Goal: Task Accomplishment & Management: Manage account settings

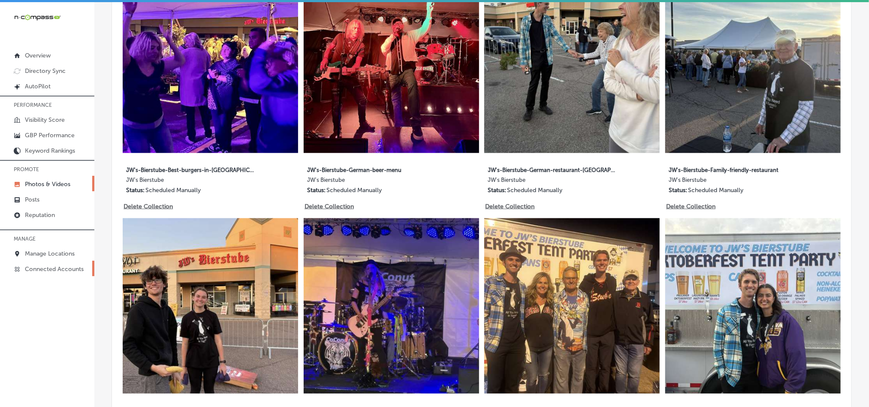
scroll to position [515, 0]
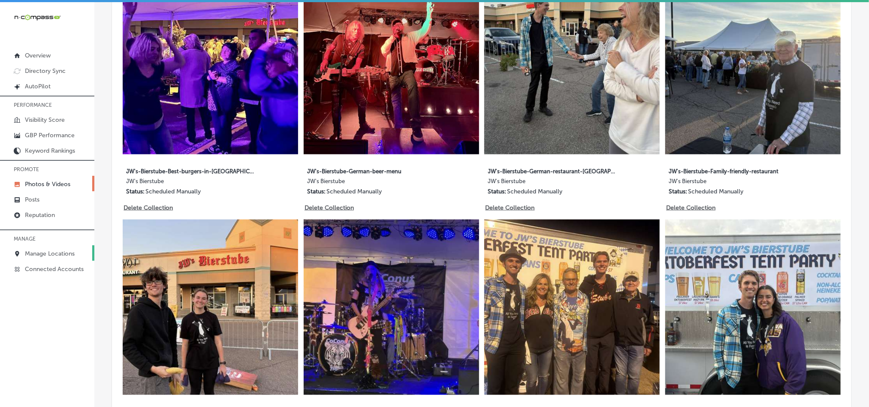
click at [35, 251] on p "Manage Locations" at bounding box center [50, 253] width 50 height 7
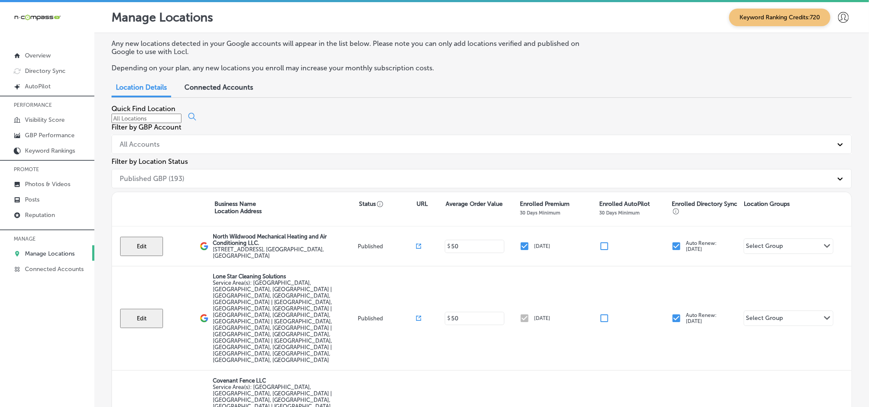
click at [181, 123] on input at bounding box center [147, 118] width 70 height 9
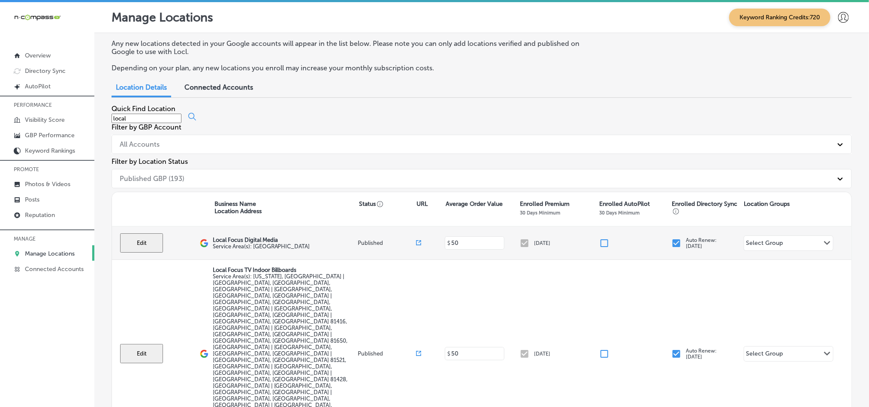
type input "local"
click at [137, 233] on button "Edit" at bounding box center [141, 242] width 43 height 19
select select "US"
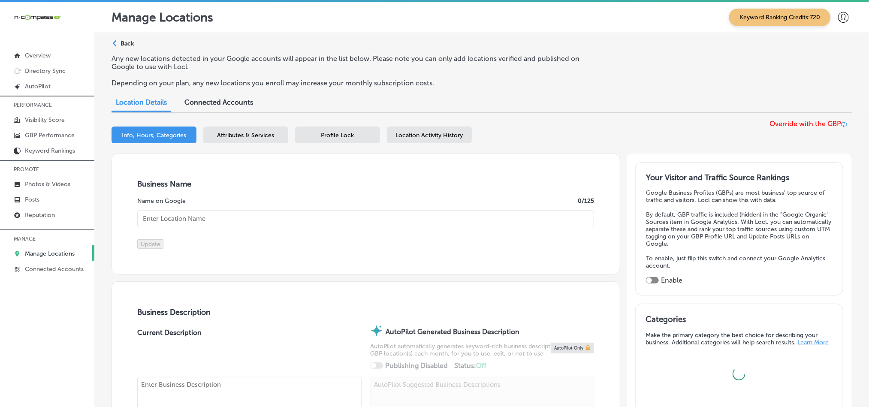
type textarea "At Local Focus Digital Media we’re passionate about empowering local businesses…"
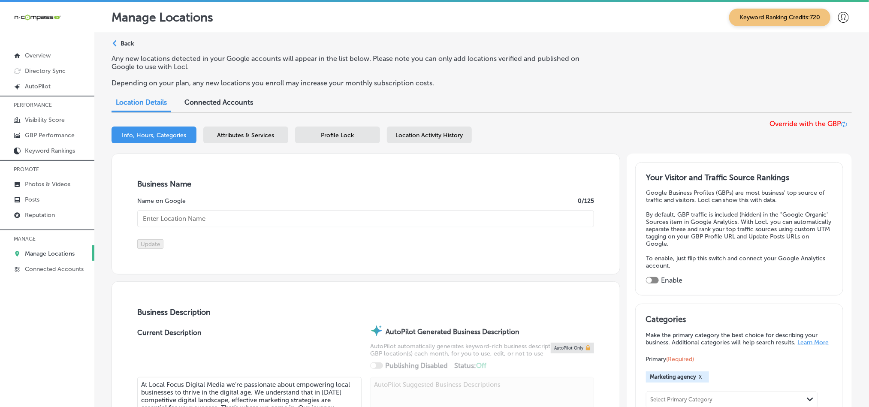
checkbox input "false"
type input "1565 SE Stonebridge Dr"
type input "Cedaredge"
type input "81413"
type input "US"
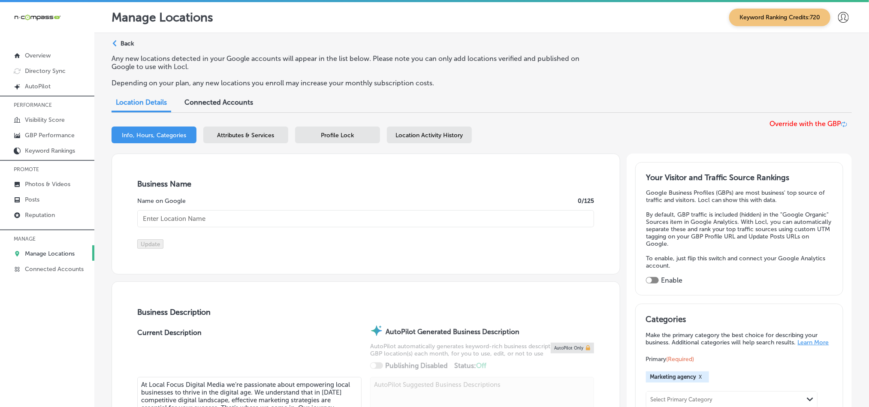
type input "[URL][DOMAIN_NAME]"
type input "[PHONE_NUMBER]"
type input "Local Focus Digital Media"
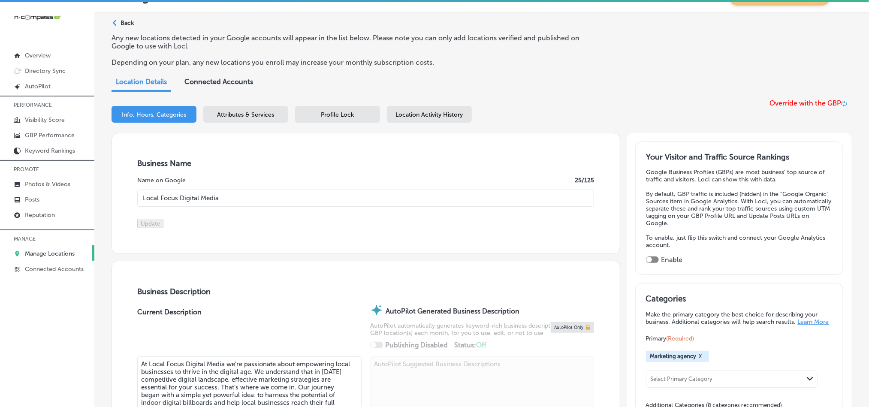
scroll to position [12, 0]
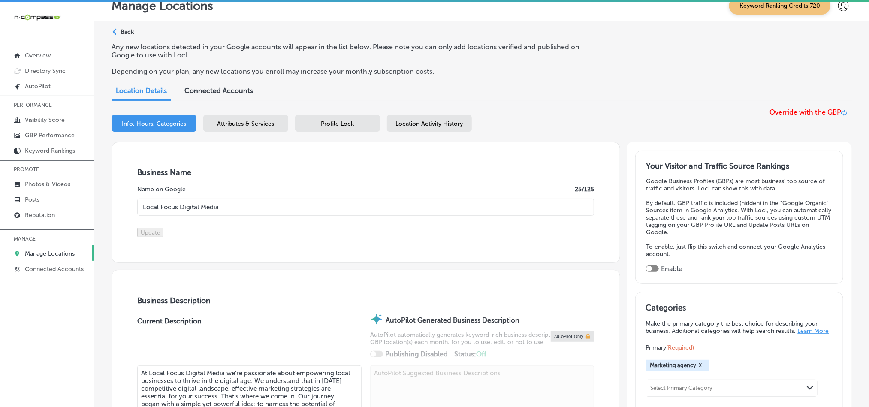
click at [224, 121] on span "Attributes & Services" at bounding box center [245, 123] width 57 height 7
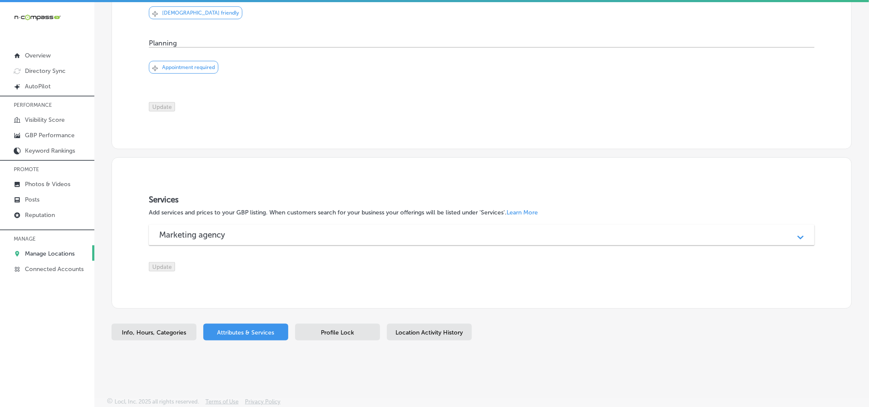
scroll to position [2, 0]
click at [339, 335] on div "Profile Lock" at bounding box center [337, 330] width 85 height 17
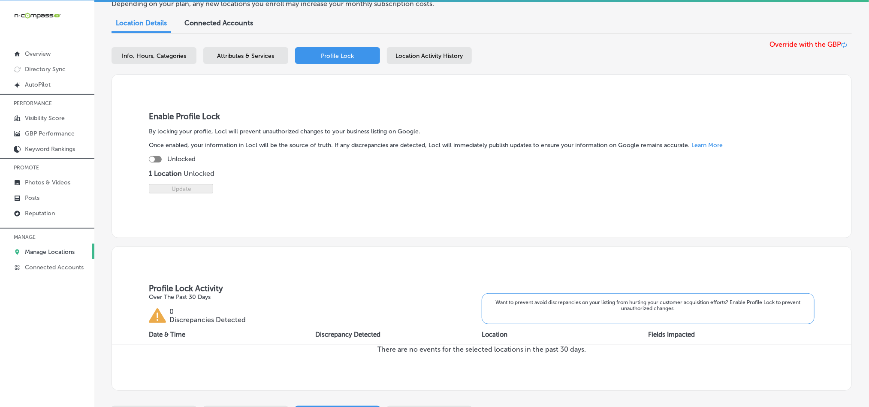
scroll to position [63, 0]
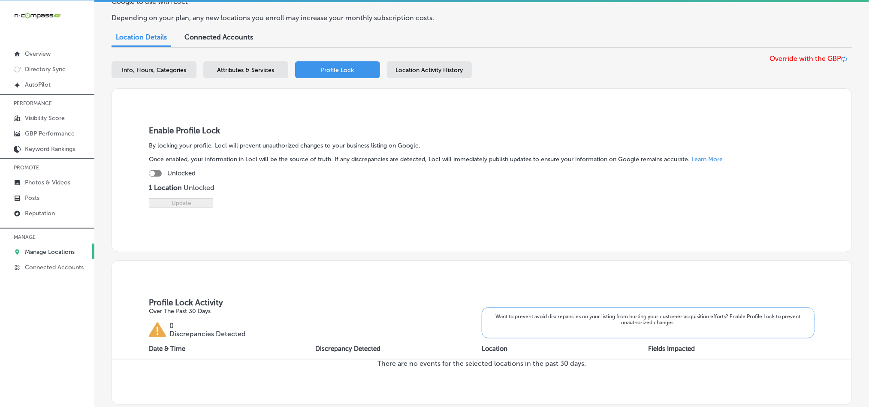
click at [157, 173] on div at bounding box center [155, 173] width 13 height 6
checkbox input "true"
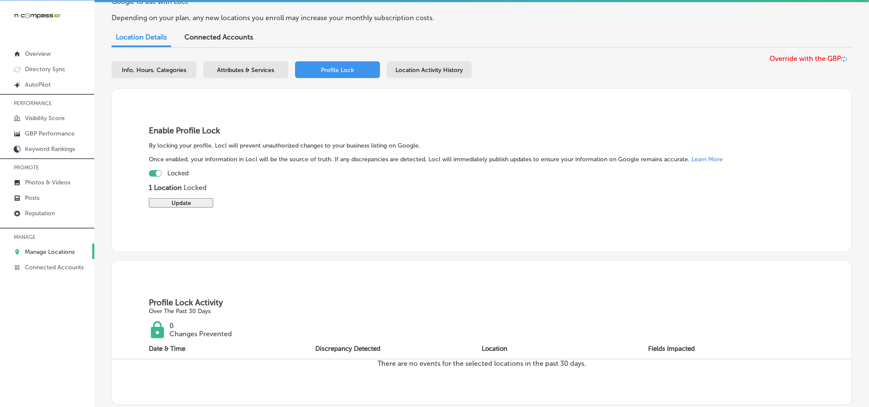
click at [181, 208] on button "Update" at bounding box center [181, 202] width 64 height 9
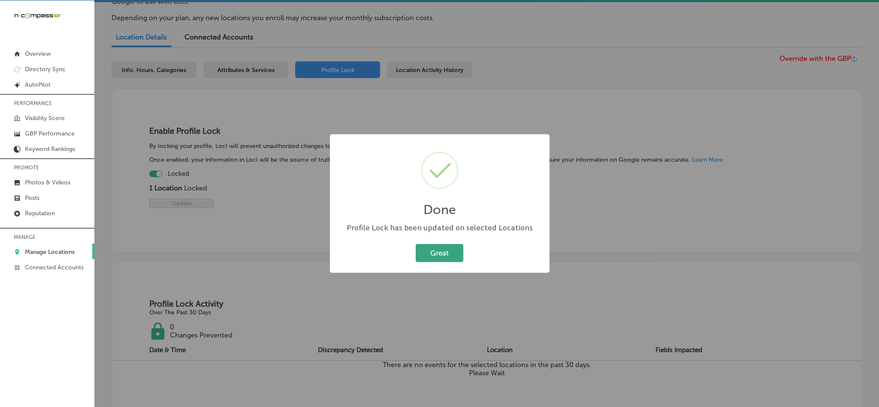
click at [438, 257] on button "Great" at bounding box center [440, 253] width 48 height 18
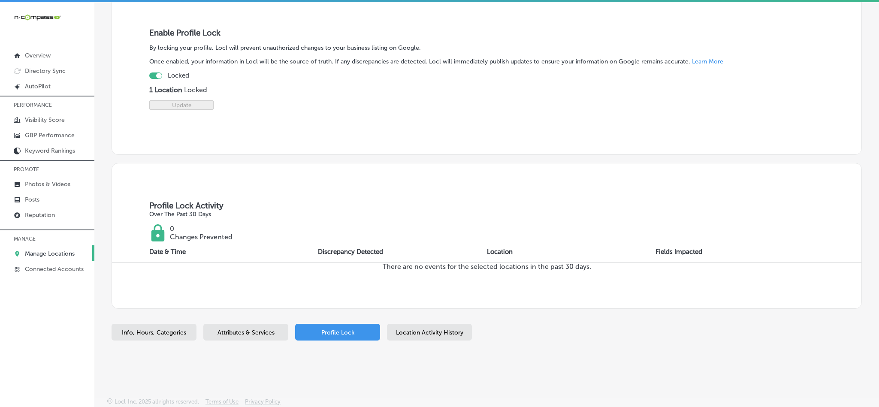
scroll to position [171, 0]
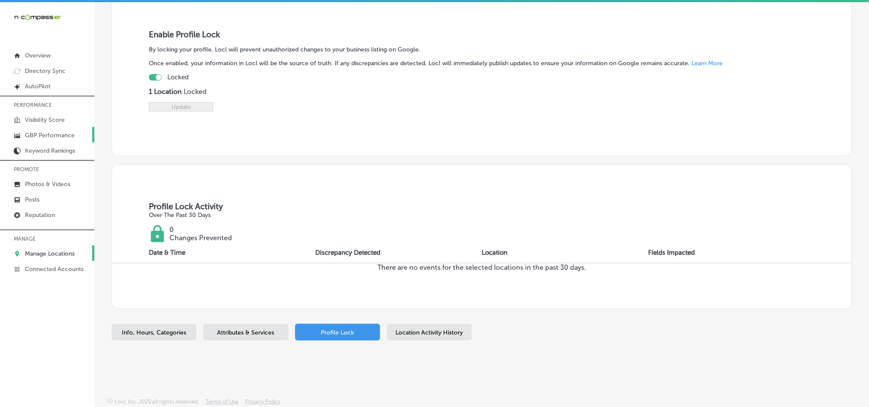
click at [44, 136] on p "GBP Performance" at bounding box center [50, 135] width 50 height 7
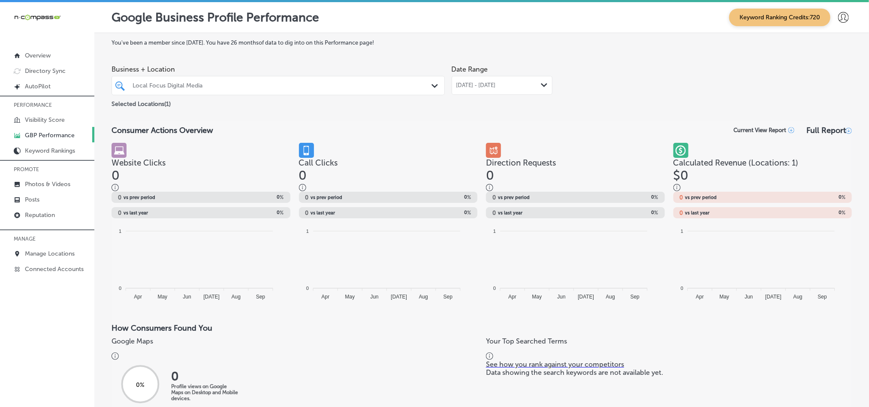
click at [499, 79] on div "[DATE] - [DATE] Path Created with Sketch." at bounding box center [502, 85] width 101 height 19
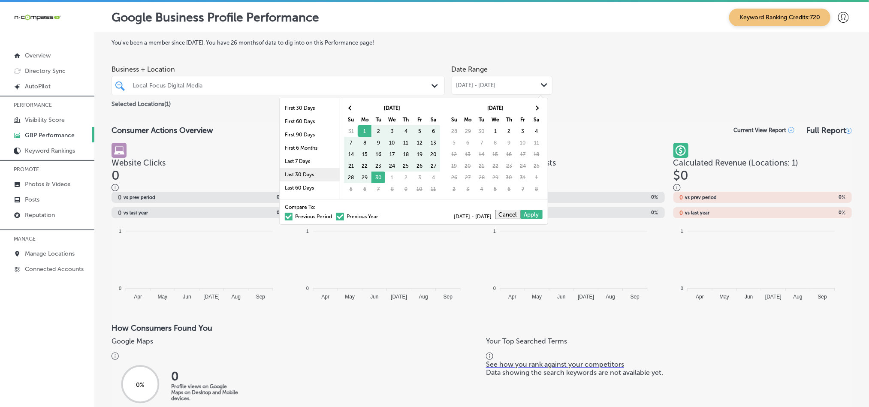
click at [284, 176] on li "Last 30 Days" at bounding box center [310, 174] width 60 height 13
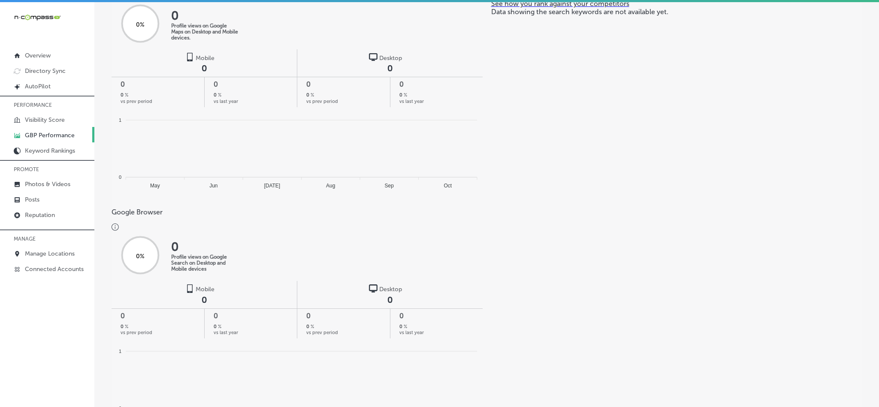
scroll to position [528, 0]
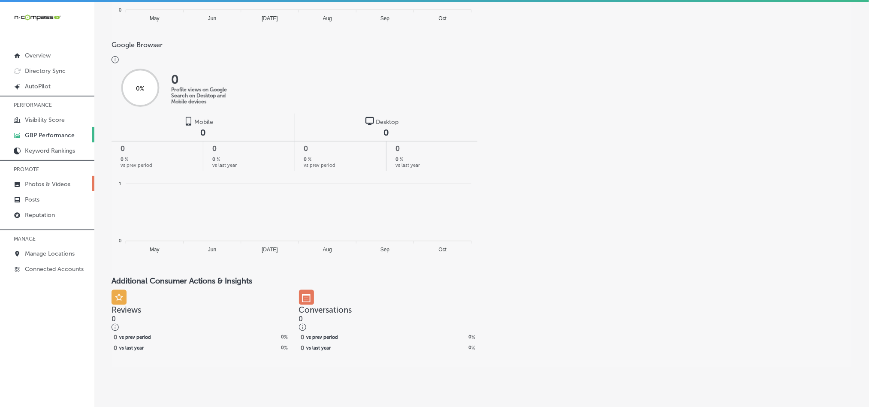
click at [45, 182] on p "Photos & Videos" at bounding box center [47, 184] width 45 height 7
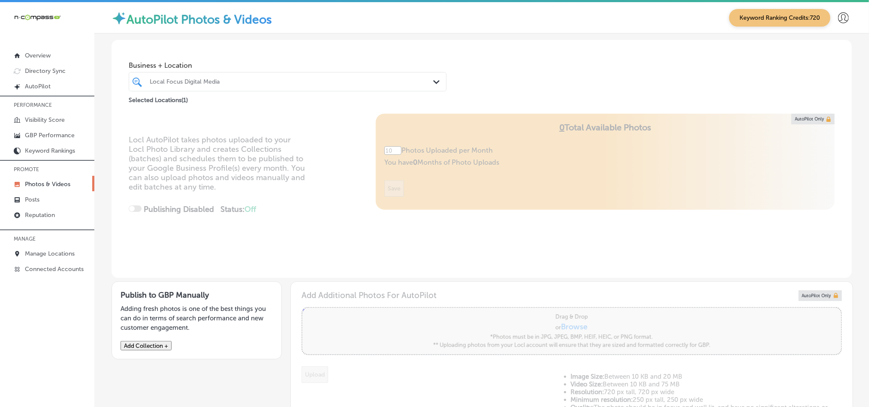
type input "5"
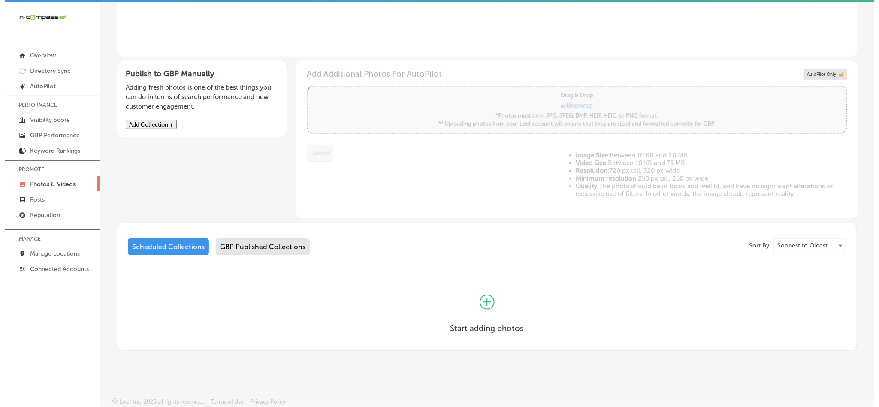
scroll to position [221, 0]
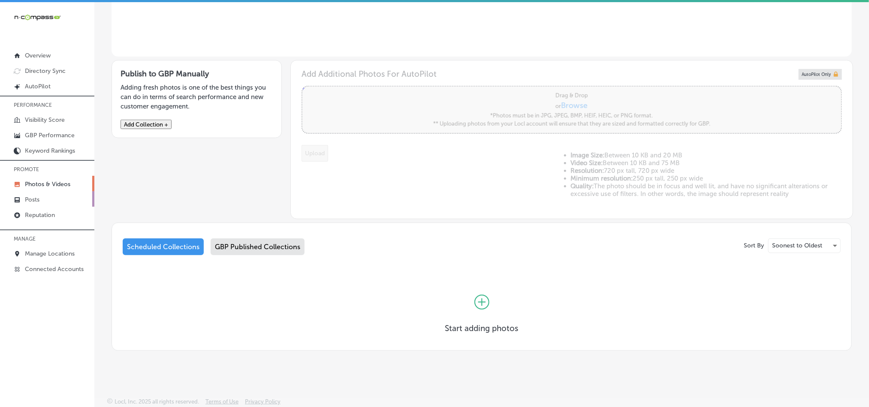
click at [36, 202] on p "Posts" at bounding box center [32, 199] width 15 height 7
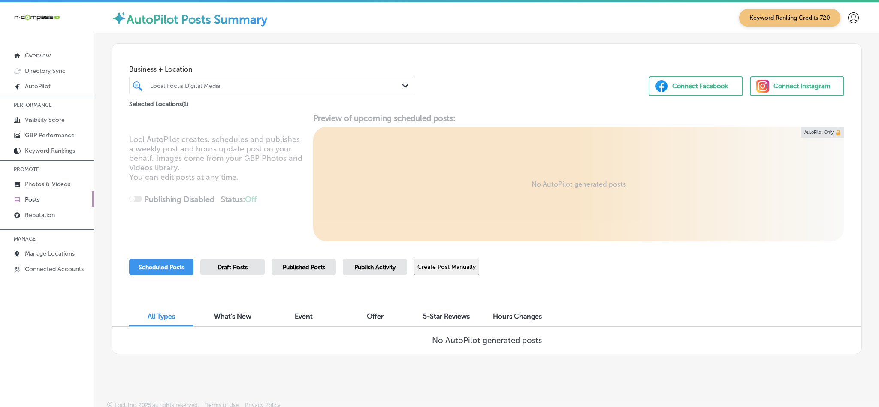
scroll to position [4, 0]
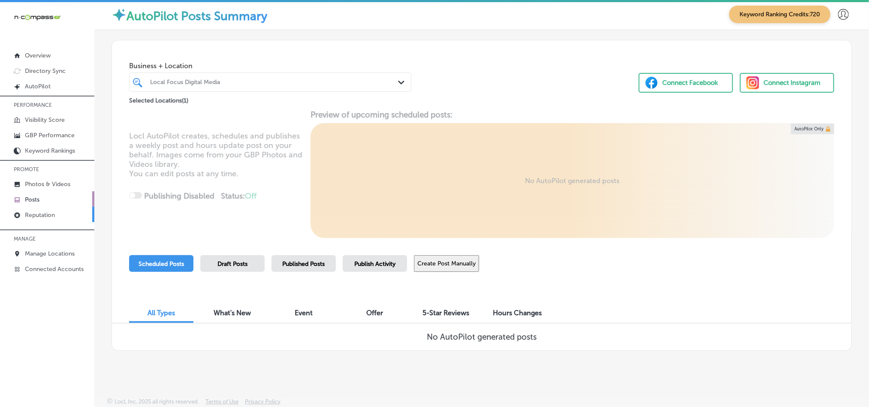
click at [41, 216] on p "Reputation" at bounding box center [40, 214] width 30 height 7
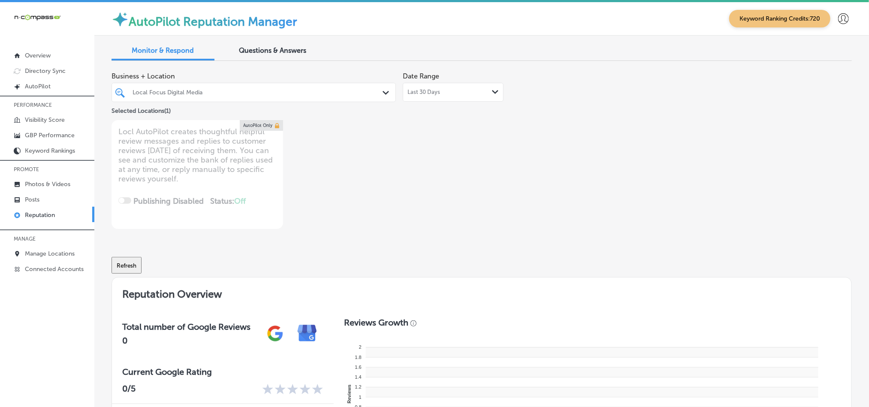
type textarea "x"
click at [48, 257] on p "Manage Locations" at bounding box center [50, 253] width 50 height 7
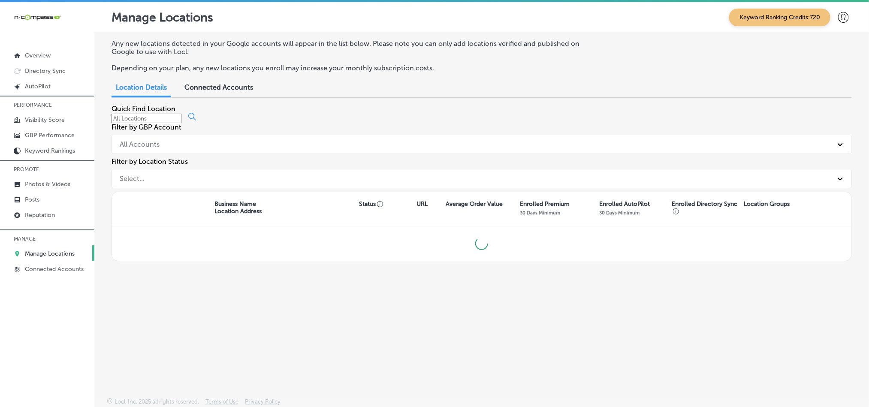
click at [191, 121] on div at bounding box center [482, 118] width 740 height 10
click at [181, 123] on input at bounding box center [147, 118] width 70 height 9
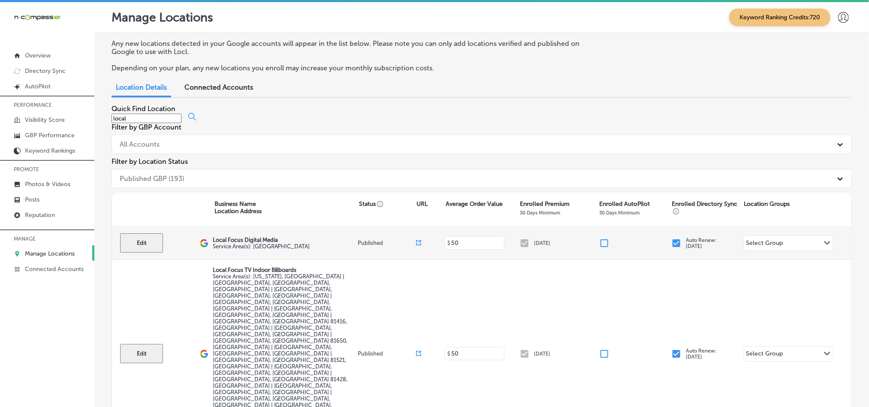
type input "local"
click at [138, 233] on button "Edit" at bounding box center [141, 242] width 43 height 19
select select "US"
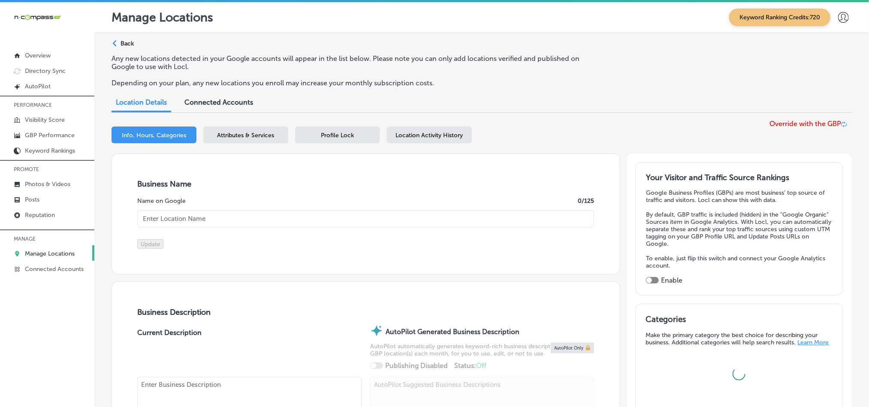
type input "Local Focus Digital Media"
type input "[URL][DOMAIN_NAME]"
checkbox input "false"
type input "1565 SE Stonebridge Dr"
type input "Cedaredge"
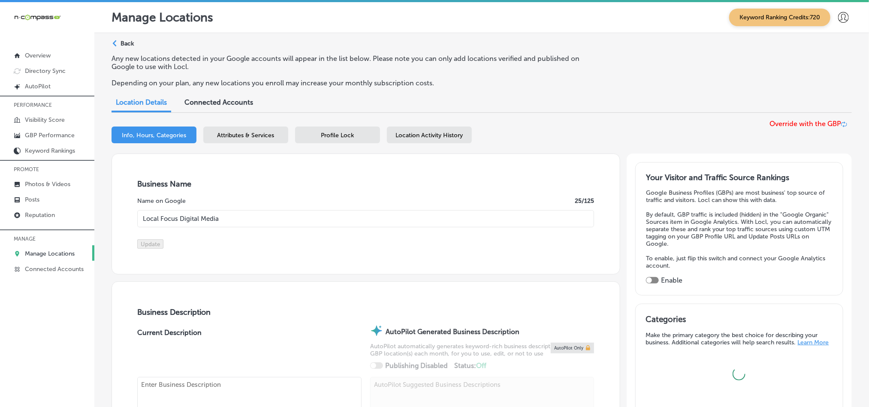
type input "81413"
type input "US"
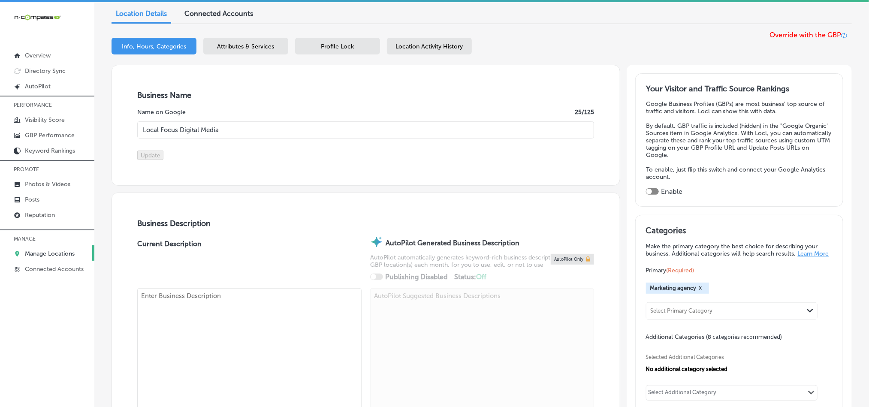
type input "[PHONE_NUMBER]"
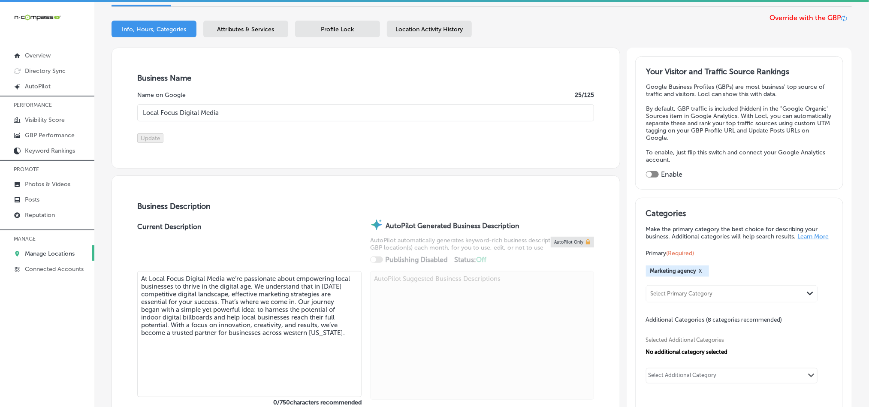
scroll to position [107, 0]
click at [197, 329] on textarea "At Local Focus Digital Media we’re passionate about empowering local businesses…" at bounding box center [249, 334] width 224 height 129
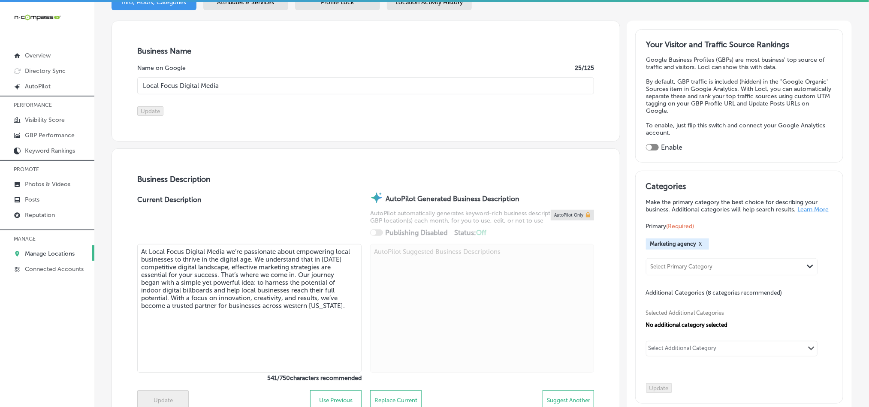
scroll to position [214, 0]
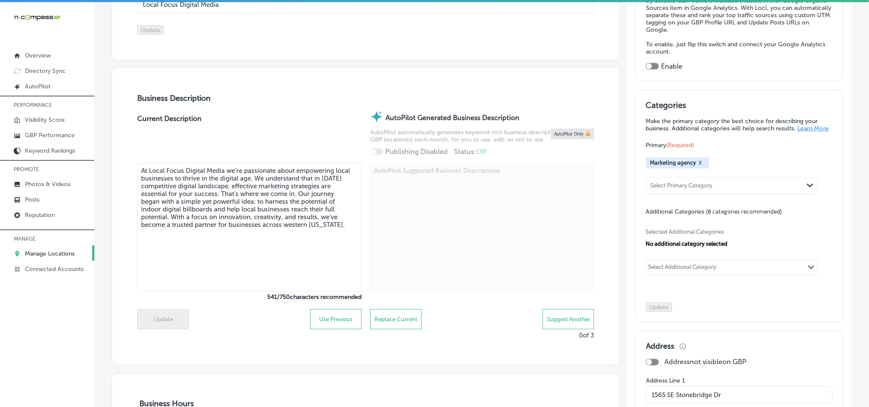
paste textarea "Local Focus Digital Media is a marketing agency specializing in hyper-local ind…"
type textarea "Local Focus Digital Media is a marketing agency specializing in hyper-local ind…"
click at [157, 329] on button "Update" at bounding box center [162, 319] width 51 height 20
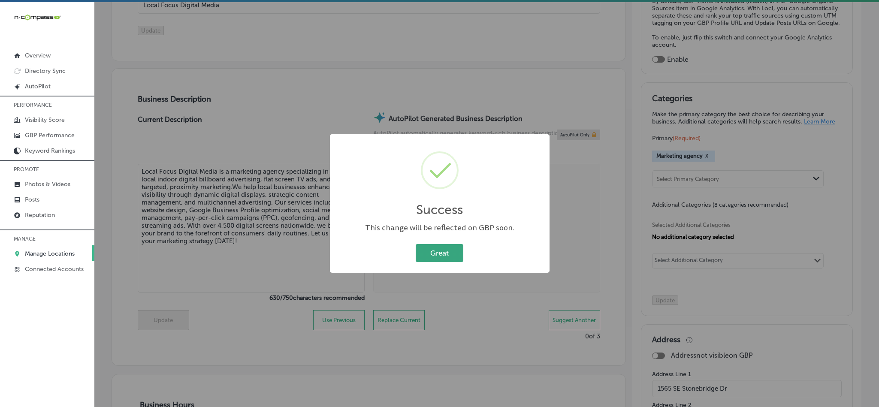
click at [454, 256] on button "Great" at bounding box center [440, 253] width 48 height 18
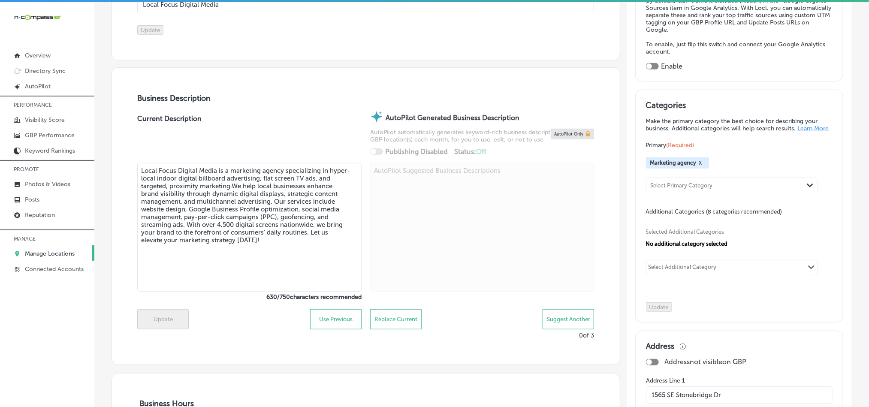
click at [648, 64] on div at bounding box center [652, 66] width 13 height 6
checkbox input "true"
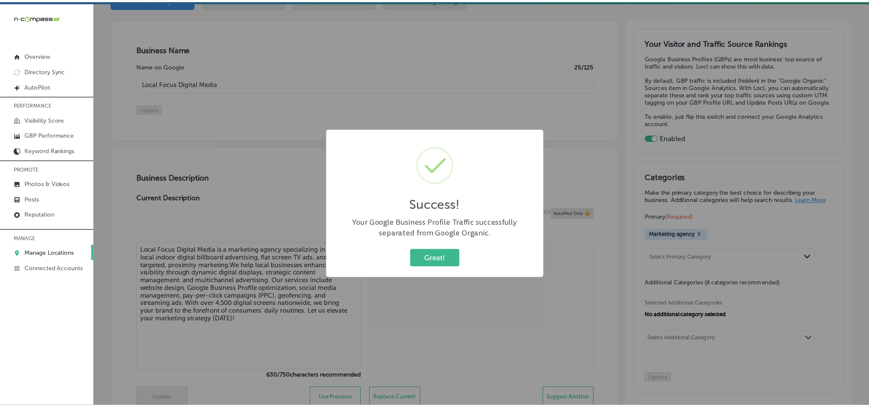
scroll to position [129, 0]
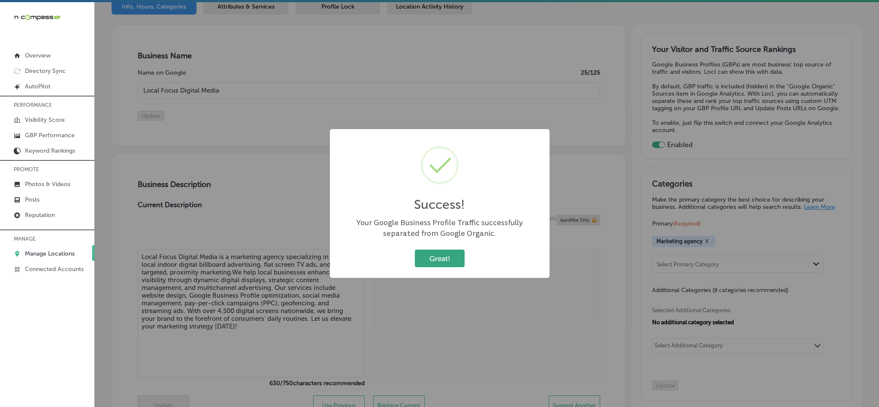
click at [449, 250] on button "Great!" at bounding box center [440, 259] width 50 height 18
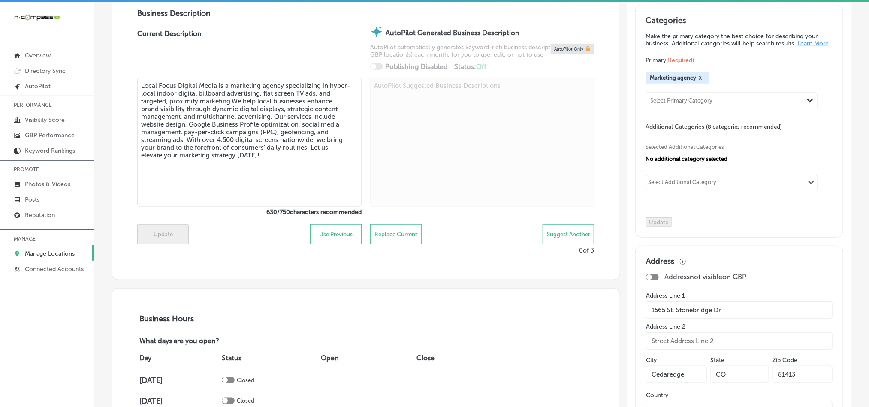
scroll to position [300, 0]
click at [661, 187] on div "Select Additional Category" at bounding box center [683, 183] width 68 height 10
paste input "Internet Marketing Service"
click at [652, 204] on input "checkbox" at bounding box center [657, 199] width 10 height 10
type input "Internet Marketing Service"
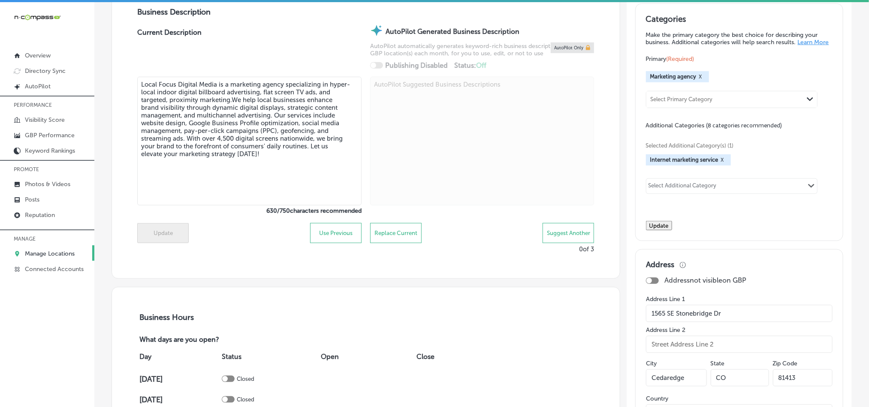
click at [685, 192] on div "Select Additional Category" at bounding box center [683, 187] width 68 height 10
paste input "Website Designer"
click at [652, 209] on input "checkbox" at bounding box center [657, 204] width 10 height 10
type input "Website Designer"
click at [666, 191] on div "Select Additional Category" at bounding box center [683, 187] width 68 height 10
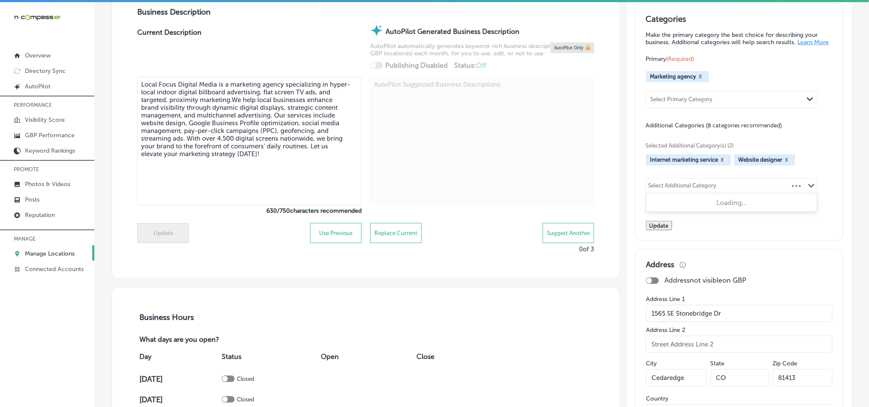
paste input "Advertising Agency"
click at [670, 208] on label "Advertising agency" at bounding box center [694, 204] width 57 height 8
type input "Advertising Agency"
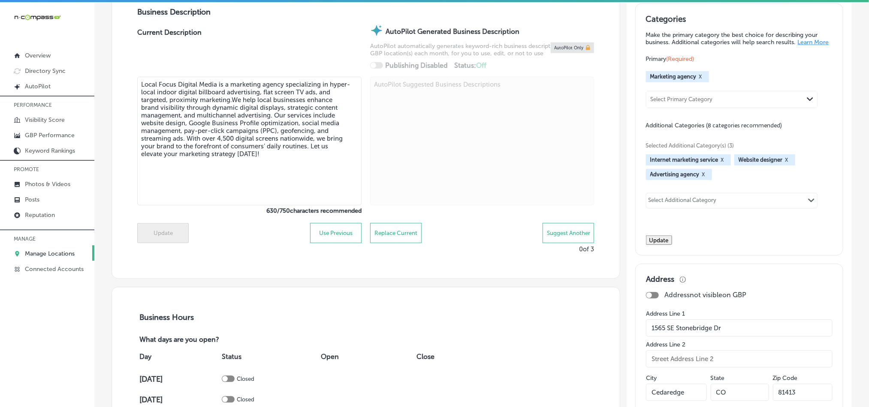
click at [680, 206] on div "Select Additional Category" at bounding box center [683, 202] width 68 height 10
paste input "Graphic Designer"
click at [677, 222] on label "Graphic designer" at bounding box center [691, 218] width 51 height 8
type input "Graphic Designer"
click at [655, 205] on div "Select Additional Category" at bounding box center [683, 202] width 68 height 10
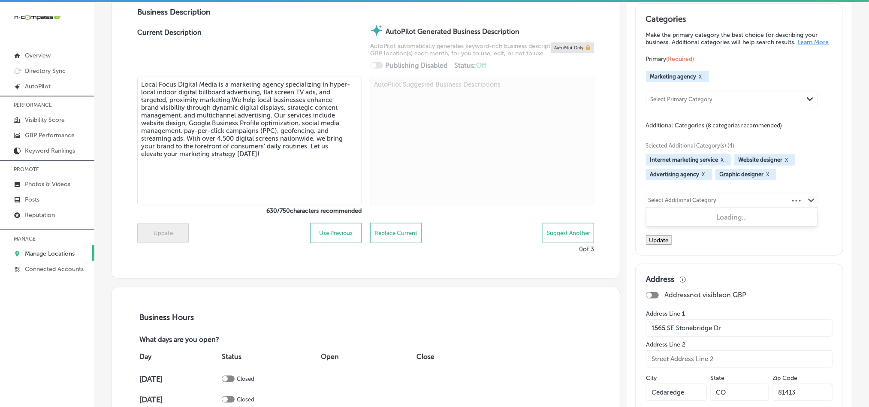
paste input "Marketing Consultant"
click at [682, 222] on label "Marketing consultant" at bounding box center [697, 218] width 63 height 8
type input "Marketing Consultant"
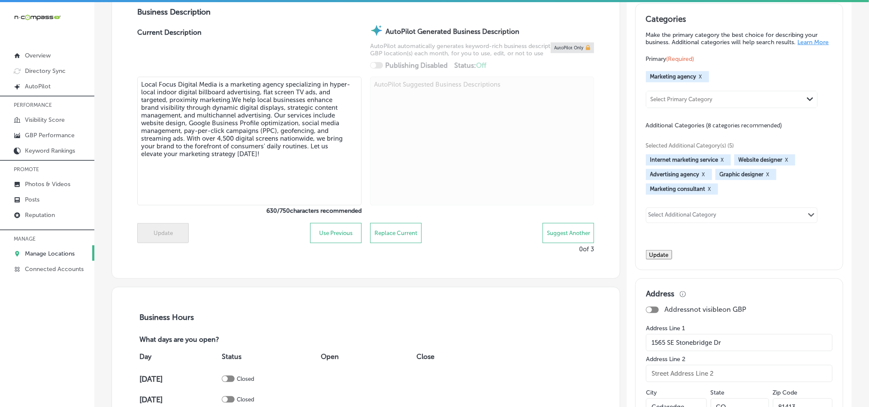
click at [681, 221] on div "Select Additional Category" at bounding box center [683, 216] width 68 height 10
paste input "Screen Advertising"
type input "Screen Advertising"
click at [672, 260] on button "Update" at bounding box center [659, 254] width 26 height 9
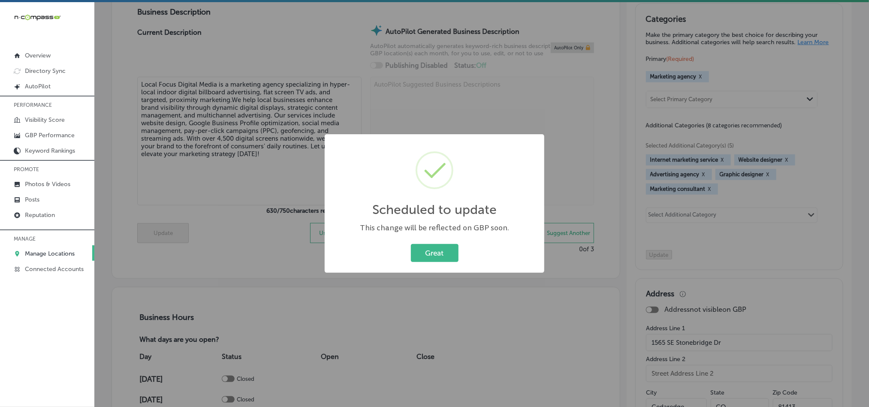
scroll to position [302, 0]
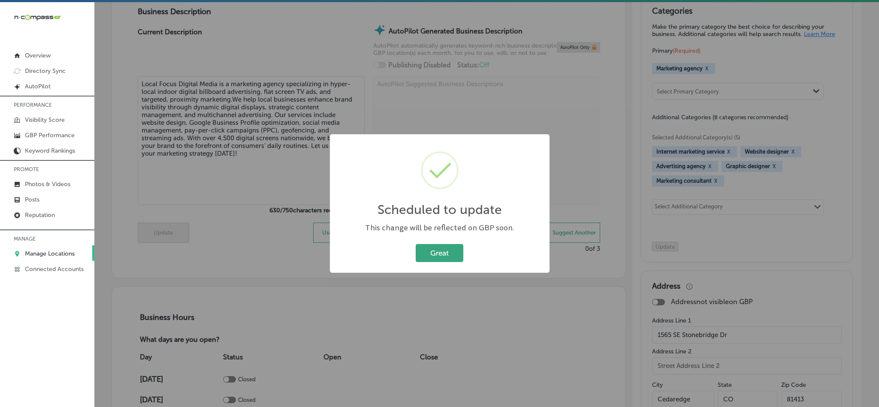
click at [453, 247] on button "Great" at bounding box center [440, 253] width 48 height 18
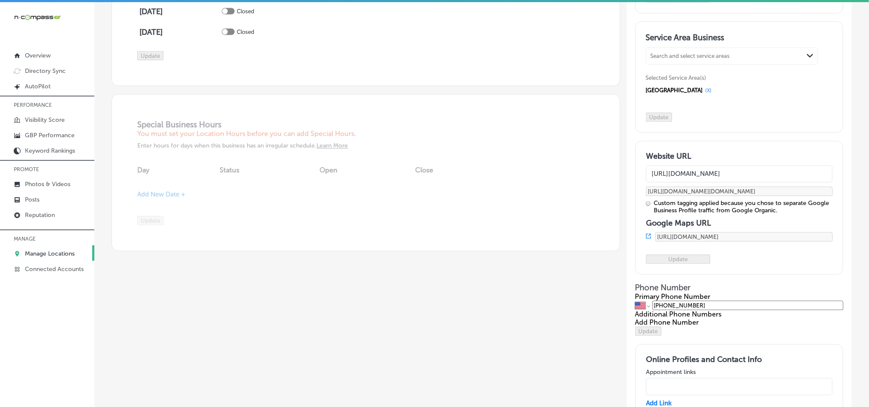
scroll to position [772, 0]
click at [685, 58] on div "Search and select service areas" at bounding box center [690, 54] width 79 height 6
paste input "[GEOGRAPHIC_DATA]"
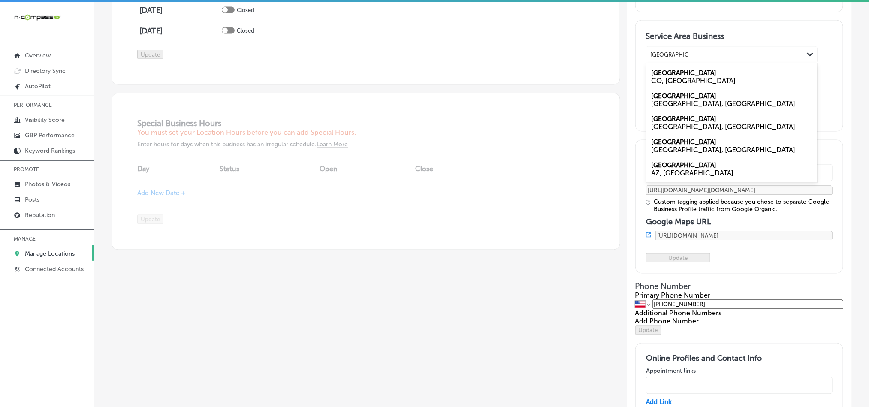
click at [667, 85] on div "CO, [GEOGRAPHIC_DATA]" at bounding box center [732, 81] width 160 height 8
type input "[GEOGRAPHIC_DATA]"
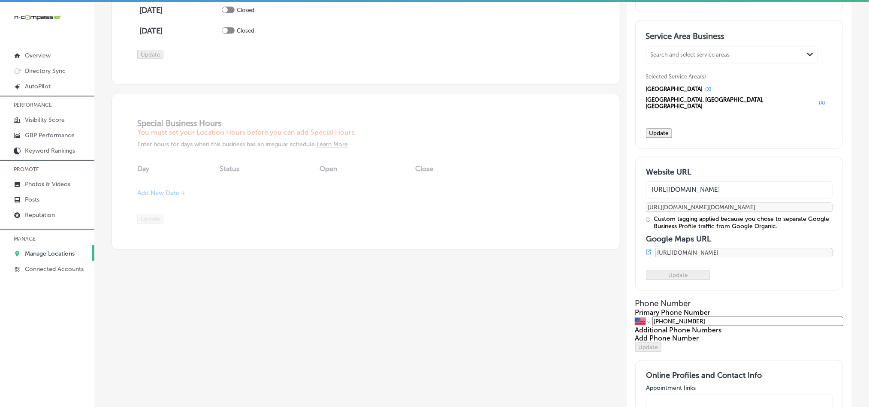
click at [703, 93] on button "(X)" at bounding box center [709, 89] width 12 height 7
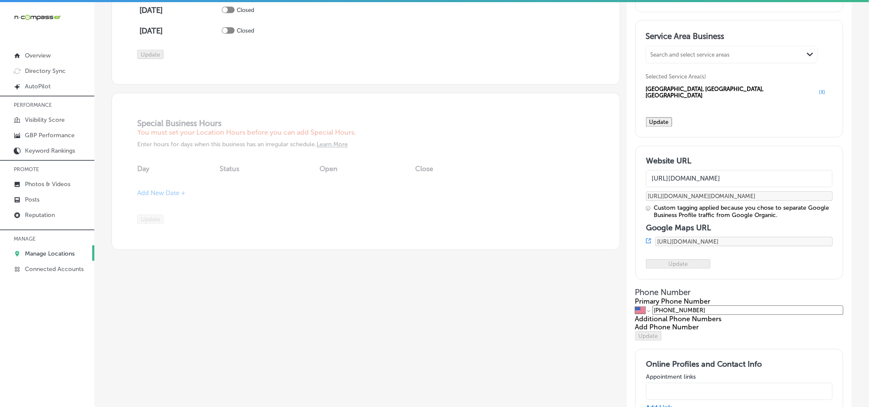
click at [677, 58] on div "Search and select service areas" at bounding box center [690, 54] width 79 height 6
paste input "Fruita"
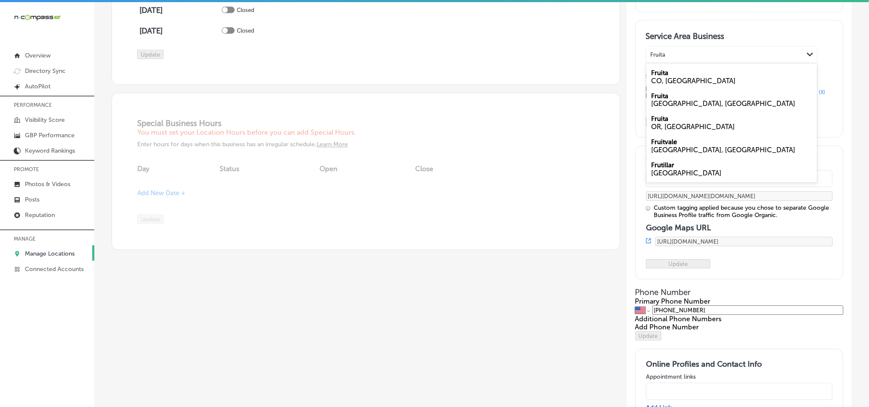
click at [654, 77] on label "Fruita" at bounding box center [660, 73] width 17 height 8
type input "Fruita"
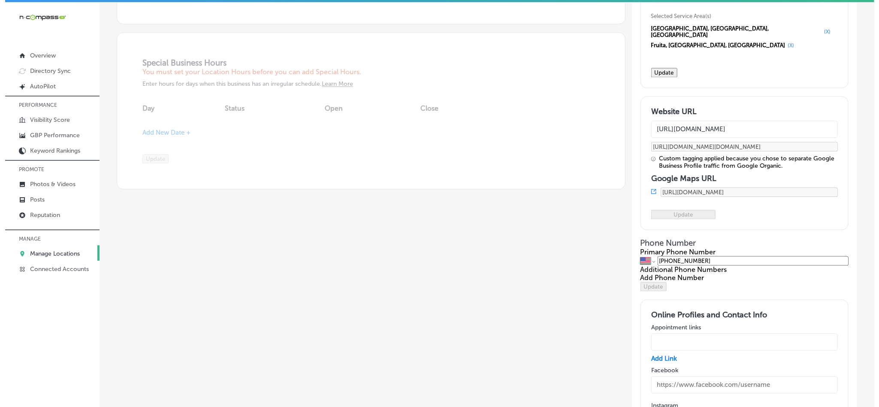
scroll to position [793, 0]
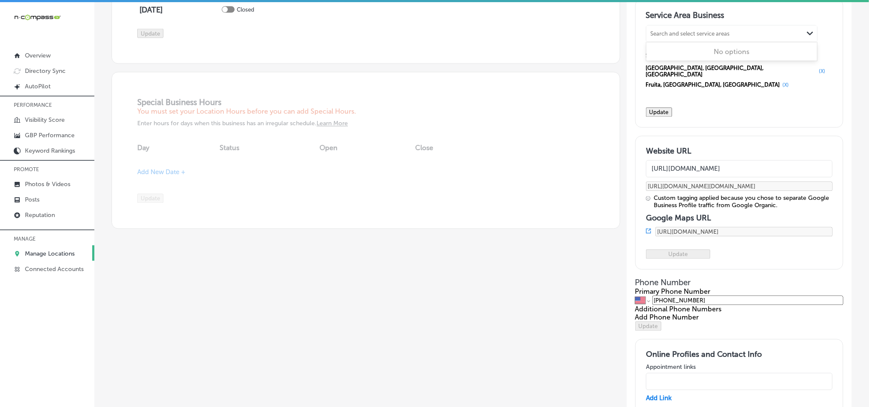
click at [654, 39] on div "Search and select service areas" at bounding box center [724, 34] width 157 height 12
paste input "Palisade"
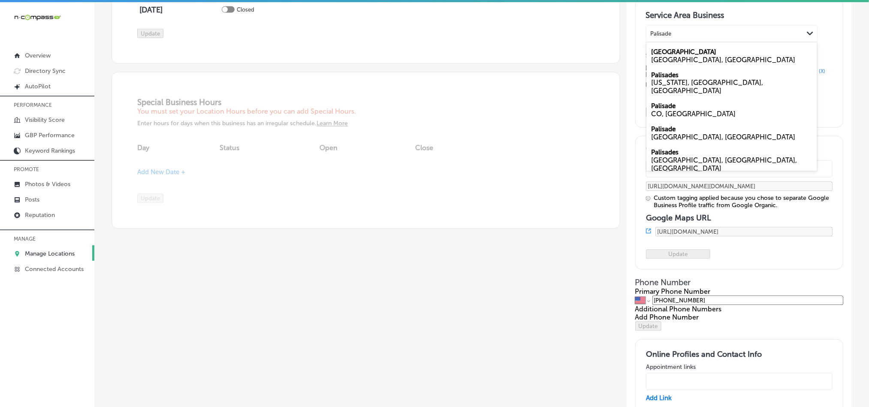
click at [658, 110] on label "Palisade" at bounding box center [664, 107] width 24 height 8
type input "Palisade"
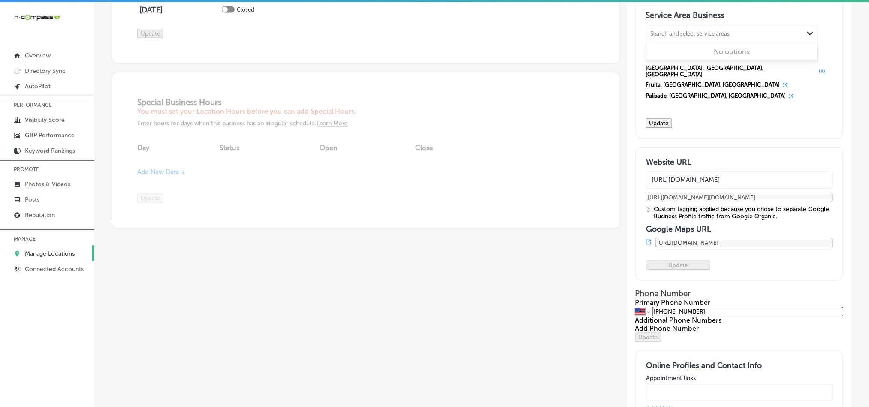
click at [679, 37] on div "Search and select service areas" at bounding box center [690, 33] width 79 height 6
paste input "[PERSON_NAME]"
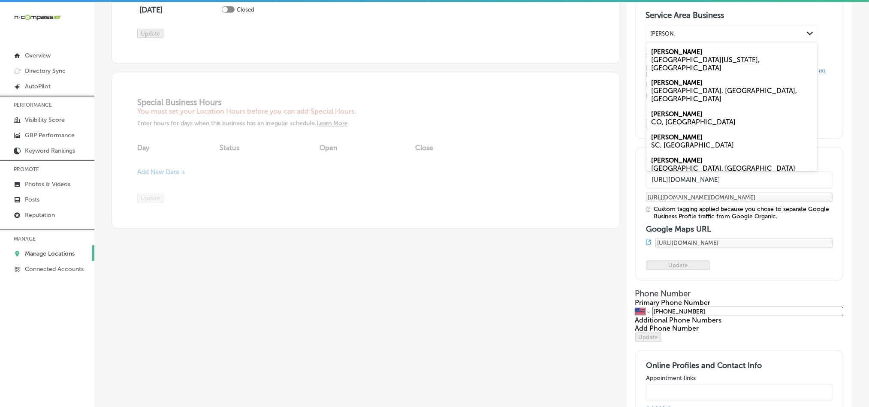
click at [677, 127] on div "CO, [GEOGRAPHIC_DATA]" at bounding box center [732, 122] width 160 height 8
type input "[PERSON_NAME], c"
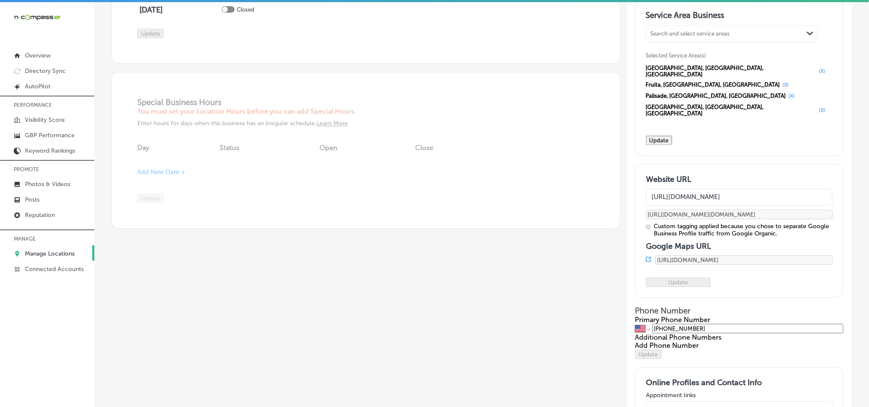
click at [672, 39] on div "Search and select service areas" at bounding box center [724, 34] width 157 height 12
paste input "Montrose"
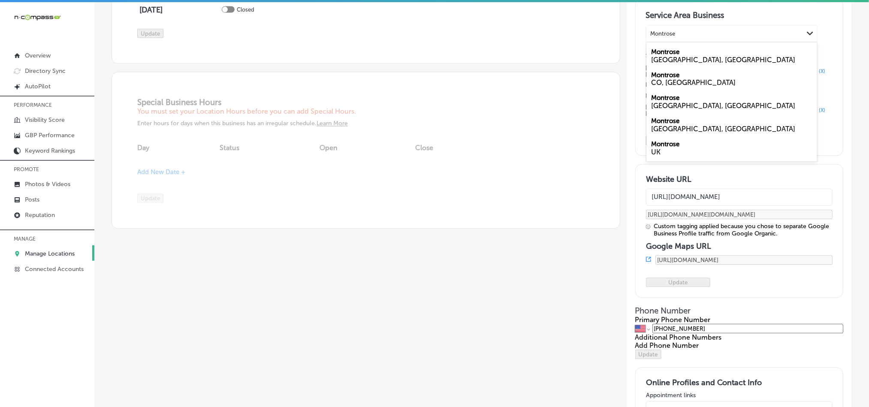
click at [655, 79] on label "Montrose" at bounding box center [666, 75] width 28 height 8
type input "Montrose"
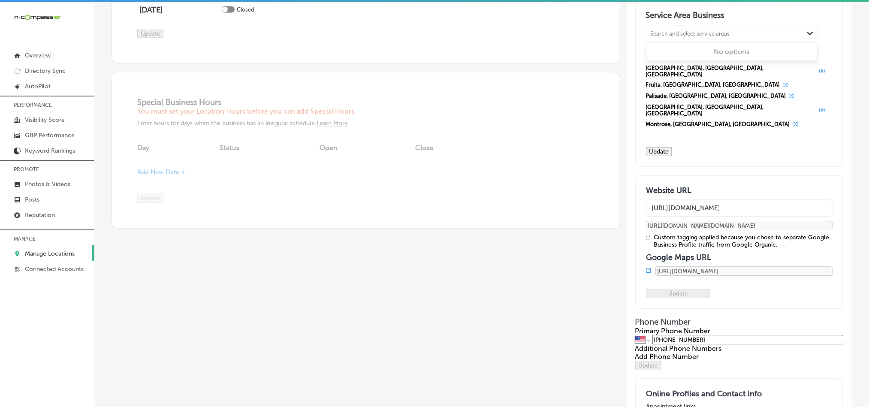
click at [668, 37] on div "Search and select service areas" at bounding box center [690, 33] width 79 height 6
paste input "Delta"
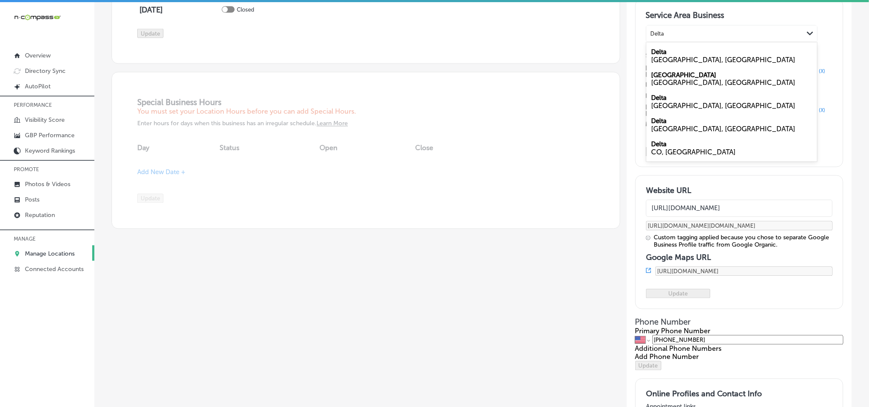
click at [660, 157] on div "CO, [GEOGRAPHIC_DATA]" at bounding box center [732, 152] width 160 height 8
type input "Delta"
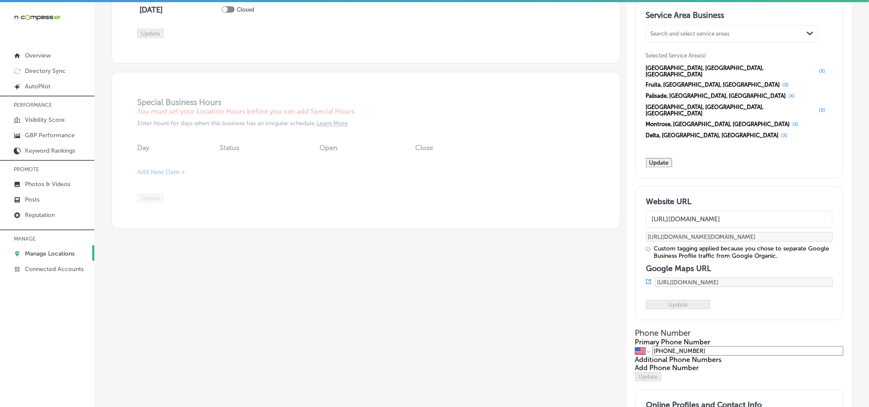
click at [670, 37] on div "Search and select service areas" at bounding box center [690, 33] width 79 height 6
paste input "Rifle"
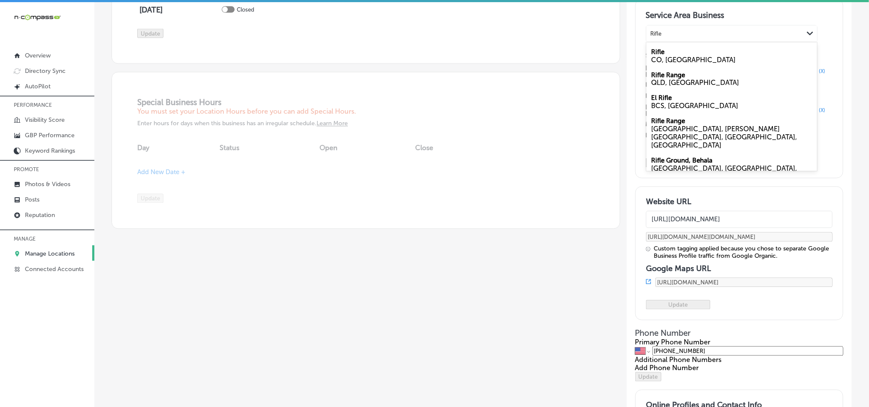
click at [661, 64] on div "CO, [GEOGRAPHIC_DATA]" at bounding box center [732, 60] width 160 height 8
type input "Rifle"
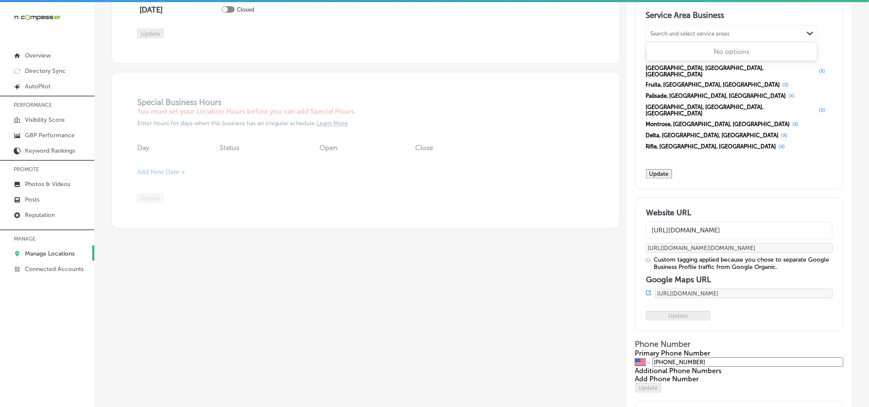
click at [663, 37] on div "Search and select service areas" at bounding box center [690, 33] width 79 height 6
paste input "[GEOGRAPHIC_DATA]"
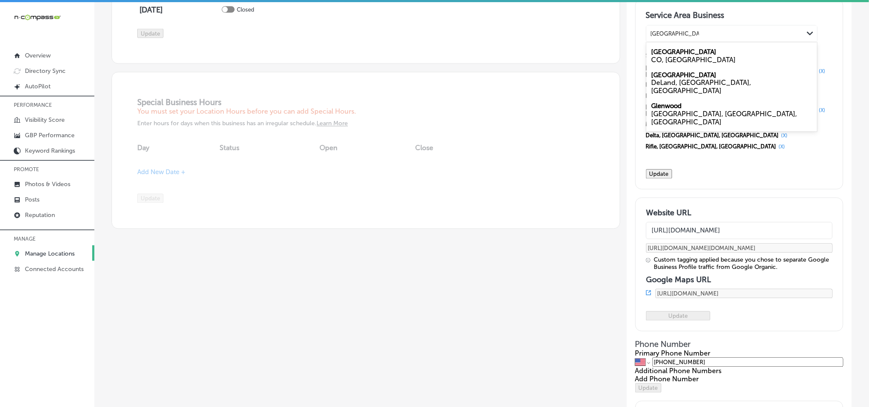
click at [655, 56] on label "[GEOGRAPHIC_DATA]" at bounding box center [684, 52] width 65 height 8
type input "[GEOGRAPHIC_DATA]"
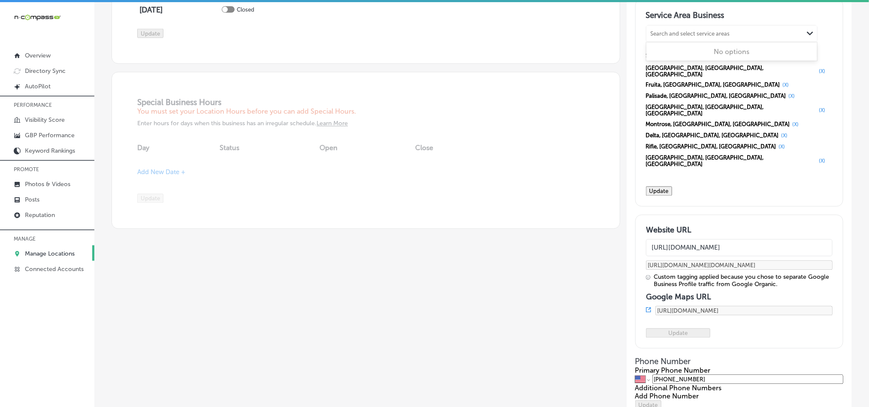
click at [682, 37] on div "Search and select service areas" at bounding box center [690, 33] width 79 height 6
paste input "Silt"
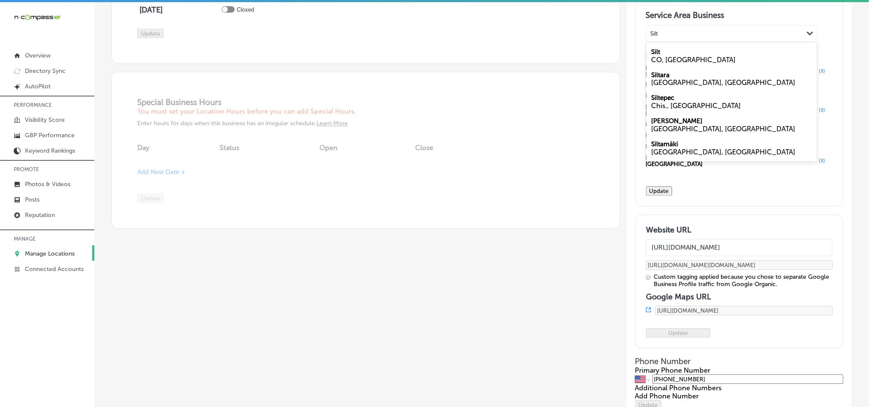
click at [676, 67] on div "Silt CO, [GEOGRAPHIC_DATA]" at bounding box center [731, 55] width 171 height 23
type input "Silt"
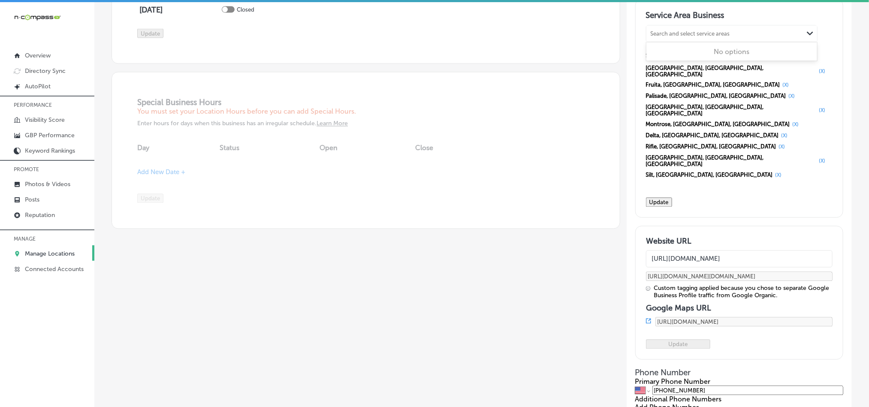
click at [666, 37] on div "Search and select service areas" at bounding box center [690, 33] width 79 height 6
paste input "[GEOGRAPHIC_DATA]"
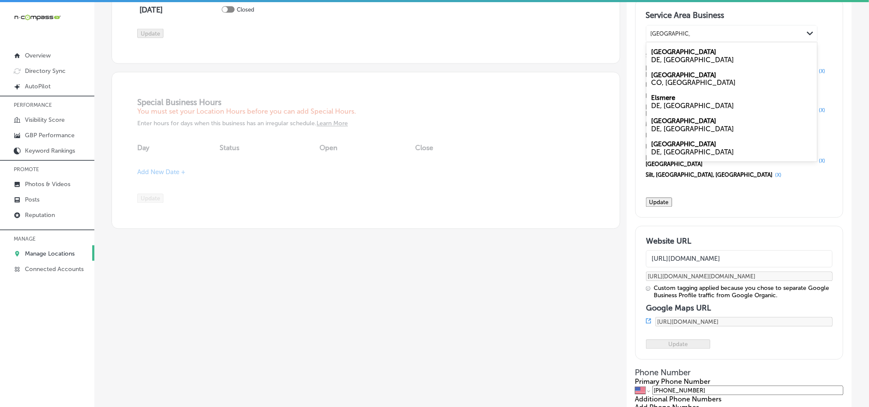
click at [682, 91] on div "[GEOGRAPHIC_DATA], [GEOGRAPHIC_DATA]" at bounding box center [731, 78] width 171 height 23
type input "[GEOGRAPHIC_DATA], co"
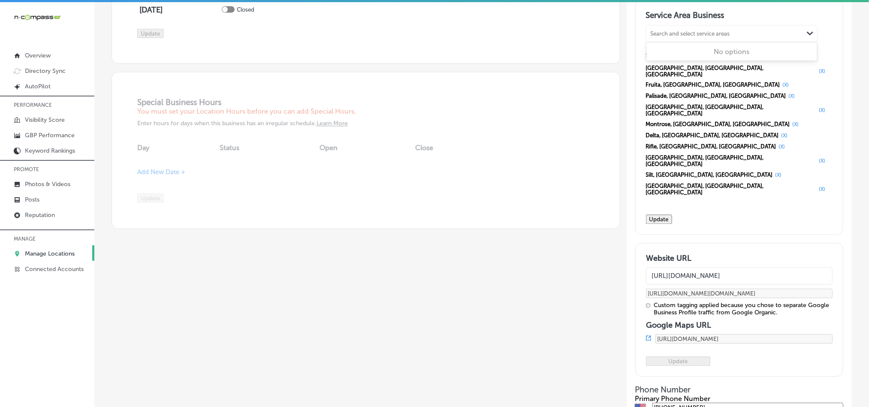
click at [667, 37] on div "Search and select service areas" at bounding box center [690, 33] width 79 height 6
paste input "[GEOGRAPHIC_DATA]"
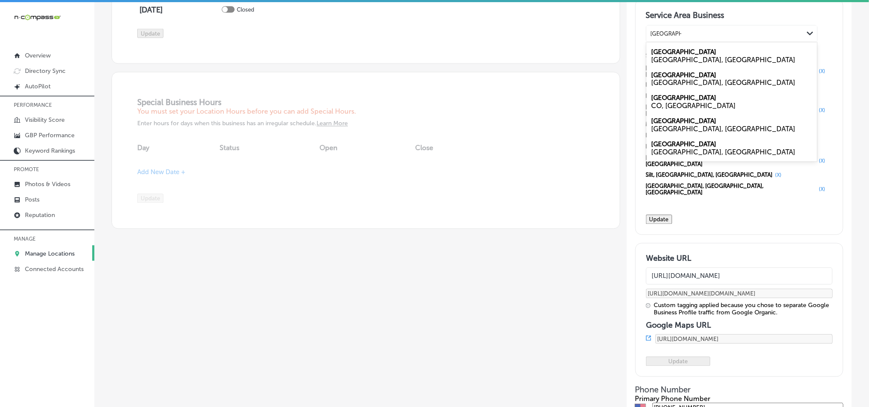
click at [664, 110] on div "CO, [GEOGRAPHIC_DATA]" at bounding box center [732, 106] width 160 height 8
type input "[GEOGRAPHIC_DATA]"
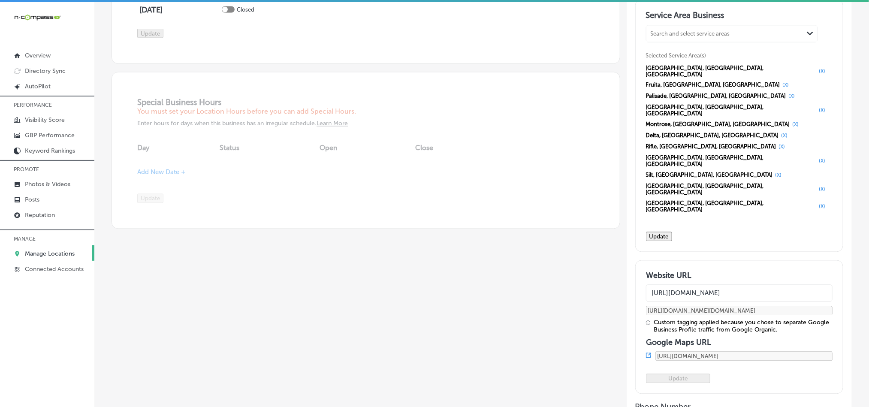
click at [659, 37] on div "Search and select service areas" at bounding box center [690, 33] width 79 height 6
paste input "Aspen"
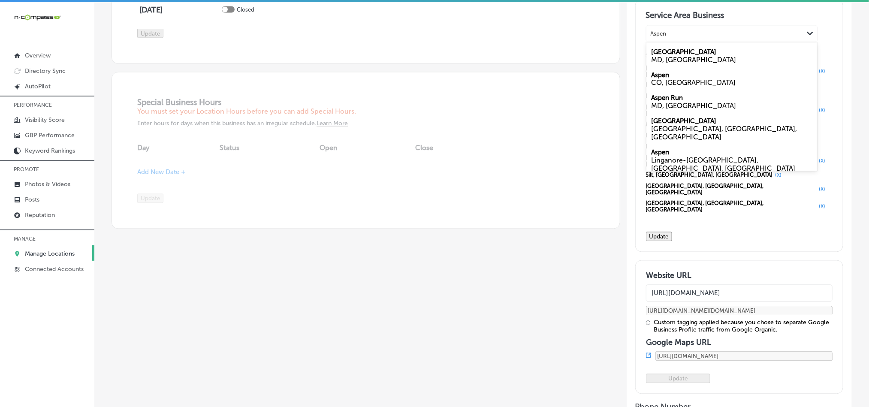
click at [675, 91] on div "Aspen CO, [GEOGRAPHIC_DATA]" at bounding box center [731, 78] width 171 height 23
type input "Aspen"
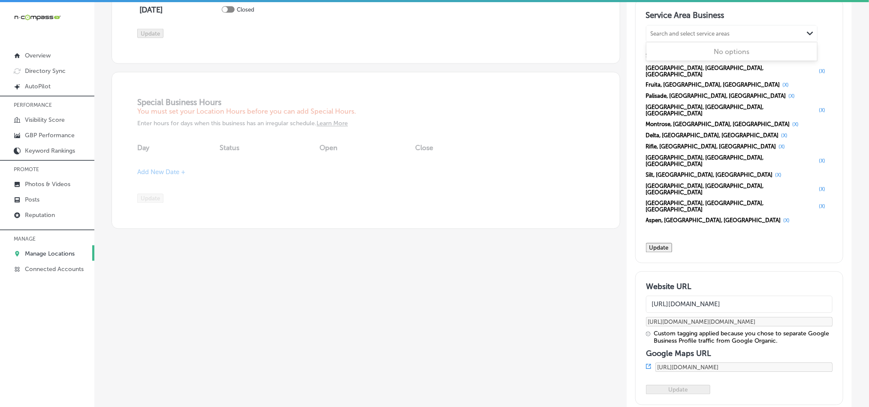
click at [660, 37] on div "Search and select service areas" at bounding box center [690, 33] width 79 height 6
paste input "Telluride"
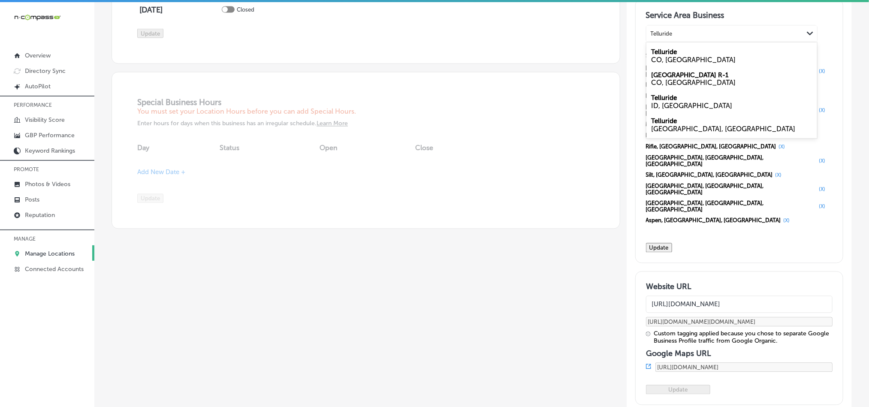
click at [652, 64] on div "CO, [GEOGRAPHIC_DATA]" at bounding box center [732, 60] width 160 height 8
type input "Telluride"
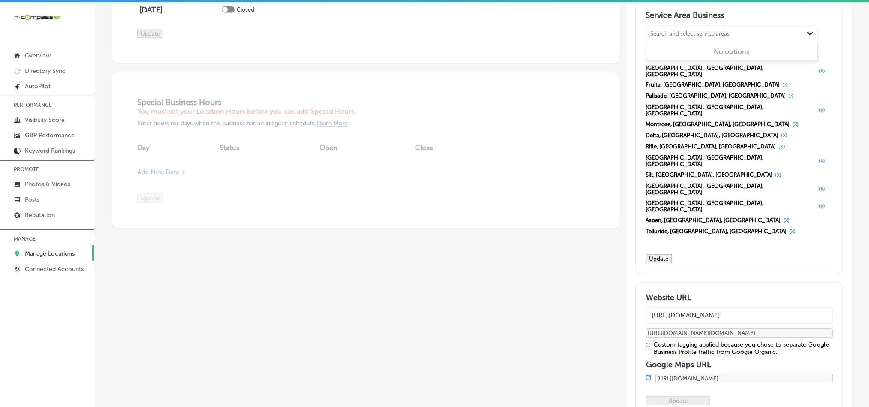
click at [697, 37] on div "Search and select service areas" at bounding box center [690, 33] width 79 height 6
paste input "Collbran"
click at [658, 56] on label "Collbran" at bounding box center [665, 52] width 26 height 8
type input "Collbran"
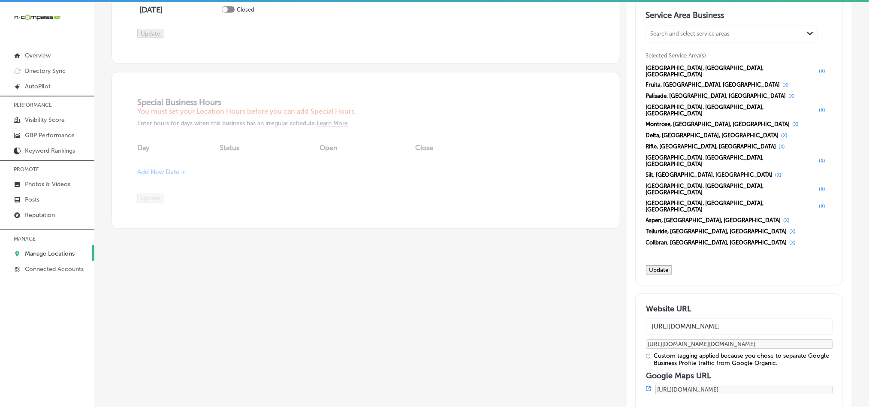
click at [661, 37] on div "Search and select service areas" at bounding box center [690, 33] width 79 height 6
paste input "De Beque"
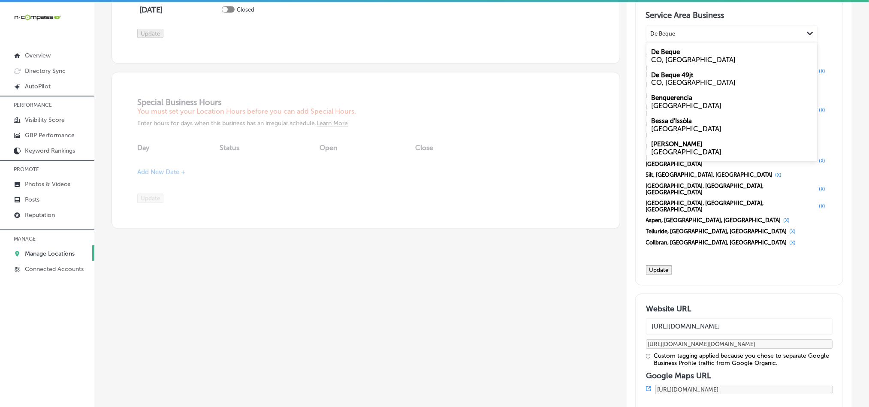
click at [664, 64] on div "CO, [GEOGRAPHIC_DATA]" at bounding box center [732, 60] width 160 height 8
type input "De Beque"
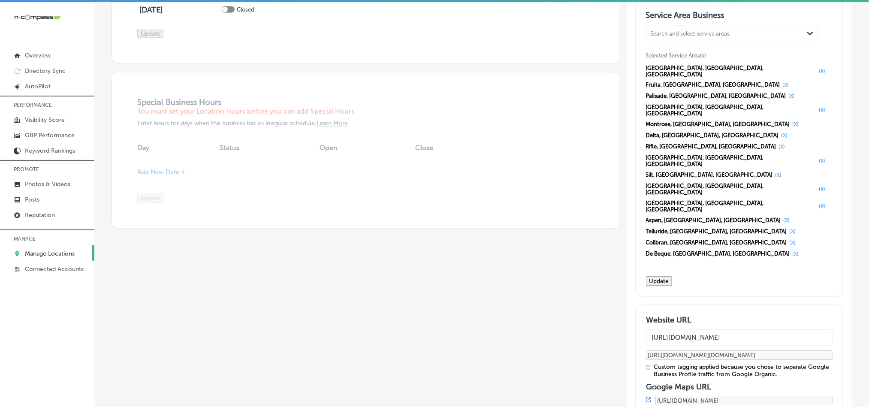
click at [694, 37] on div "Search and select service areas" at bounding box center [690, 33] width 79 height 6
paste input "Mesa"
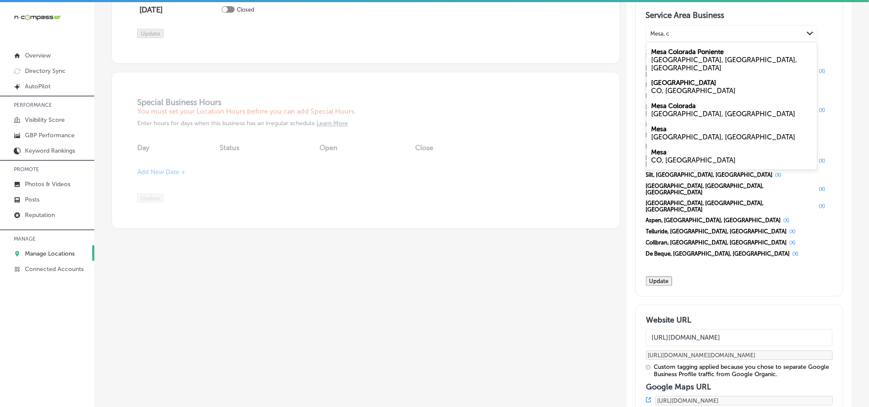
click at [675, 168] on div "[GEOGRAPHIC_DATA], [GEOGRAPHIC_DATA]" at bounding box center [731, 156] width 171 height 23
type input "Mesa, c"
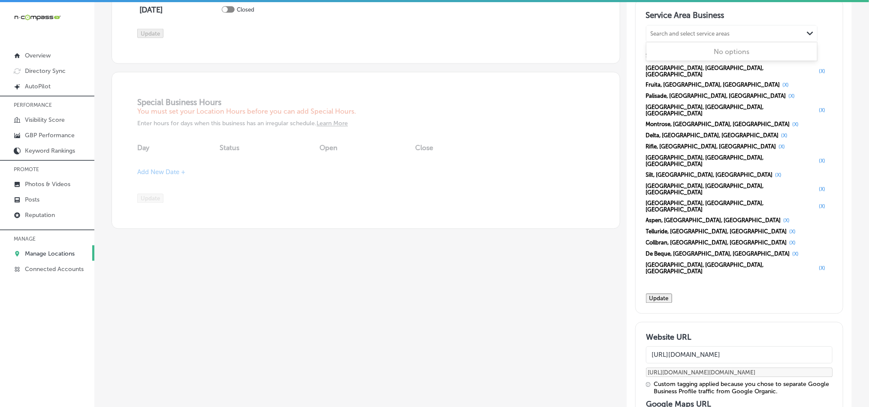
click at [668, 37] on div "Search and select service areas" at bounding box center [690, 33] width 79 height 6
paste input "Orchard Mesa"
click at [659, 56] on label "Orchard Mesa" at bounding box center [673, 52] width 42 height 8
type input "Orchard Mesa"
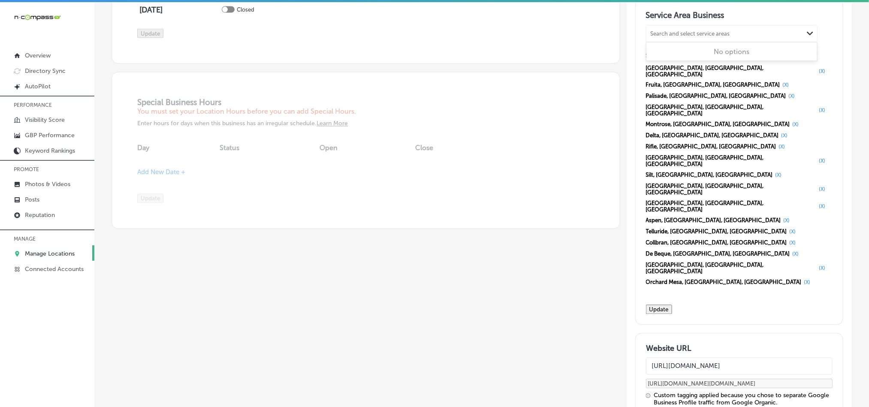
click at [667, 42] on div "Search and select service areas Path Created with Sketch." at bounding box center [731, 34] width 171 height 16
paste input "Redlands"
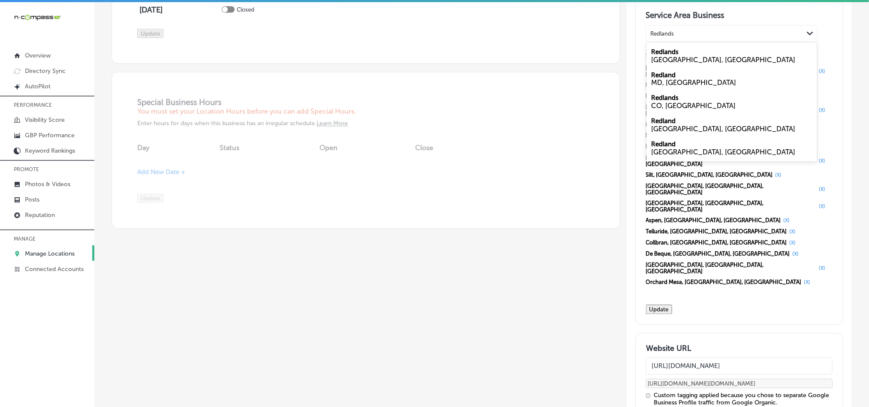
click at [668, 102] on label "Redlands" at bounding box center [665, 98] width 27 height 8
type input "Redlands"
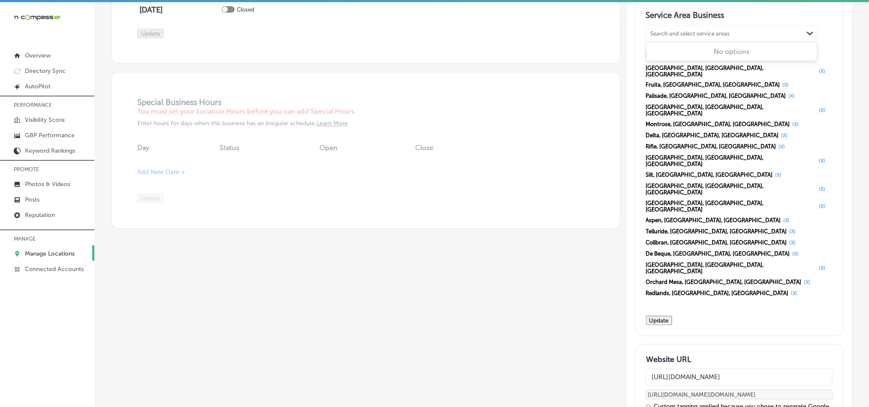
click at [663, 37] on div "Search and select service areas" at bounding box center [690, 33] width 79 height 6
paste input "Grand Mesa"
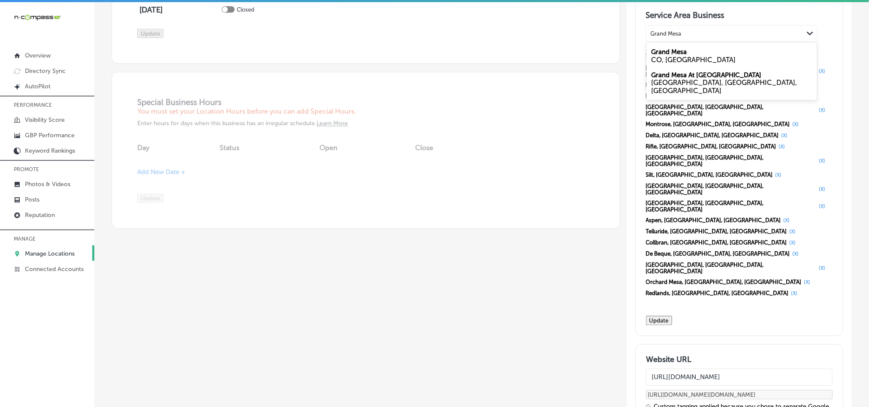
click at [663, 56] on label "Grand Mesa" at bounding box center [670, 52] width 36 height 8
type input "Grand Mesa"
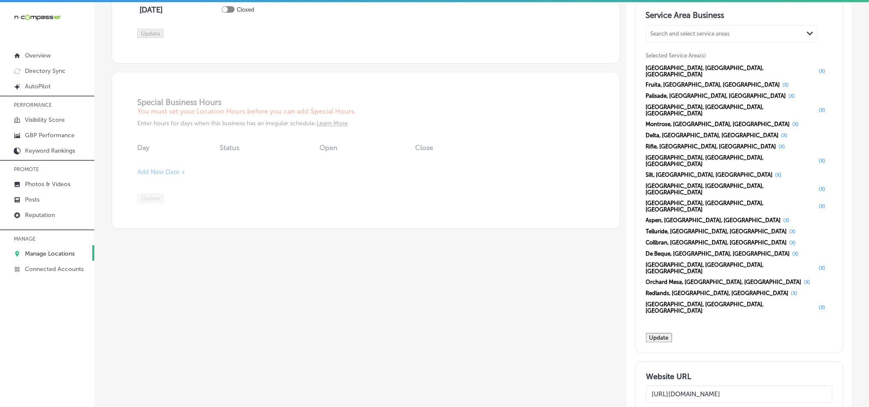
click at [672, 333] on button "Update" at bounding box center [659, 337] width 26 height 9
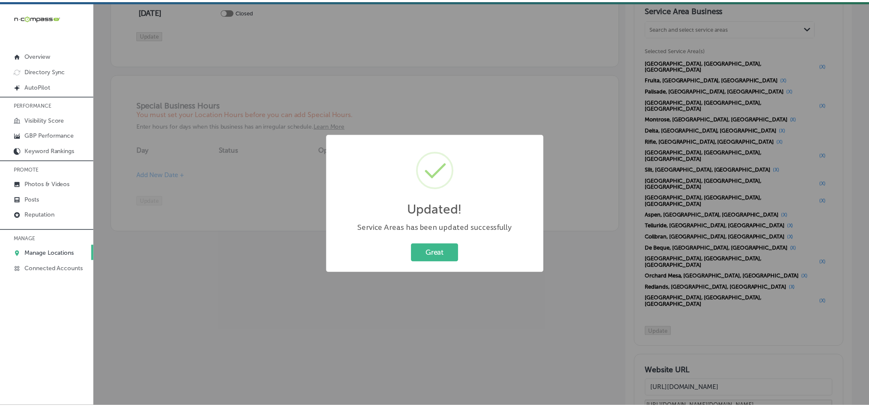
scroll to position [795, 0]
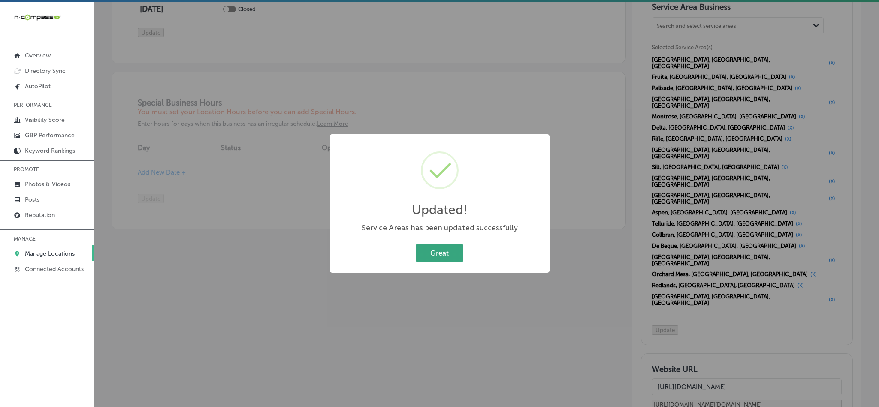
click at [444, 256] on button "Great" at bounding box center [440, 253] width 48 height 18
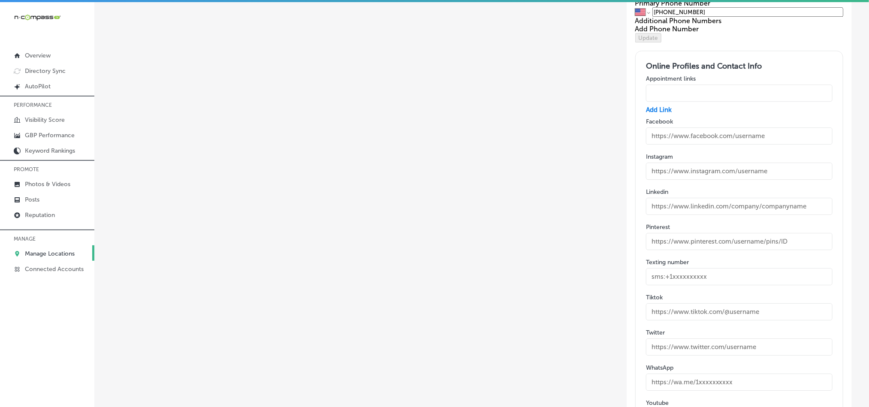
scroll to position [1308, 0]
click at [685, 127] on input "text" at bounding box center [739, 135] width 187 height 17
paste input "[URL][DOMAIN_NAME]"
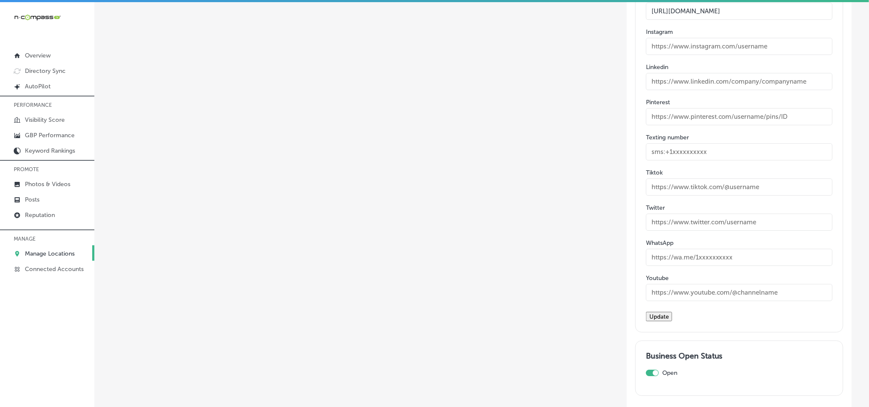
scroll to position [1501, 0]
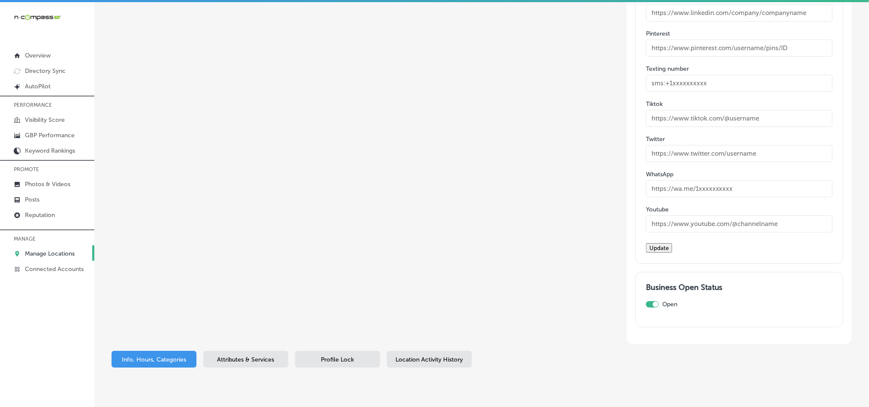
type input "[URL][DOMAIN_NAME]"
click at [665, 243] on button "Update" at bounding box center [659, 247] width 26 height 9
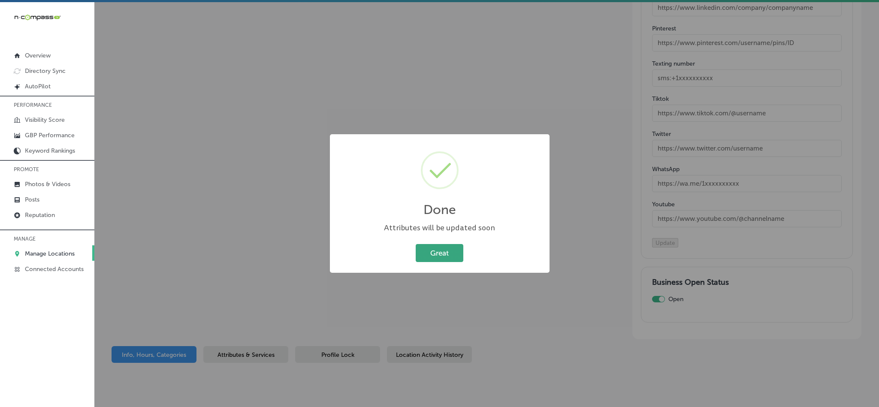
click at [430, 251] on button "Great" at bounding box center [440, 253] width 48 height 18
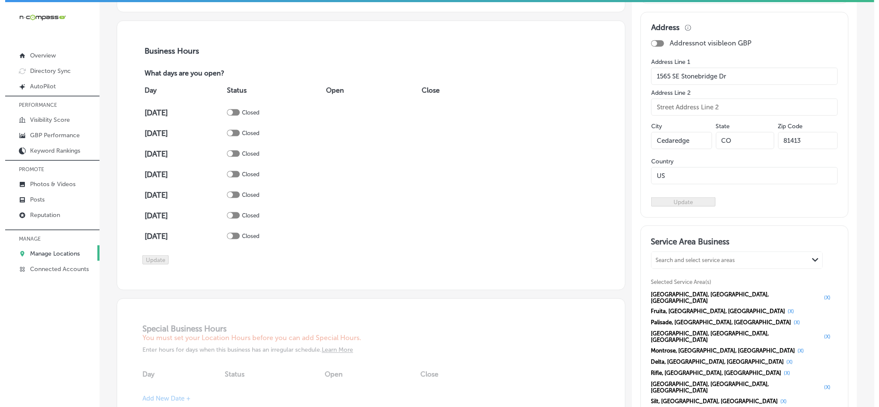
scroll to position [536, 0]
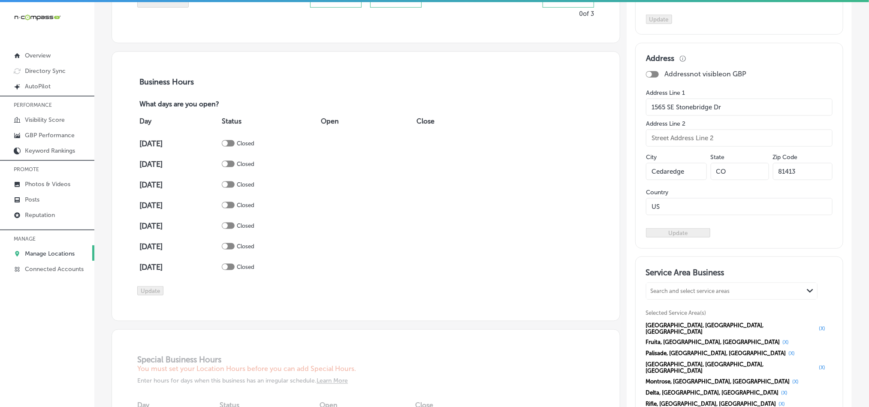
click at [235, 147] on div at bounding box center [228, 143] width 13 height 6
checkbox input "true"
click at [327, 148] on span "Add Hours" at bounding box center [336, 144] width 31 height 8
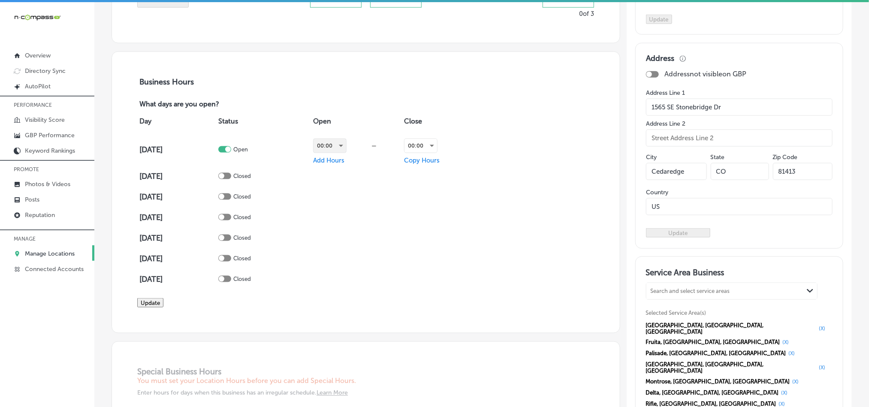
click at [332, 153] on div "00:00" at bounding box center [330, 146] width 33 height 14
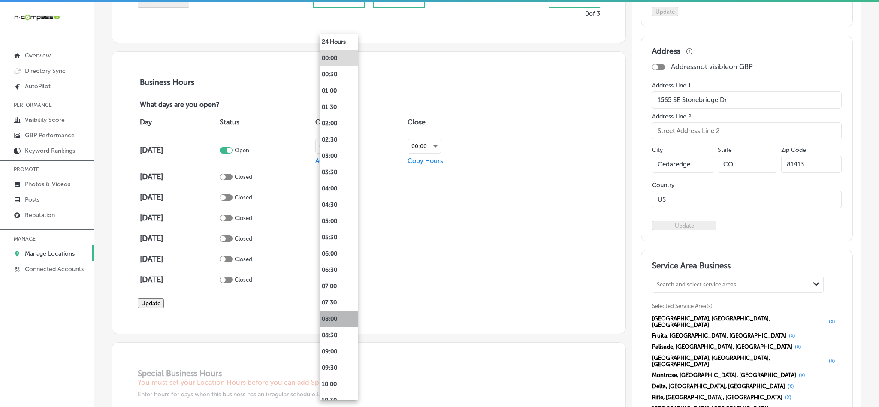
click at [332, 320] on li "08:00" at bounding box center [339, 319] width 38 height 16
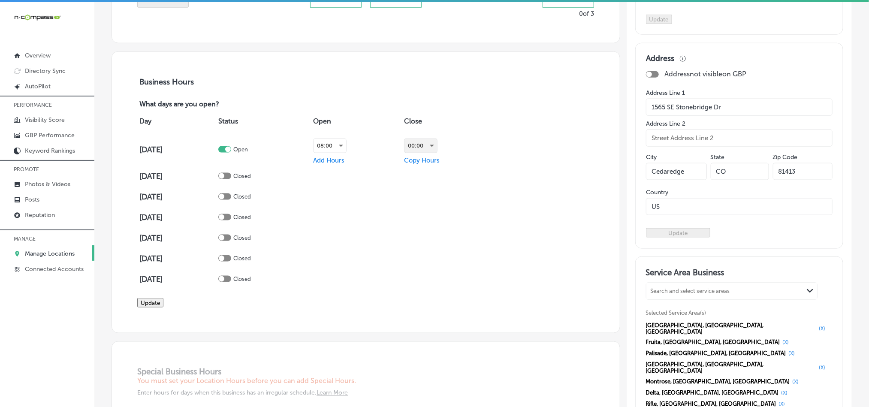
click at [416, 153] on div "00:00" at bounding box center [421, 146] width 33 height 14
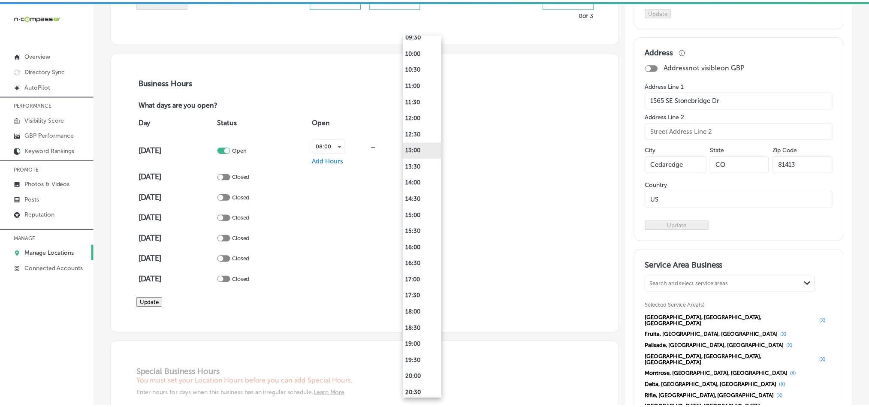
scroll to position [343, 0]
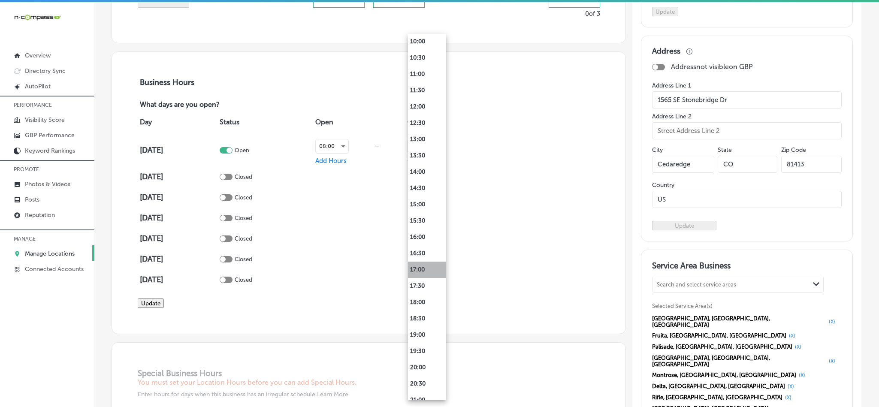
click at [417, 268] on li "17:00" at bounding box center [427, 270] width 38 height 16
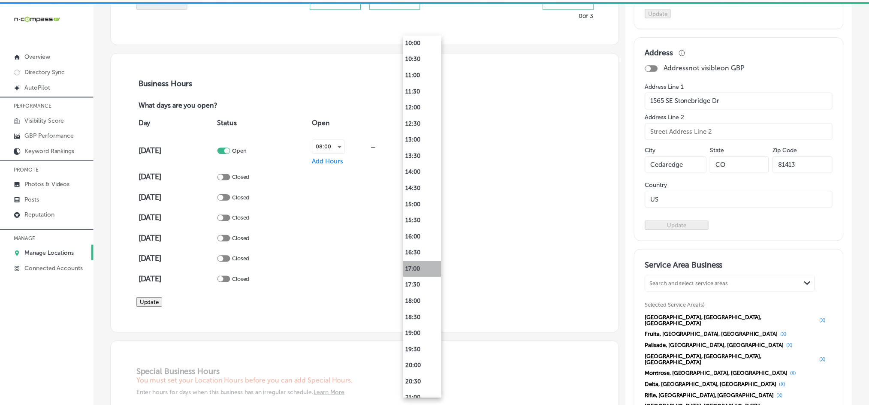
scroll to position [536, 0]
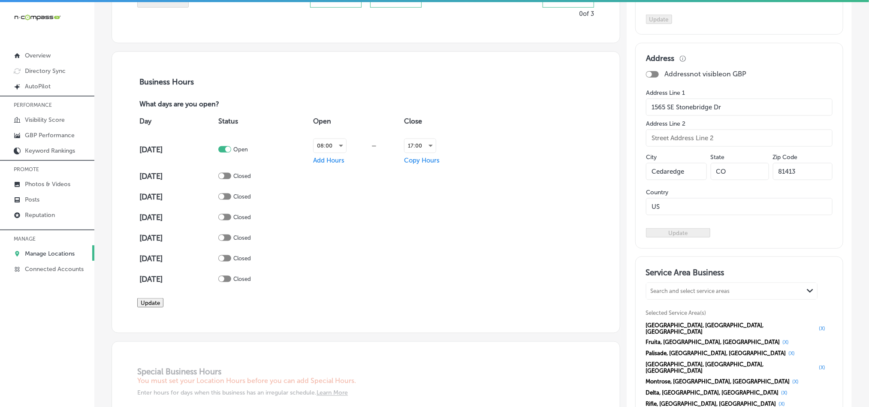
click at [420, 164] on span "Copy Hours" at bounding box center [422, 161] width 36 height 8
click at [489, 169] on input "checkbox" at bounding box center [494, 164] width 10 height 10
checkbox input "true"
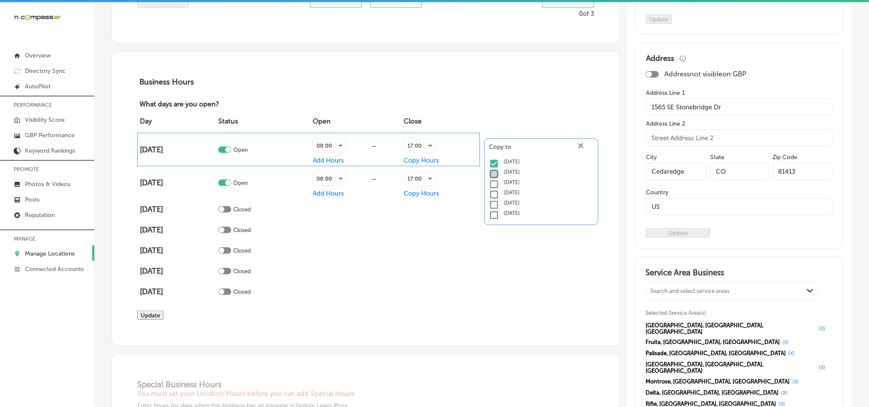
click at [489, 179] on input "checkbox" at bounding box center [494, 174] width 10 height 10
checkbox input "true"
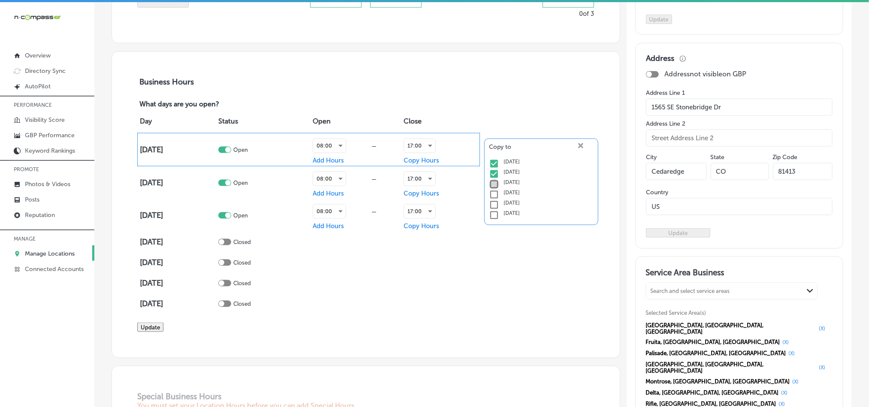
click at [491, 190] on input "checkbox" at bounding box center [494, 184] width 10 height 10
checkbox input "true"
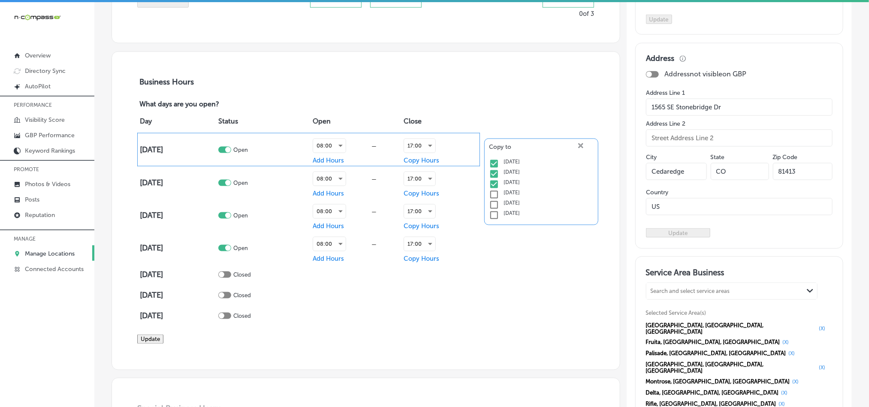
click at [491, 200] on input "checkbox" at bounding box center [494, 195] width 10 height 10
checkbox input "true"
click at [578, 148] on icon "close Created with Sketch." at bounding box center [580, 145] width 5 height 5
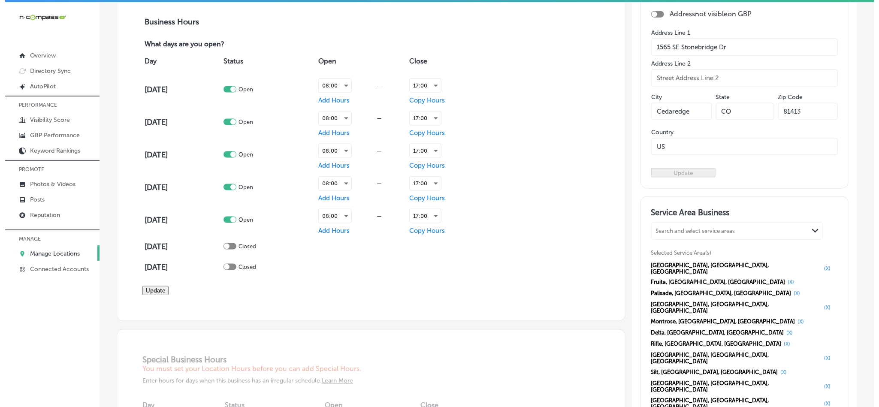
scroll to position [600, 0]
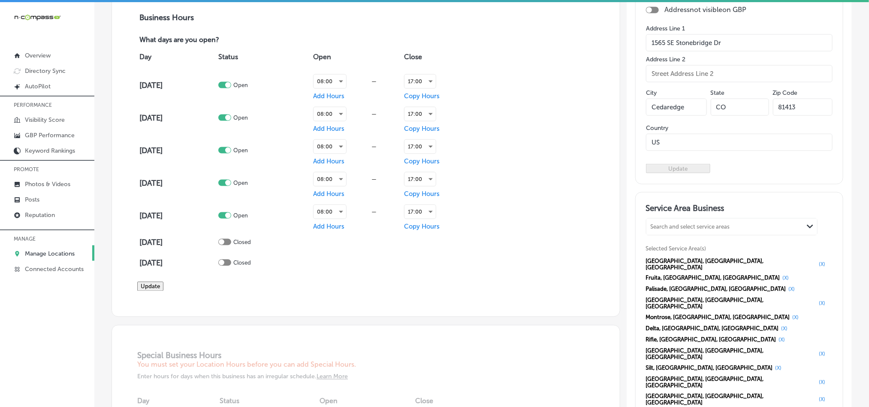
click at [144, 291] on button "Update" at bounding box center [150, 286] width 26 height 9
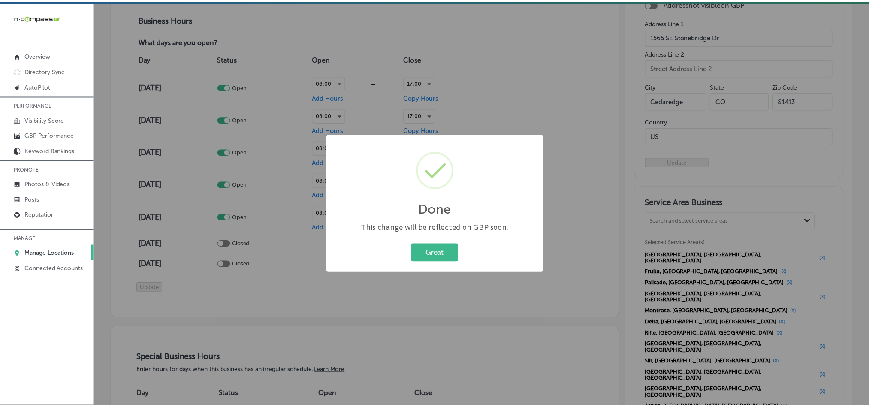
scroll to position [601, 0]
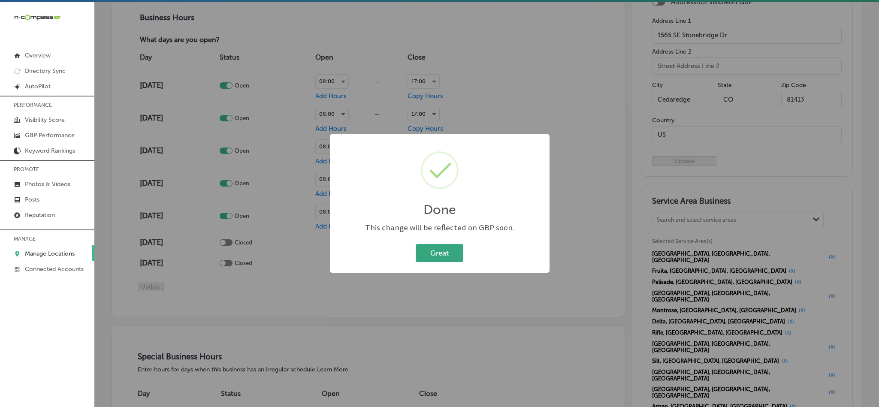
click at [429, 253] on button "Great" at bounding box center [440, 253] width 48 height 18
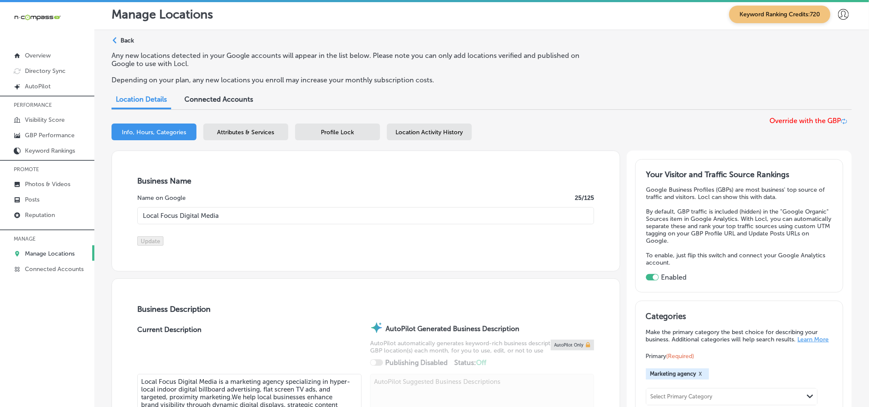
scroll to position [0, 0]
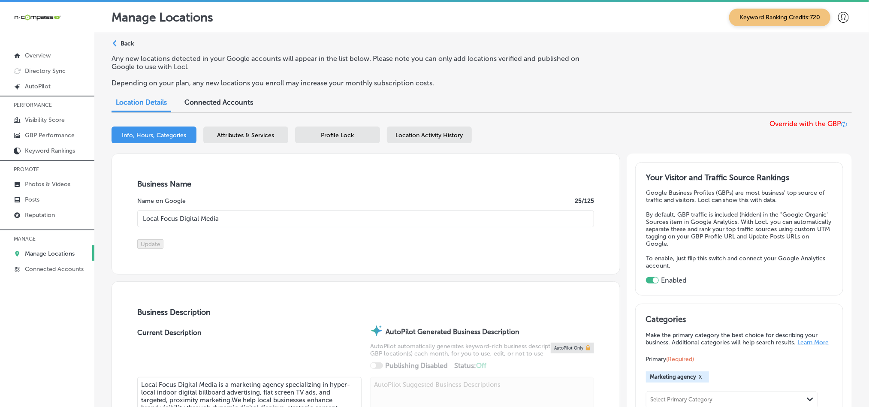
click at [230, 137] on span "Attributes & Services" at bounding box center [245, 135] width 57 height 7
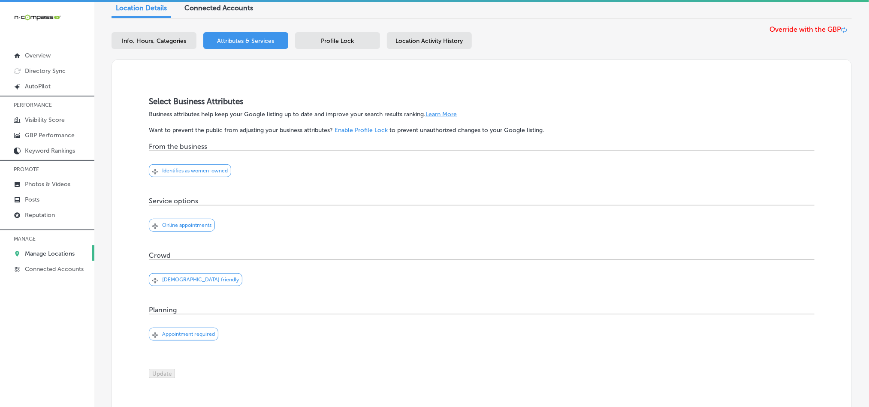
scroll to position [21, 0]
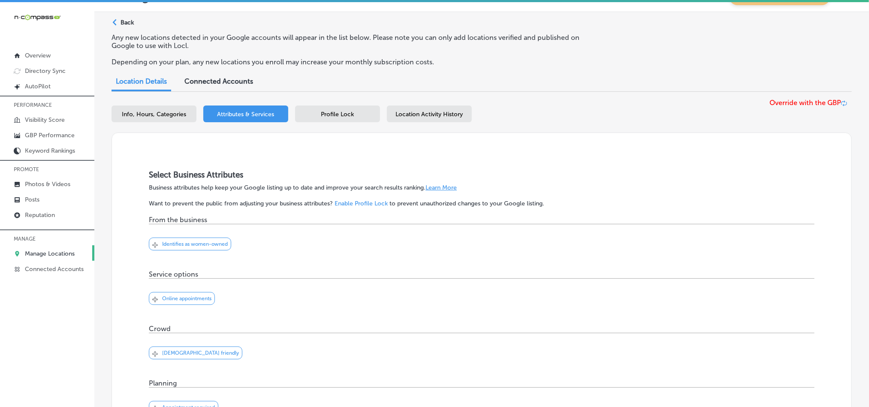
click at [124, 115] on span "Info, Hours, Categories" at bounding box center [154, 114] width 64 height 7
select select "US"
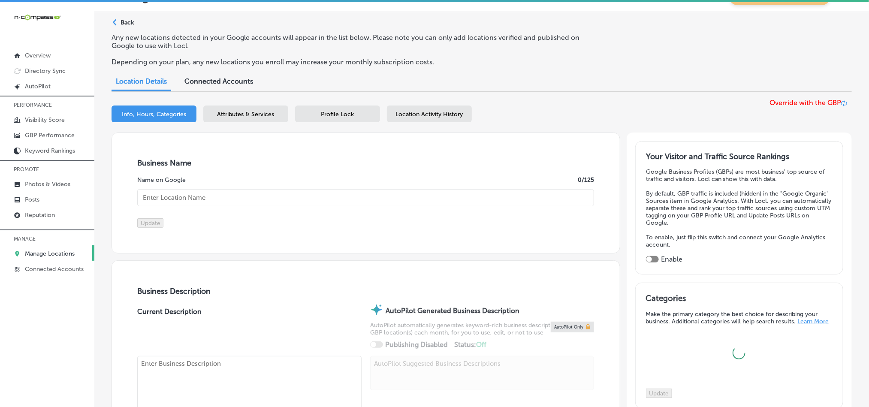
type textarea "Local Focus Digital Media is a marketing agency specializing in hyper-local ind…"
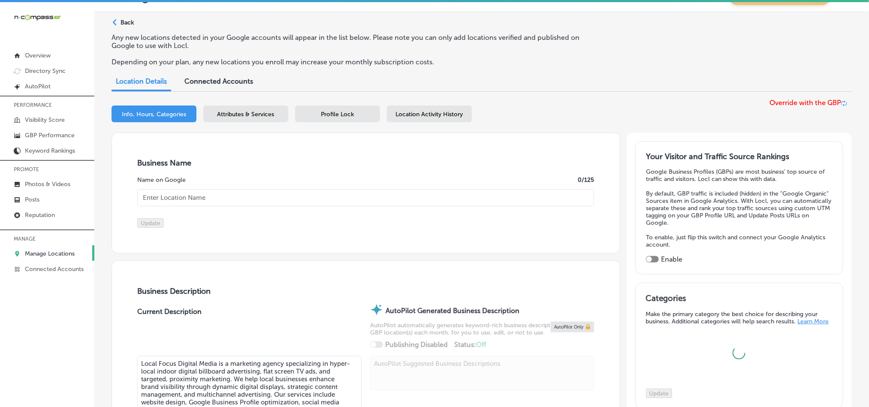
type input "[URL][DOMAIN_NAME]"
checkbox input "true"
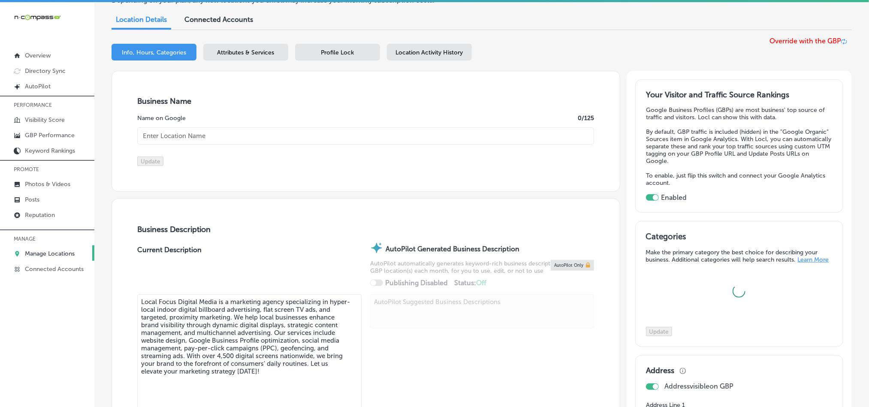
type input "[PHONE_NUMBER]"
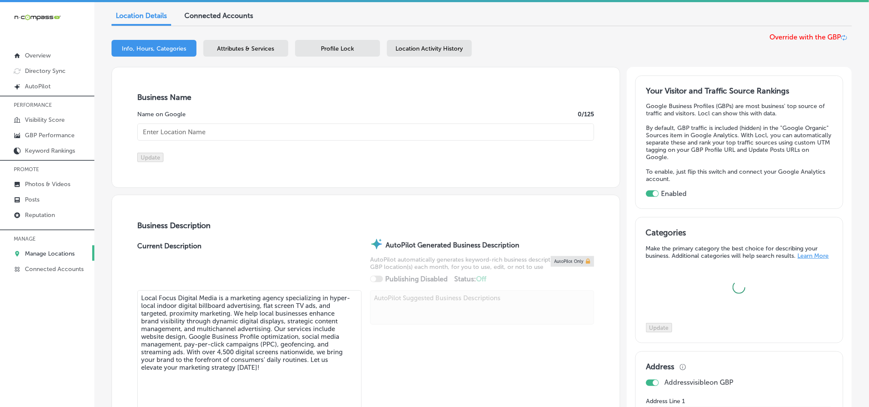
type input "Local Focus Digital Media"
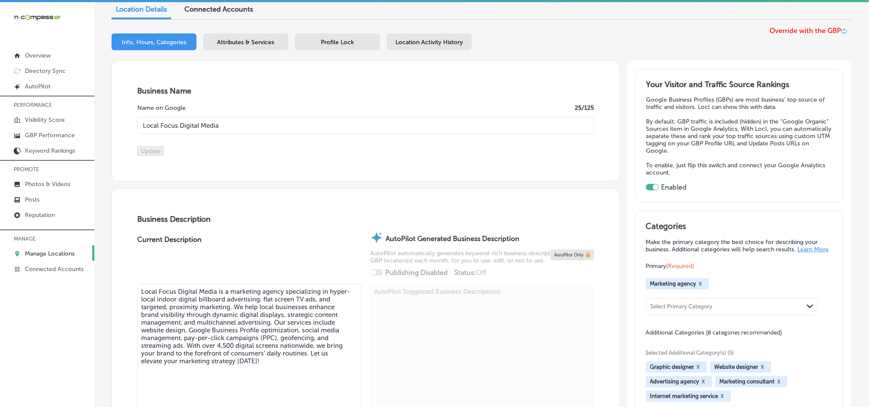
scroll to position [107, 0]
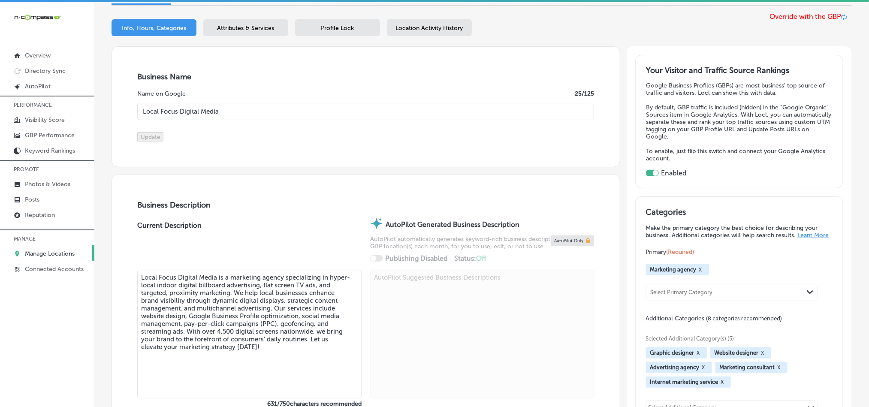
checkbox input "false"
type input "1565 SE Stonebridge Dr"
type input "Cedaredge"
type input "81413"
type input "US"
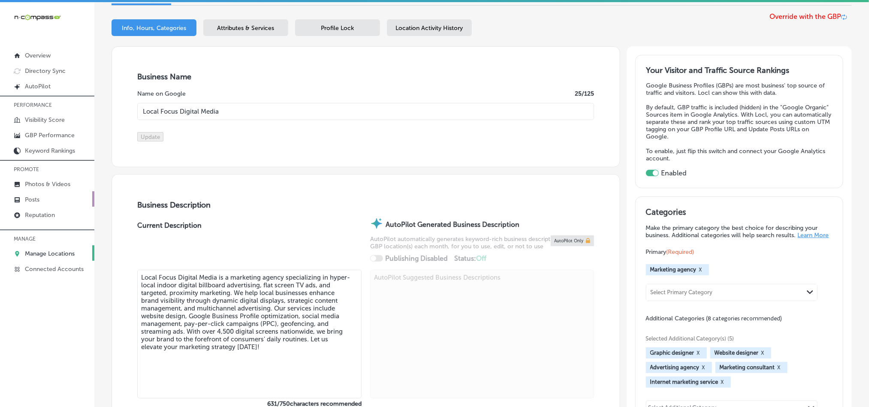
click at [36, 200] on p "Posts" at bounding box center [32, 199] width 15 height 7
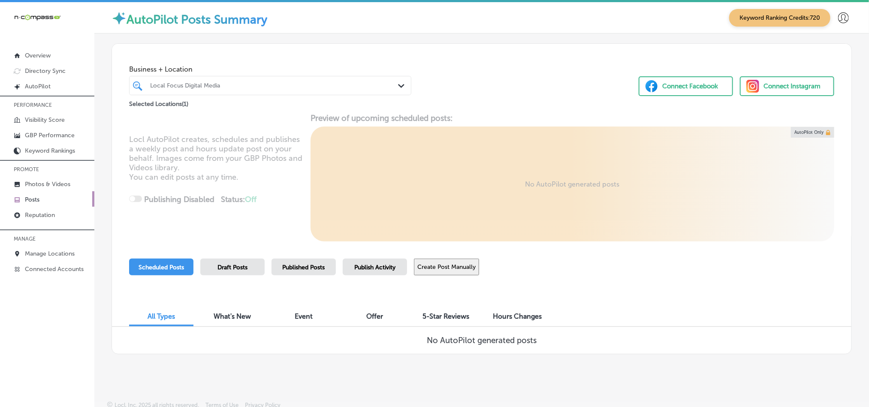
click at [446, 268] on button "Create Post Manually" at bounding box center [446, 267] width 65 height 17
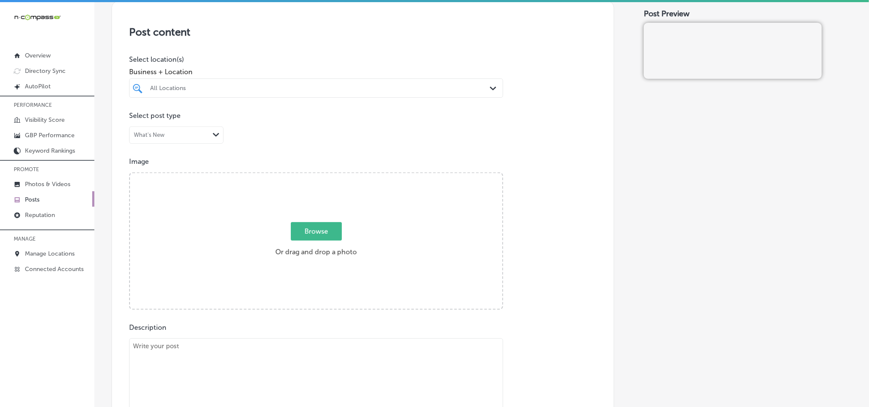
scroll to position [172, 0]
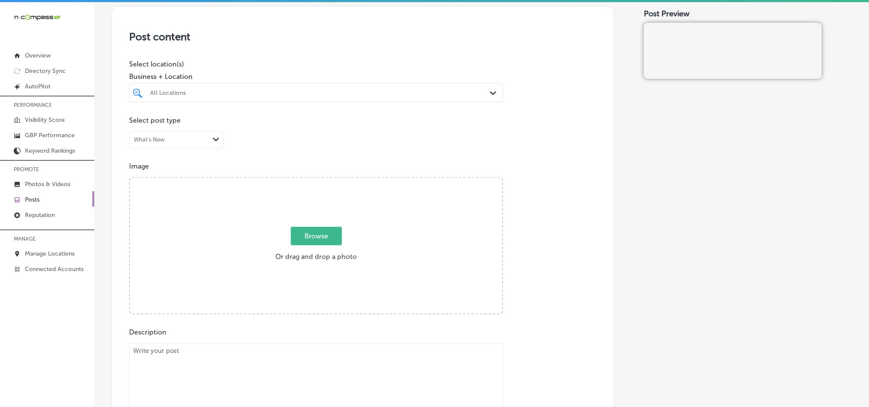
click at [475, 100] on div "All Locations" at bounding box center [316, 92] width 341 height 13
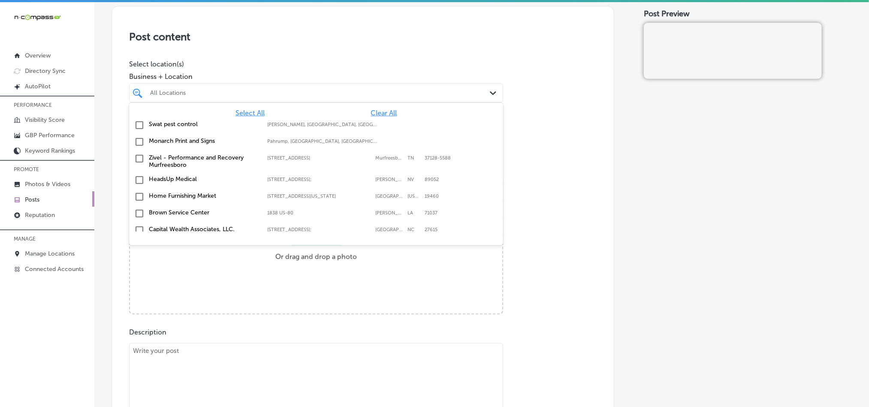
click at [371, 113] on span "Clear All" at bounding box center [384, 113] width 26 height 8
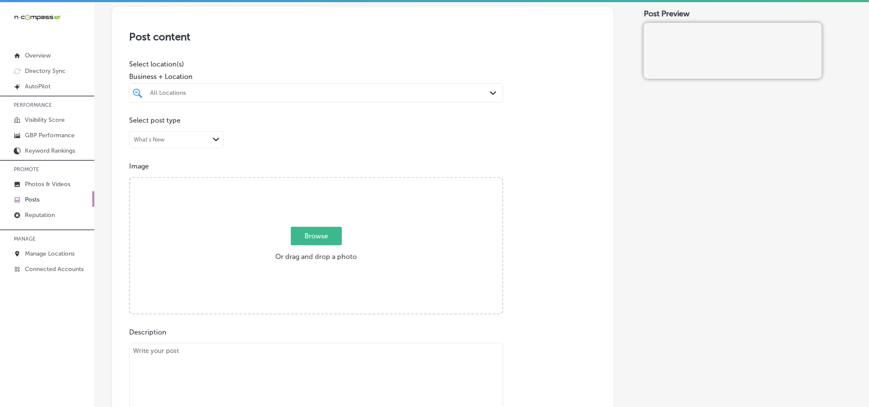
click at [447, 39] on h3 "Post content" at bounding box center [363, 36] width 468 height 12
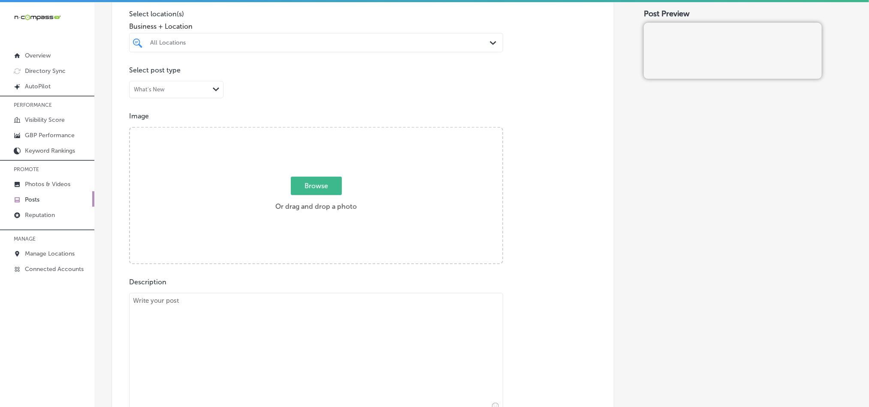
scroll to position [214, 0]
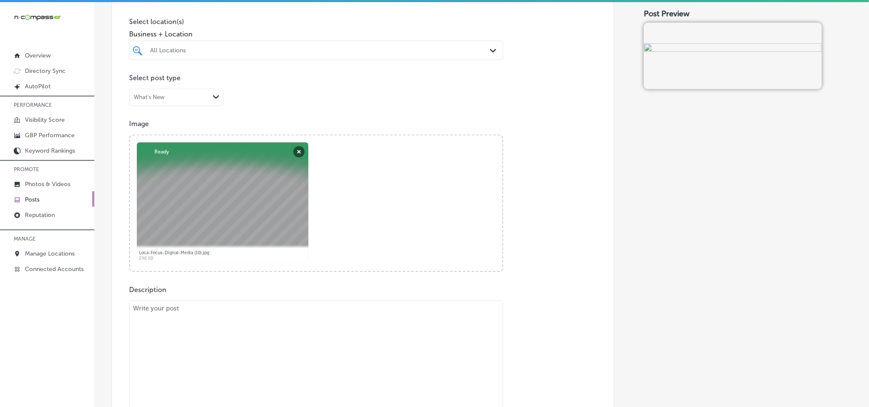
click at [277, 313] on textarea at bounding box center [316, 361] width 374 height 120
paste textarea "Local Focus Digital Media serves businesses in [GEOGRAPHIC_DATA], [GEOGRAPHIC_D…"
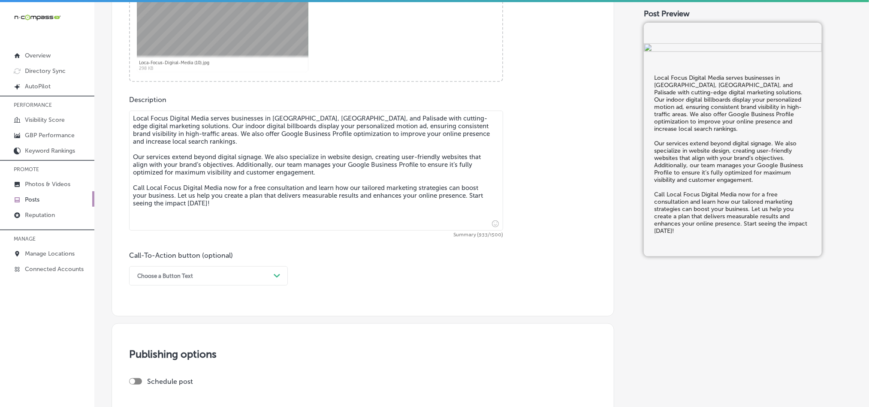
scroll to position [407, 0]
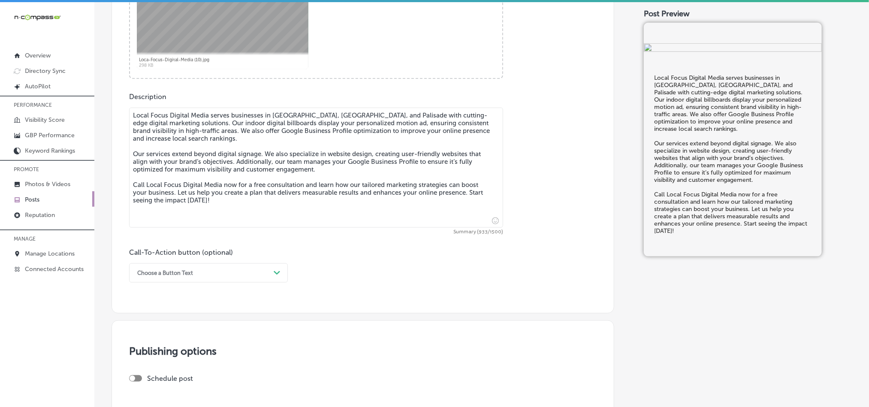
type textarea "Local Focus Digital Media serves businesses in [GEOGRAPHIC_DATA], [GEOGRAPHIC_D…"
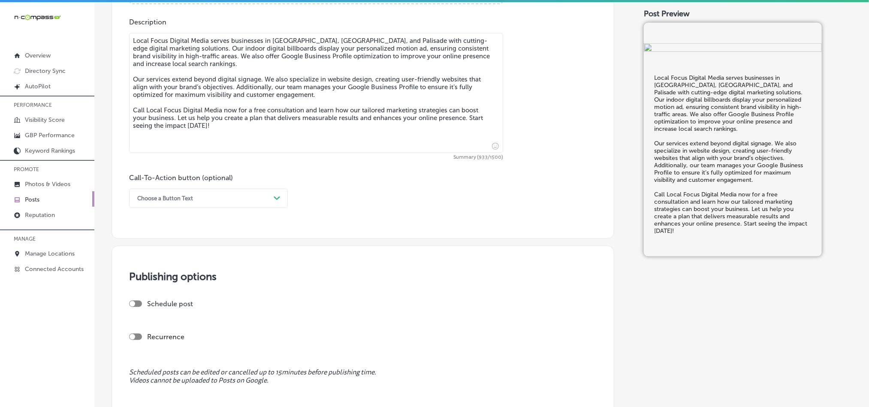
scroll to position [493, 0]
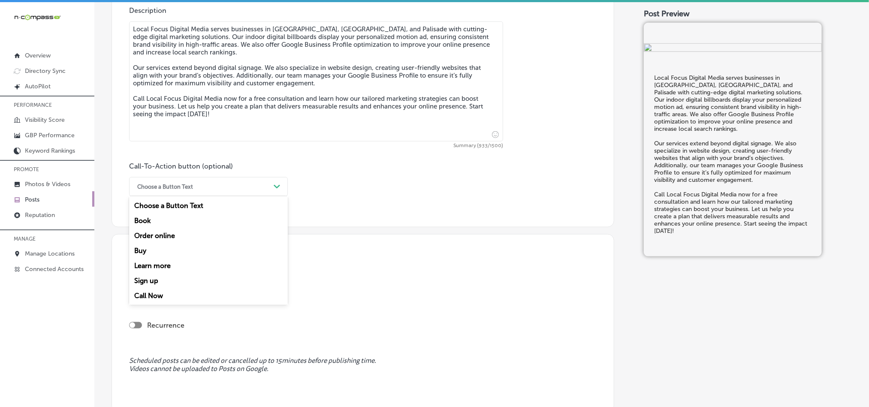
click at [208, 193] on div "Choose a Button Text" at bounding box center [201, 186] width 137 height 13
click at [151, 299] on div "Call Now" at bounding box center [208, 295] width 159 height 15
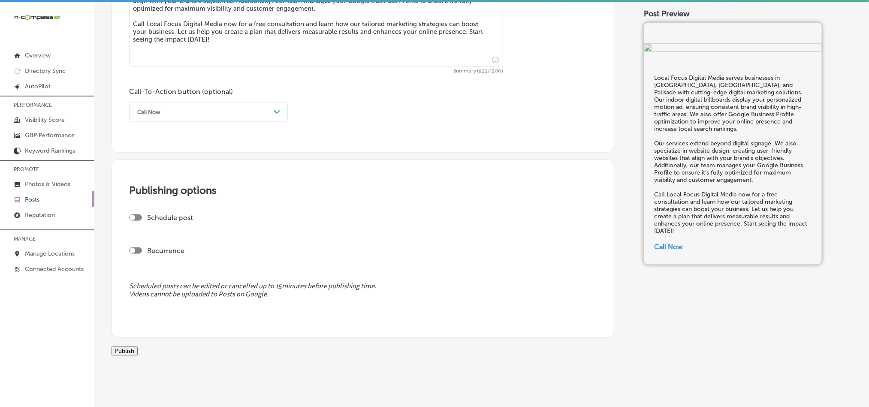
scroll to position [579, 0]
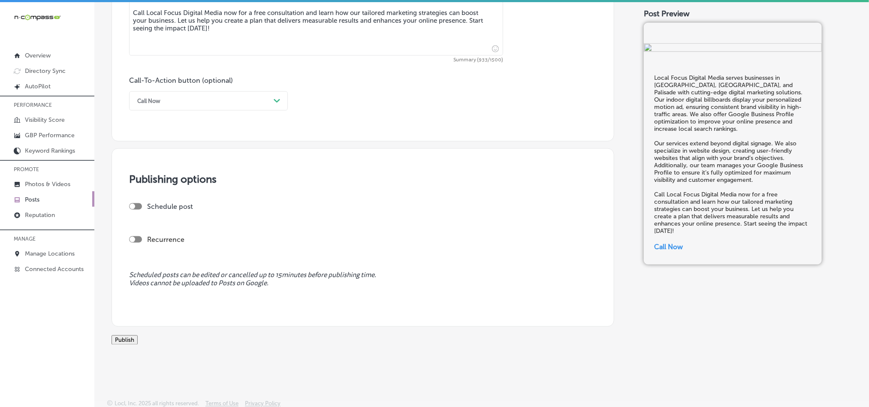
click at [141, 210] on div at bounding box center [135, 206] width 13 height 6
checkbox input "true"
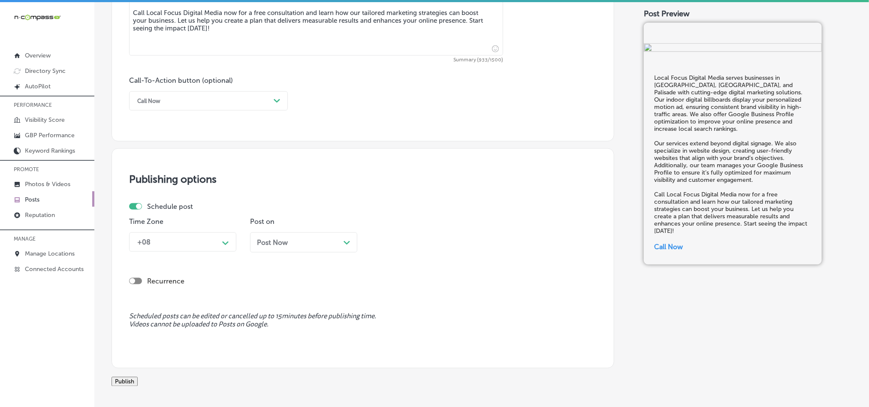
click at [196, 247] on div "+08" at bounding box center [176, 242] width 86 height 15
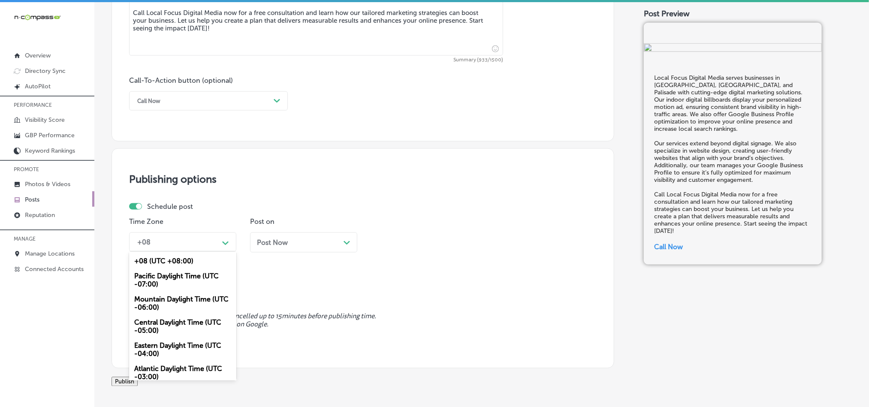
click at [148, 304] on div "Mountain Daylight Time (UTC -06:00)" at bounding box center [182, 303] width 107 height 23
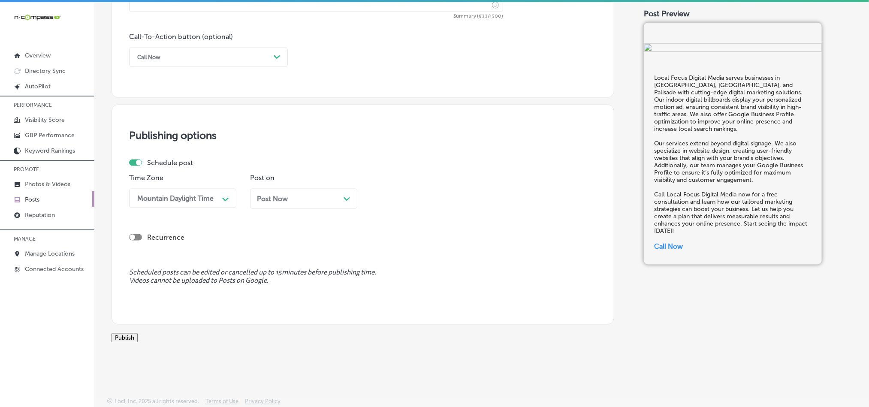
scroll to position [636, 0]
click at [127, 333] on button "Publish" at bounding box center [125, 337] width 26 height 9
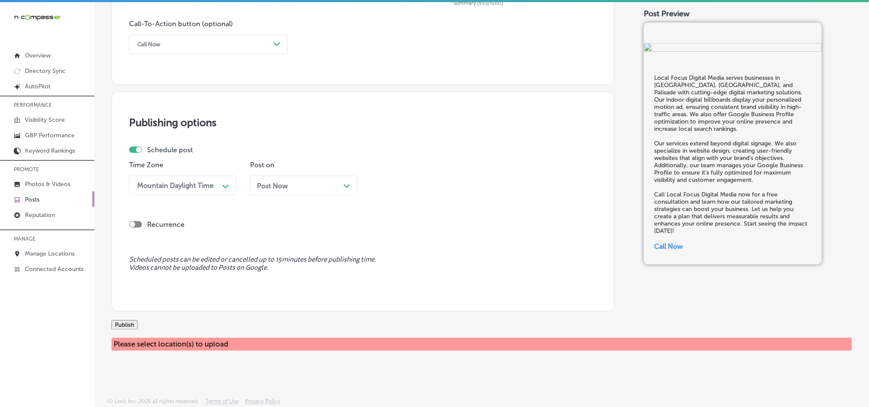
click at [138, 330] on button "Publish" at bounding box center [125, 324] width 26 height 9
click at [370, 311] on div "Publishing options Schedule post Time Zone Mountain Daylight Time Path Created …" at bounding box center [363, 202] width 503 height 220
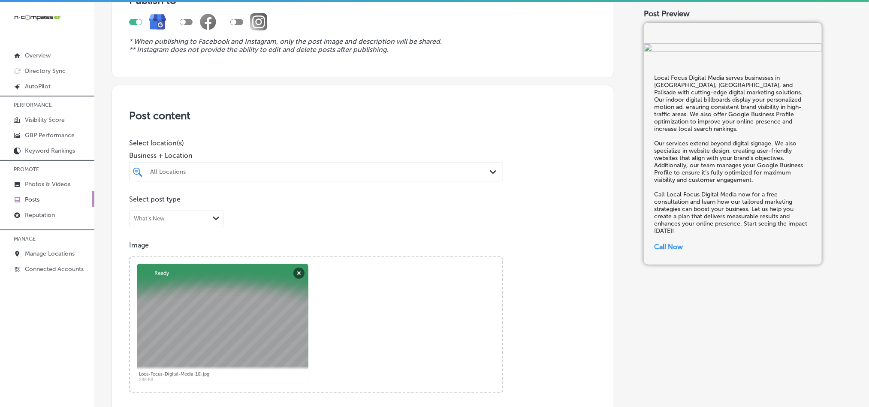
scroll to position [92, 0]
click at [267, 173] on div "All Locations" at bounding box center [320, 172] width 341 height 7
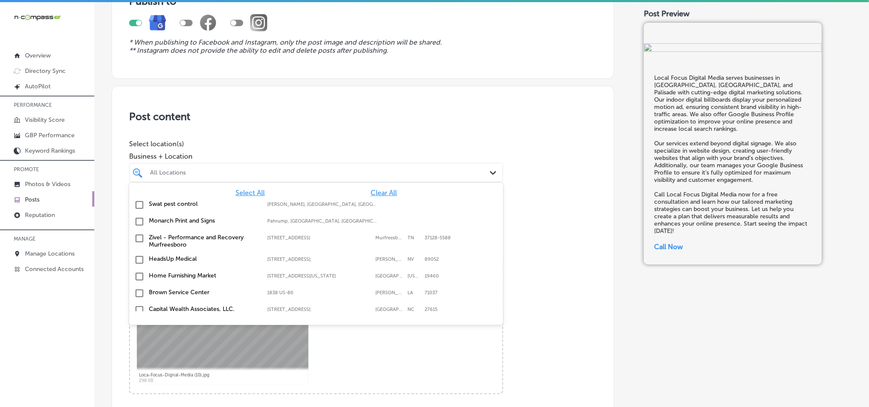
click at [371, 192] on span "Clear All" at bounding box center [384, 193] width 26 height 8
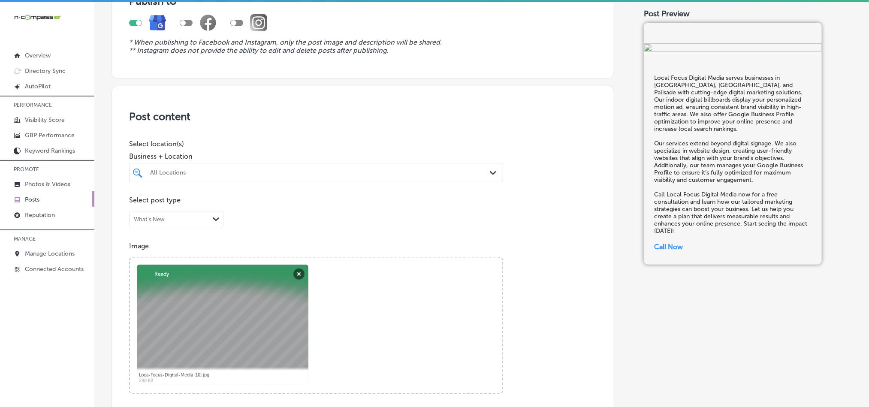
click at [363, 172] on div "All Locations" at bounding box center [320, 172] width 341 height 7
click at [199, 222] on label "Local Focus Digital Media" at bounding box center [204, 220] width 110 height 7
type input "local focus d"
click at [365, 134] on div "Post content Select location(s) Business + Location option focused, 2 of 176. 2…" at bounding box center [363, 357] width 503 height 543
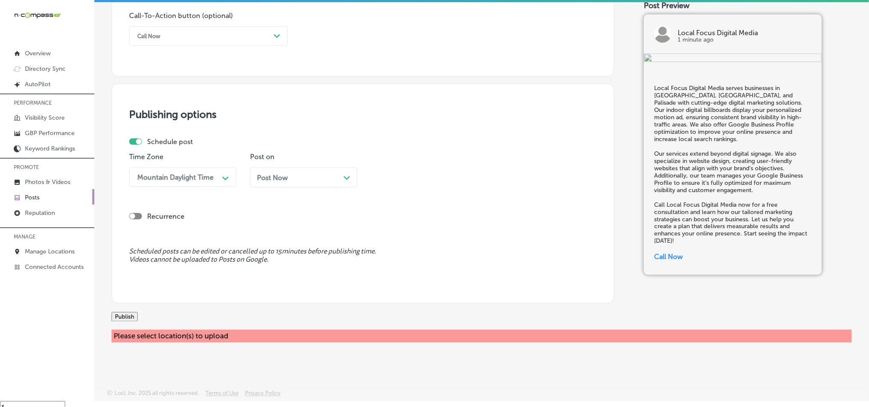
scroll to position [12, 0]
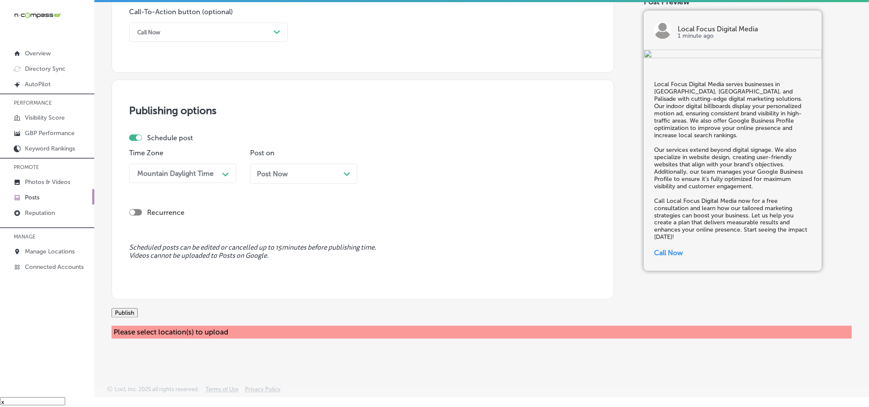
click at [134, 308] on button "Publish" at bounding box center [125, 312] width 26 height 9
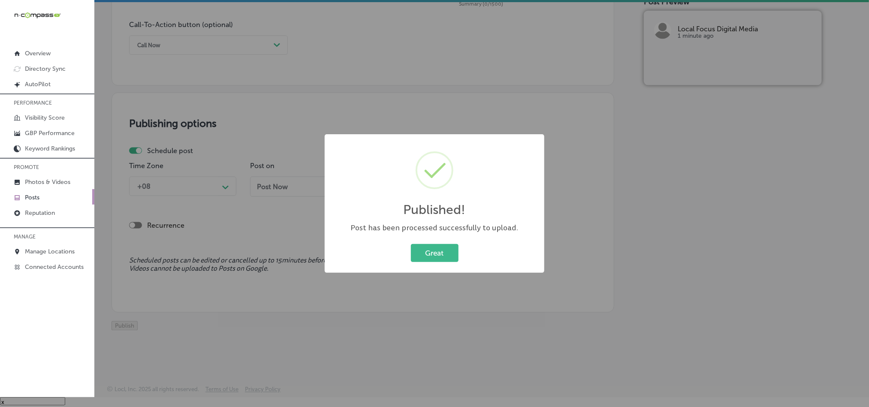
scroll to position [637, 0]
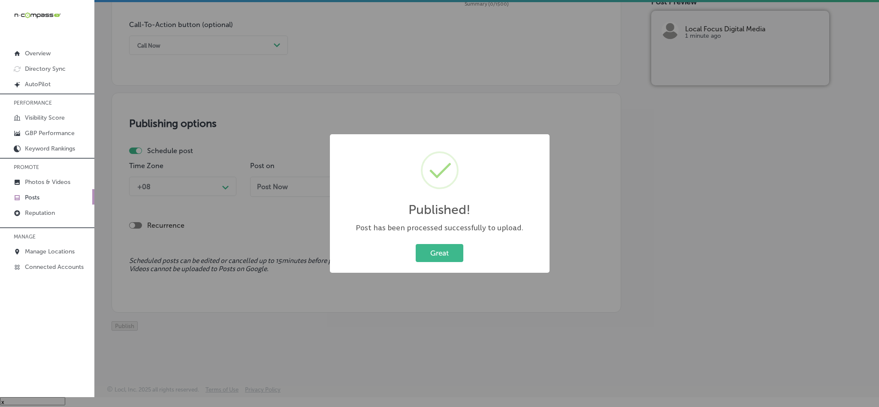
click at [446, 242] on div "Great Cancel" at bounding box center [439, 253] width 202 height 22
click at [443, 263] on div "Great Cancel" at bounding box center [439, 253] width 202 height 22
click at [441, 252] on button "Great" at bounding box center [440, 253] width 48 height 18
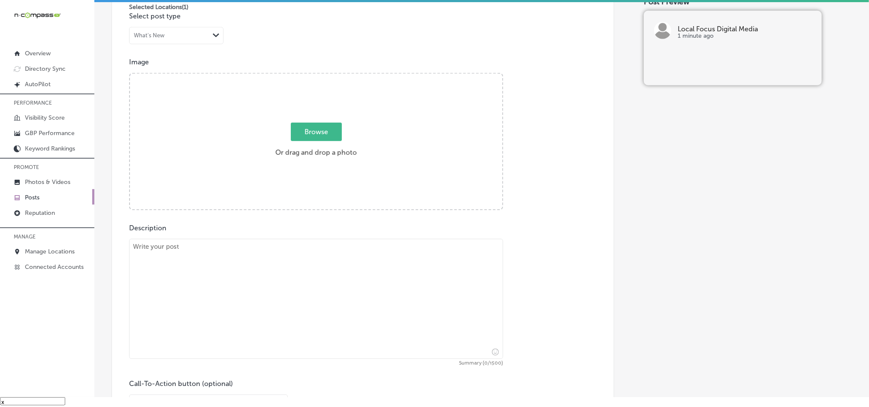
scroll to position [250, 0]
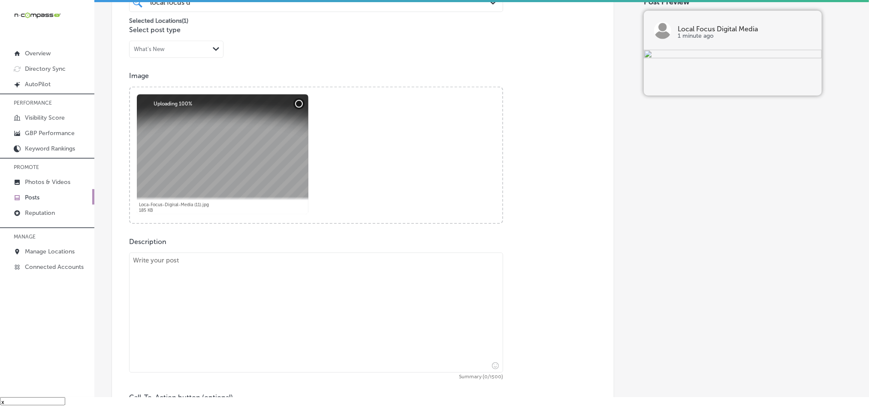
click at [262, 292] on textarea at bounding box center [316, 313] width 374 height 120
paste textarea "Local Focus Digital Media is proud to help businesses in [GEOGRAPHIC_DATA], [GE…"
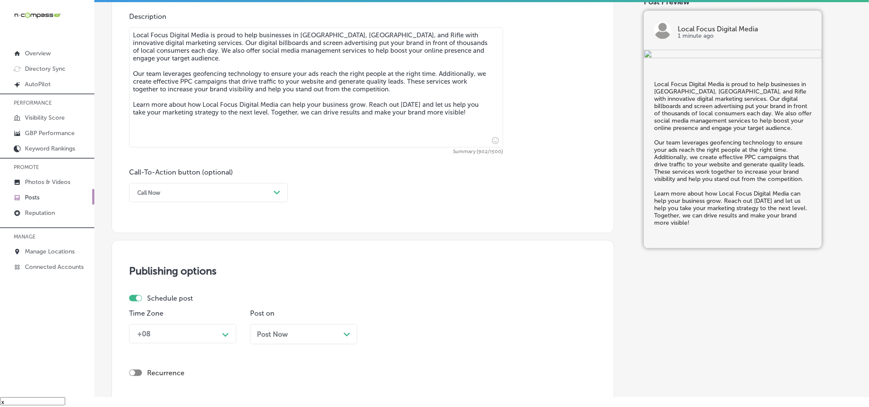
scroll to position [486, 0]
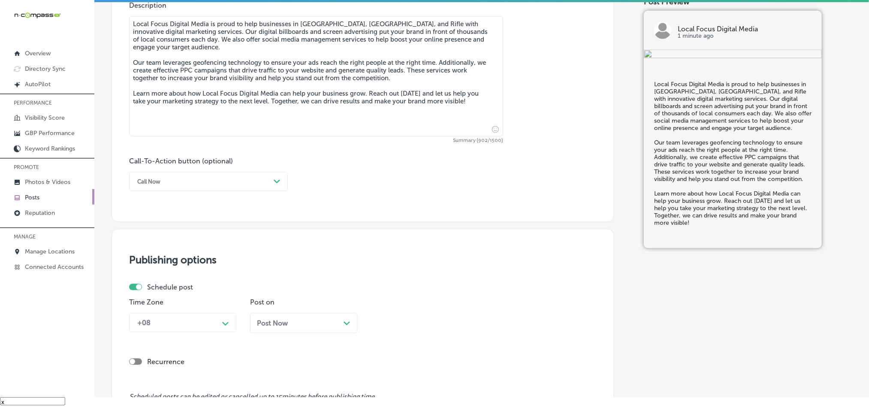
type textarea "Local Focus Digital Media is proud to help businesses in [GEOGRAPHIC_DATA], [GE…"
click at [211, 185] on div "Call Now" at bounding box center [201, 181] width 137 height 13
click at [154, 263] on div "Learn more" at bounding box center [208, 260] width 159 height 15
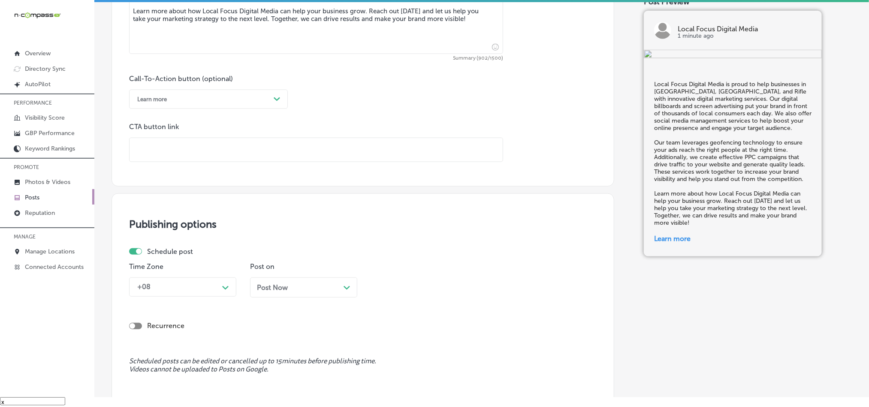
scroll to position [572, 0]
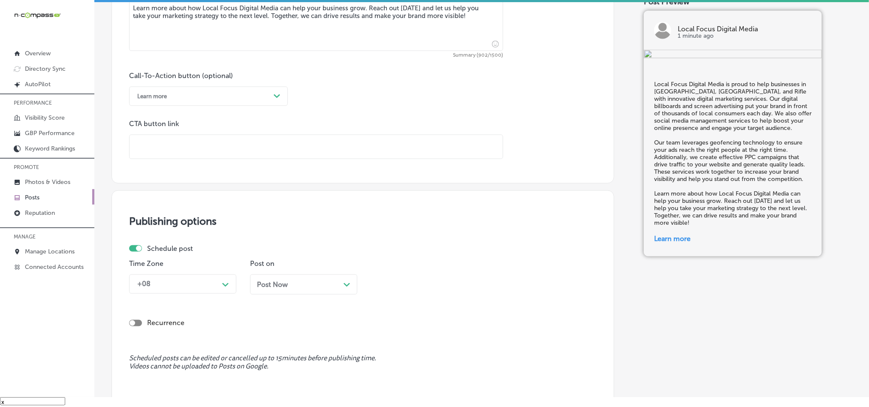
click at [229, 148] on input "text" at bounding box center [316, 147] width 373 height 24
paste input "[URL][DOMAIN_NAME]"
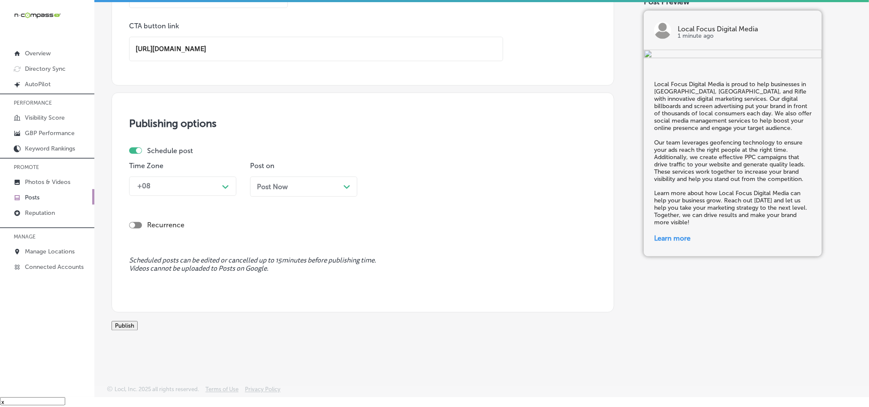
scroll to position [684, 0]
type input "[URL][DOMAIN_NAME]"
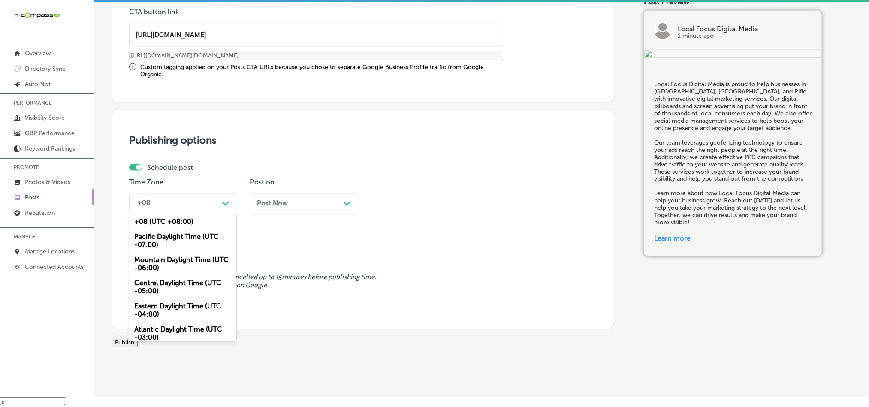
click at [206, 165] on div "Schedule post Time Zone option Mountain Daylight Time (UTC -06:00), selected. o…" at bounding box center [359, 191] width 461 height 57
click at [161, 263] on div "Mountain Daylight Time (UTC -06:00)" at bounding box center [182, 264] width 107 height 23
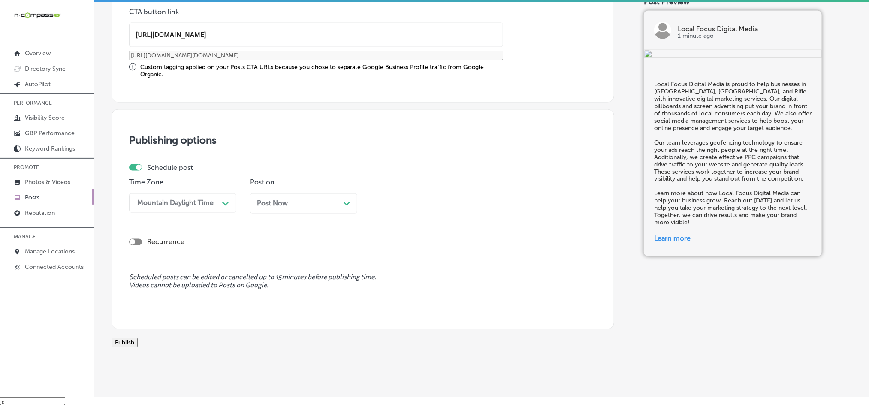
click at [333, 193] on div "Post on Post Now Path Created with Sketch." at bounding box center [303, 199] width 107 height 42
click at [334, 197] on div "Post Now Path Created with Sketch." at bounding box center [303, 203] width 107 height 20
click at [398, 207] on div "10:45 AM" at bounding box center [394, 203] width 30 height 8
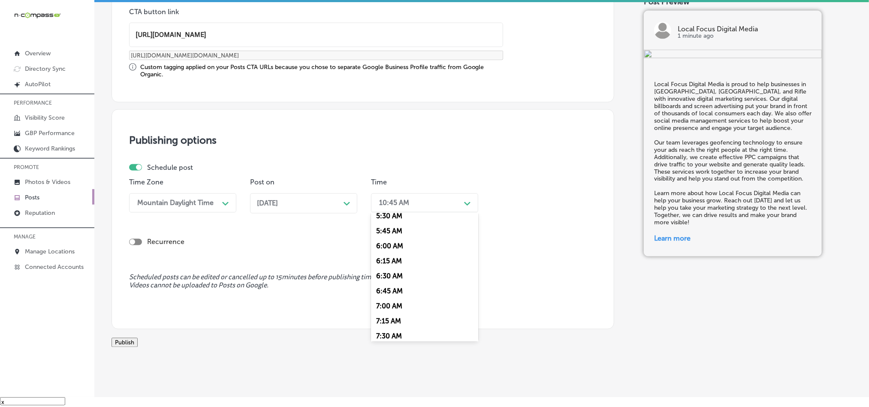
scroll to position [343, 0]
click at [390, 305] on div "7:00 AM" at bounding box center [424, 299] width 107 height 15
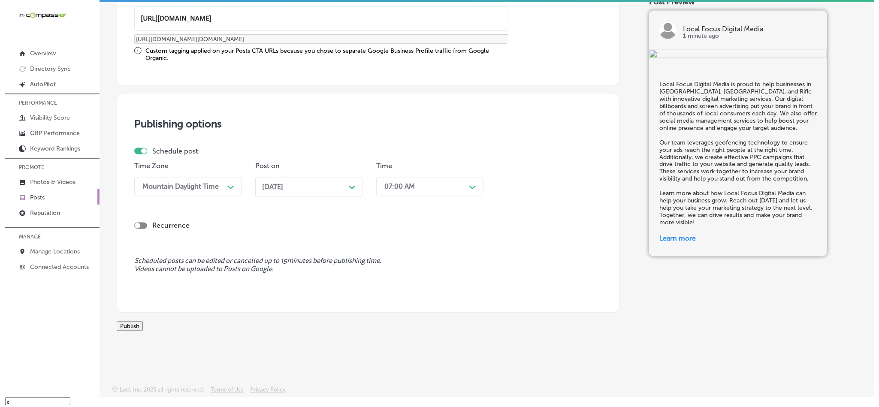
scroll to position [713, 0]
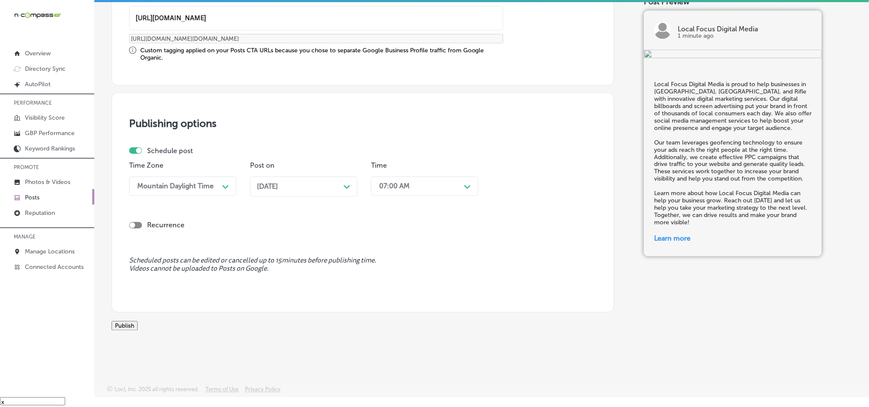
click at [138, 324] on button "Publish" at bounding box center [125, 325] width 26 height 9
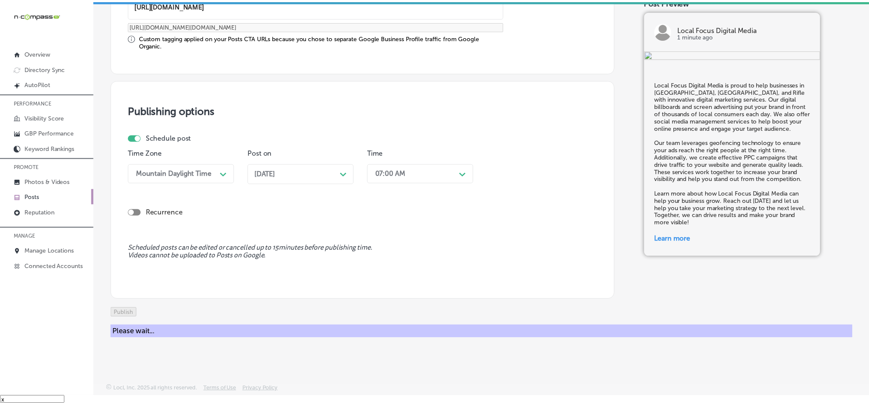
scroll to position [637, 0]
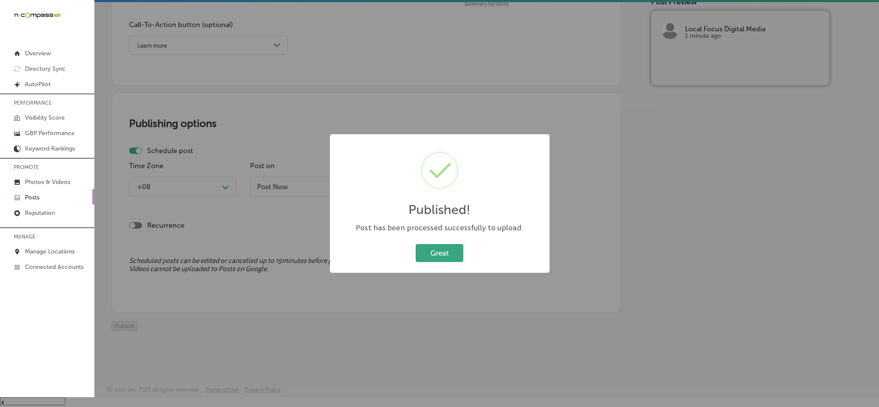
click at [434, 254] on button "Great" at bounding box center [440, 253] width 48 height 18
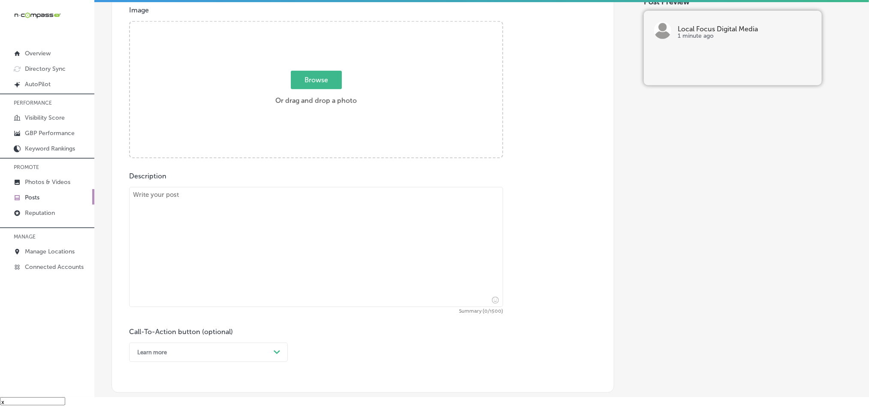
scroll to position [314, 0]
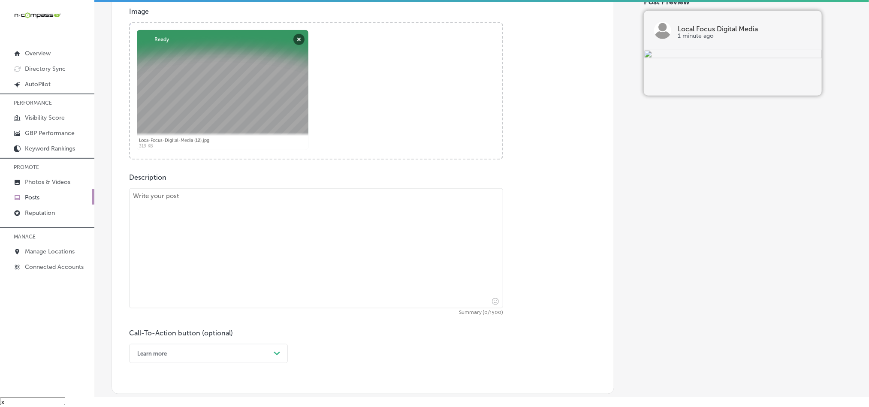
click at [300, 255] on textarea at bounding box center [316, 248] width 374 height 120
paste textarea "For businesses in [GEOGRAPHIC_DATA], [GEOGRAPHIC_DATA], and [GEOGRAPHIC_DATA], …"
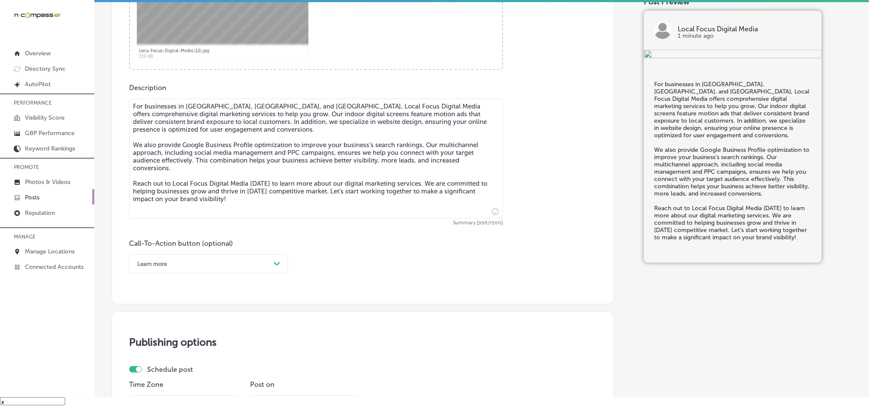
scroll to position [443, 0]
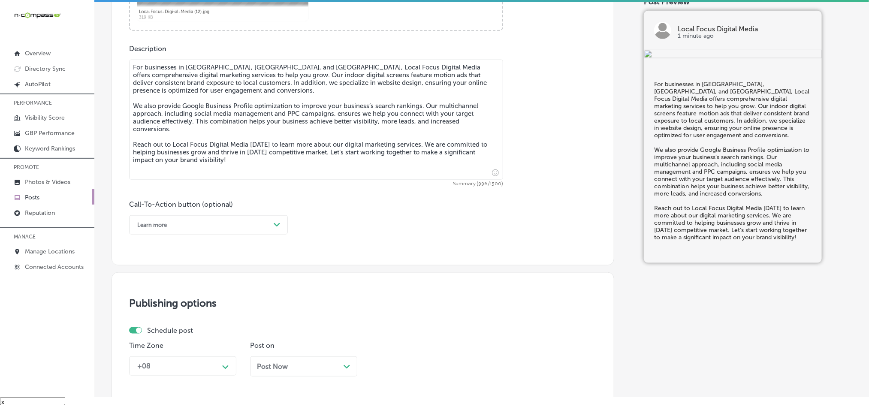
type textarea "For businesses in [GEOGRAPHIC_DATA], [GEOGRAPHIC_DATA], and [GEOGRAPHIC_DATA], …"
click at [241, 230] on div "Learn more" at bounding box center [201, 224] width 137 height 13
click at [154, 335] on div "Call Now" at bounding box center [208, 333] width 159 height 15
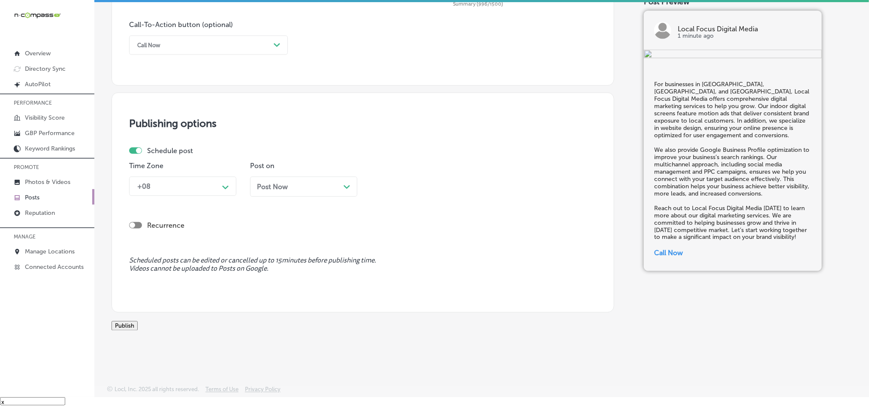
scroll to position [636, 0]
click at [193, 180] on div "+08" at bounding box center [176, 186] width 86 height 15
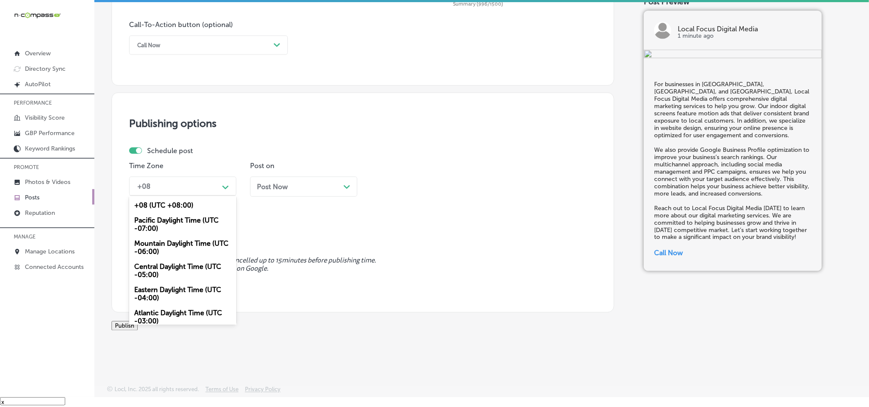
click at [151, 236] on div "Mountain Daylight Time (UTC -06:00)" at bounding box center [182, 247] width 107 height 23
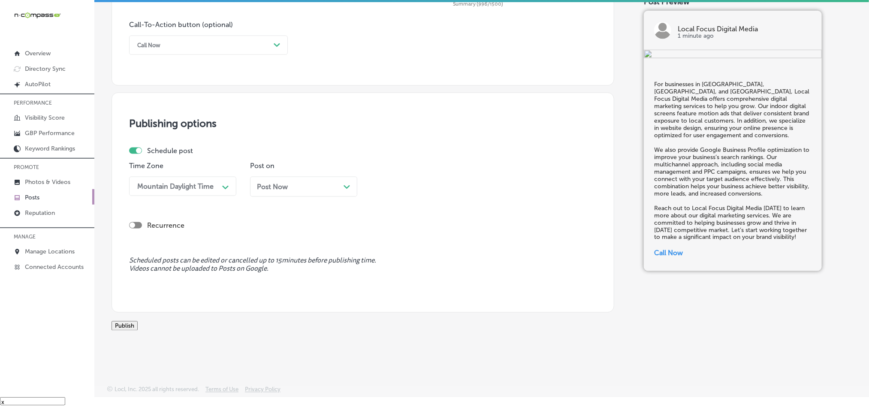
click at [317, 177] on div "Post Now Path Created with Sketch." at bounding box center [303, 187] width 107 height 20
click at [425, 179] on div "10:45 AM" at bounding box center [418, 186] width 86 height 15
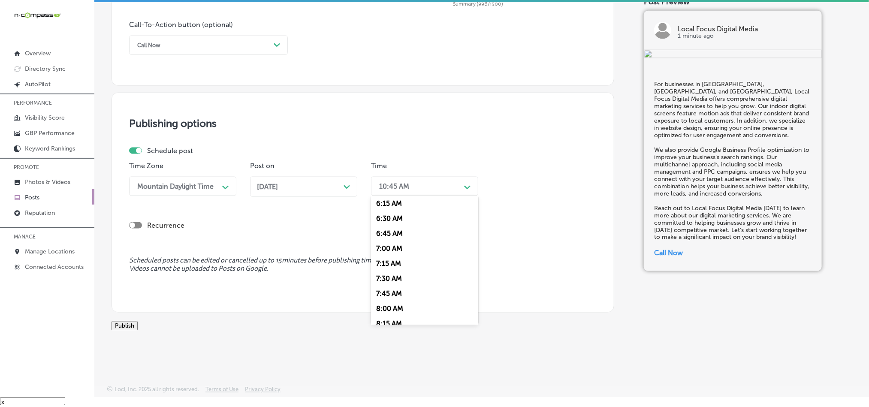
scroll to position [386, 0]
click at [387, 232] on div "7:00 AM" at bounding box center [424, 239] width 107 height 15
click at [137, 323] on button "Publish" at bounding box center [125, 325] width 26 height 9
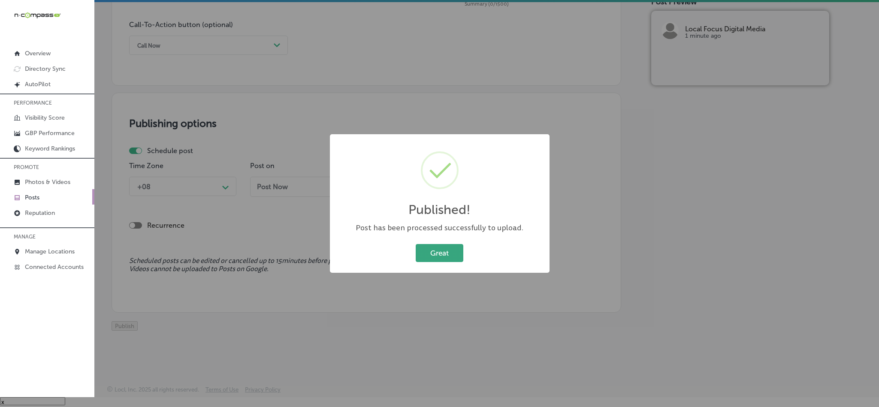
click at [426, 255] on button "Great" at bounding box center [440, 253] width 48 height 18
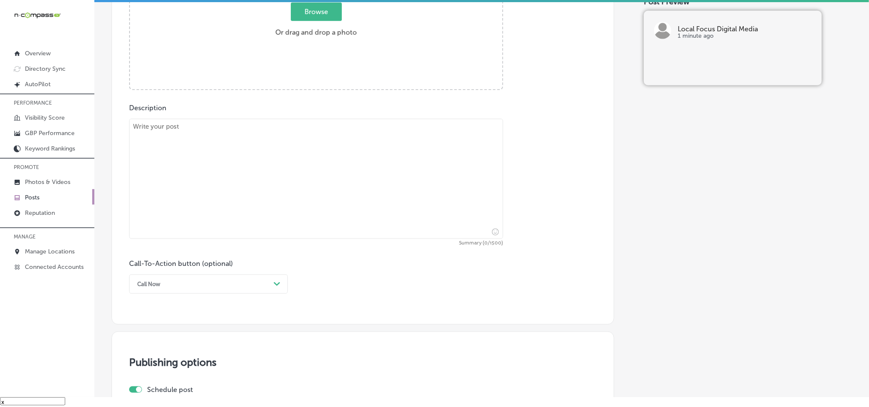
scroll to position [336, 0]
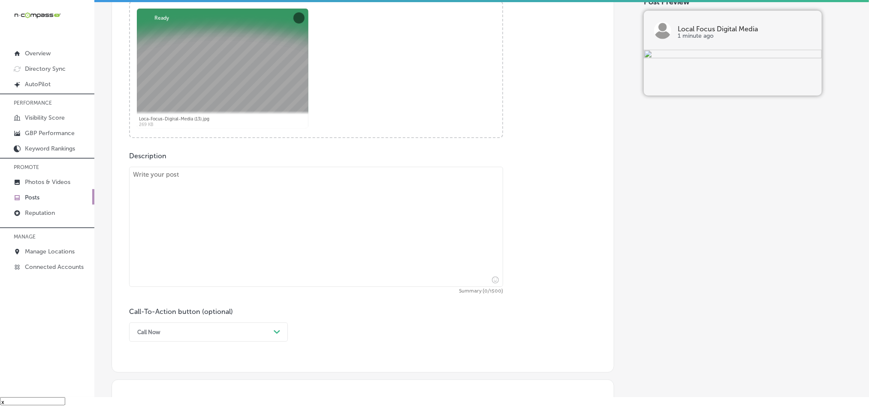
click at [301, 257] on textarea at bounding box center [316, 227] width 374 height 120
paste textarea "Lo Ipsum Dolor, si’am conse ad el s doeiusm tempo incididu utlaboree do magnaal…"
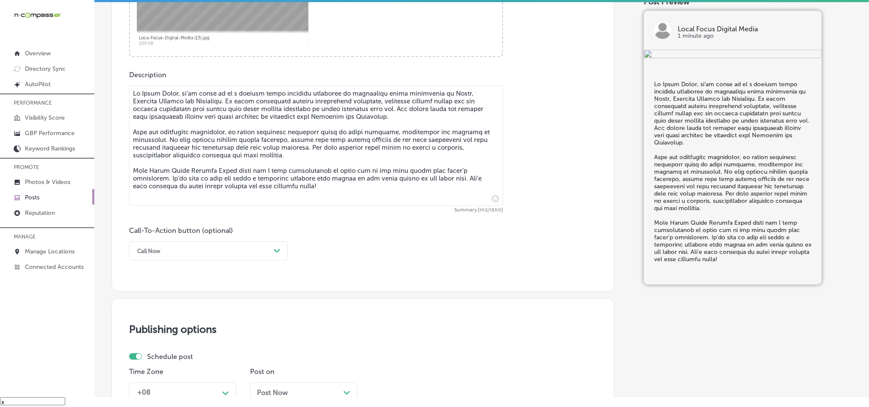
scroll to position [443, 0]
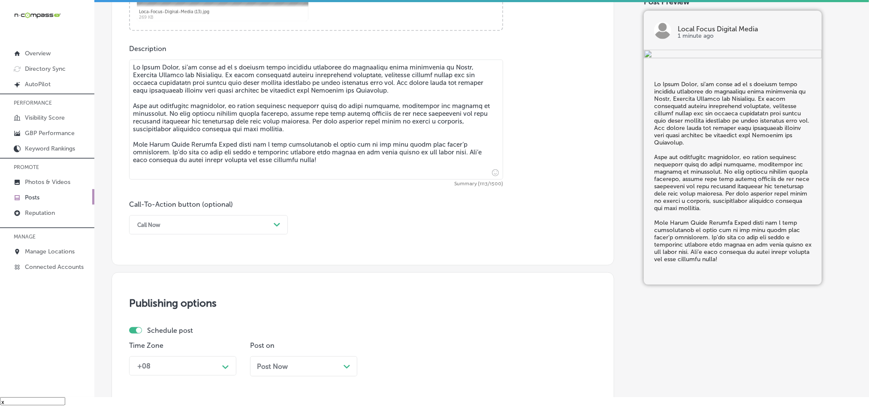
type textarea "Lo Ipsum Dolor, si’am conse ad el s doeiusm tempo incididu utlaboree do magnaal…"
click at [219, 223] on div "Call Now" at bounding box center [201, 224] width 137 height 13
click at [161, 306] on div "Learn more" at bounding box center [208, 303] width 159 height 15
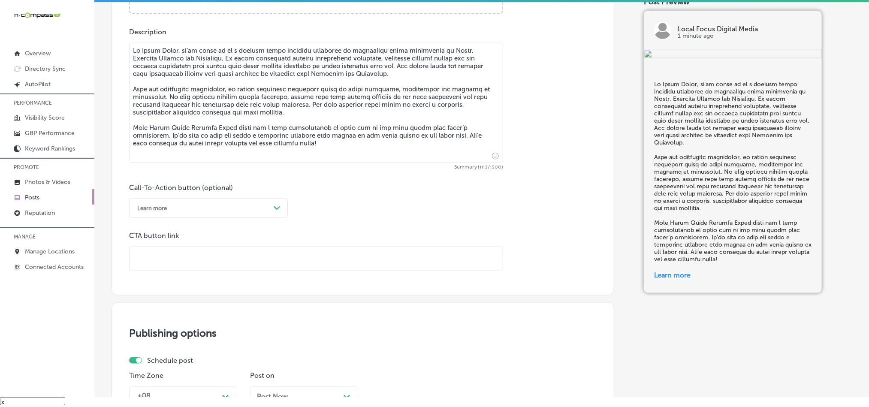
scroll to position [465, 0]
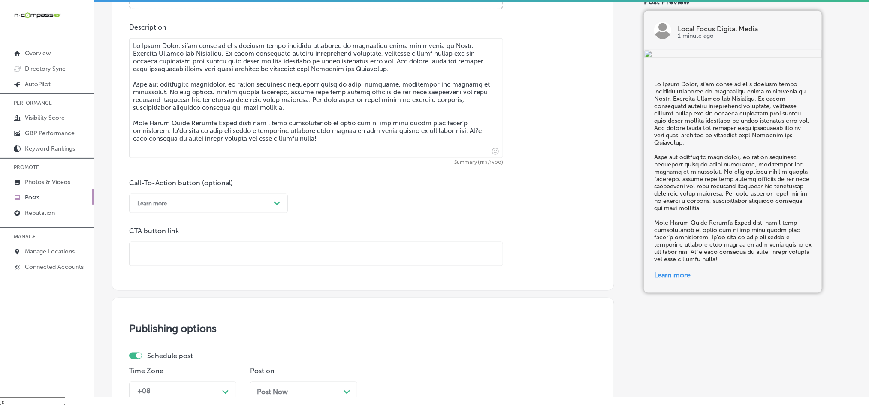
click at [234, 255] on input "text" at bounding box center [316, 254] width 373 height 24
paste input "[URL][DOMAIN_NAME]"
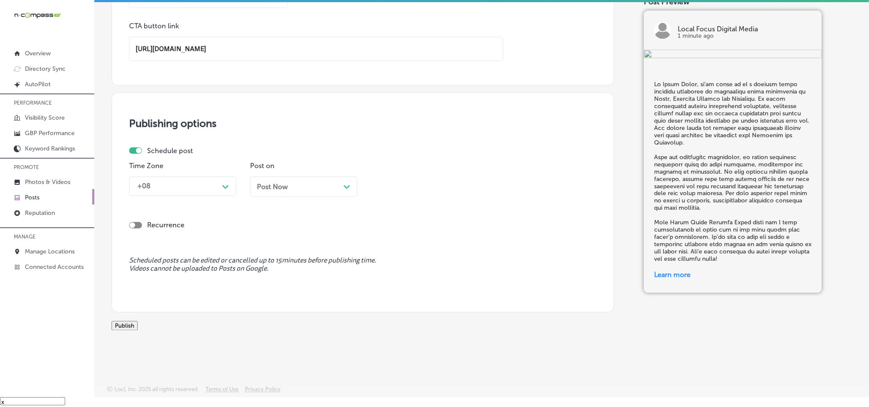
scroll to position [680, 0]
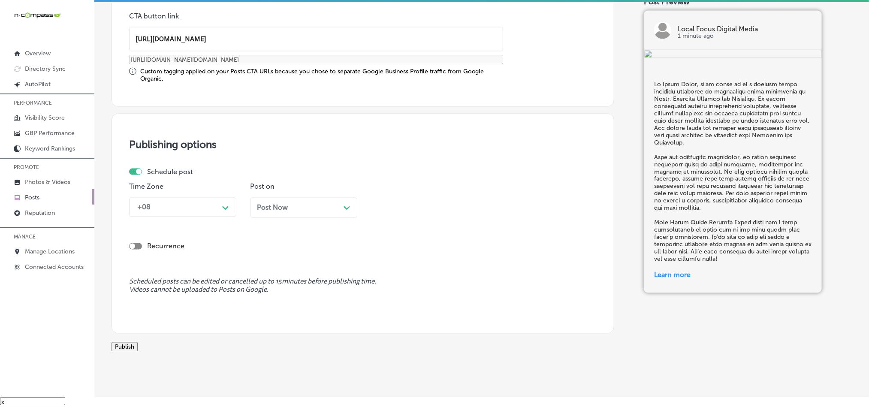
type input "[URL][DOMAIN_NAME]"
click at [199, 211] on div "+08" at bounding box center [176, 207] width 86 height 15
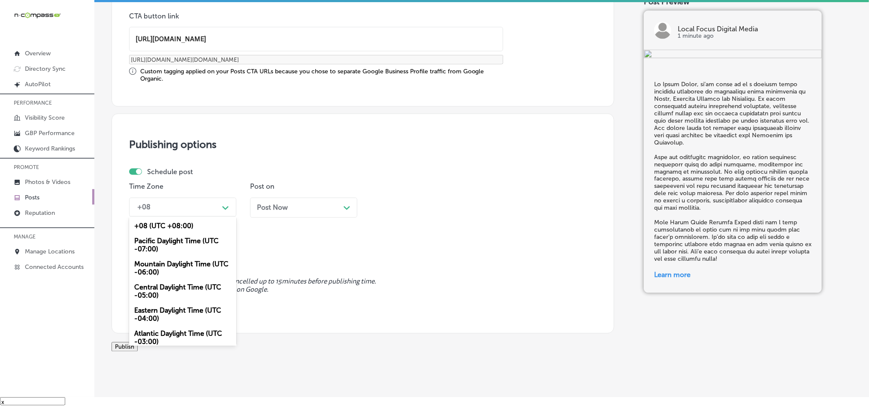
click at [170, 273] on div "Mountain Daylight Time (UTC -06:00)" at bounding box center [182, 268] width 107 height 23
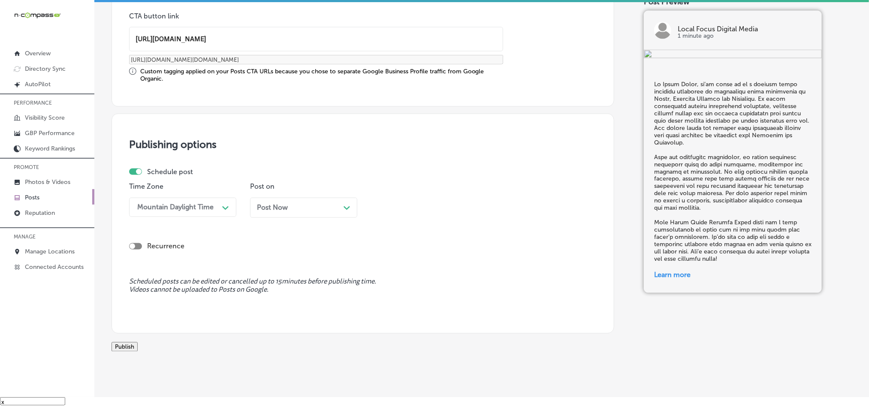
click at [335, 201] on div "Post Now Path Created with Sketch." at bounding box center [303, 208] width 107 height 20
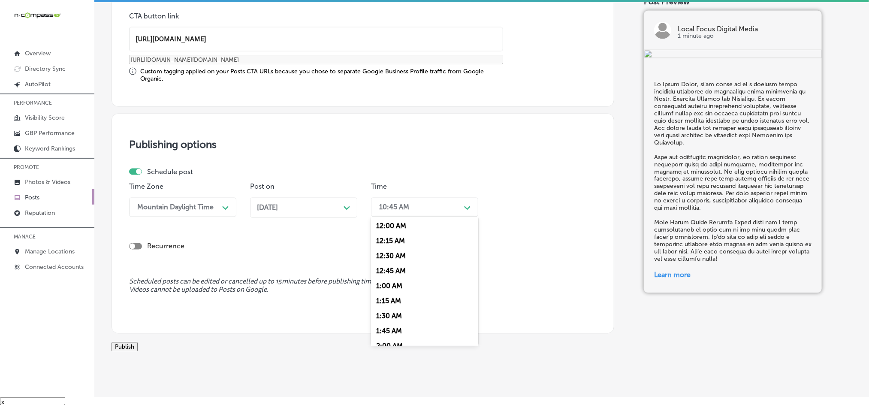
click at [452, 210] on div "10:45 AM" at bounding box center [418, 207] width 86 height 15
click at [393, 311] on div "7:00 AM" at bounding box center [424, 303] width 107 height 15
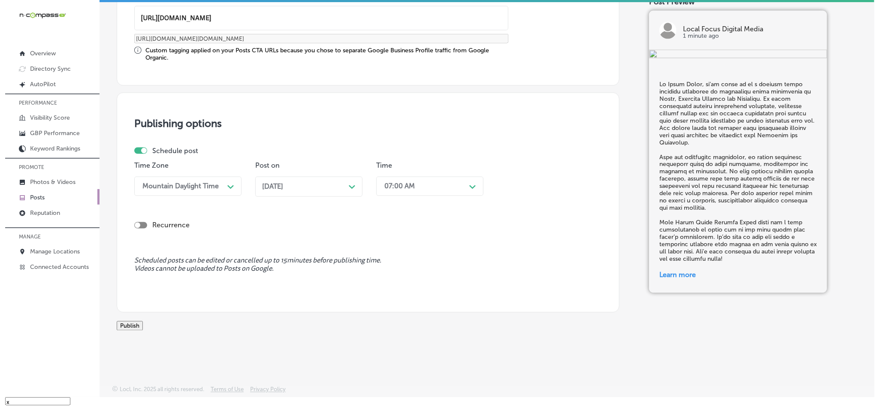
scroll to position [713, 0]
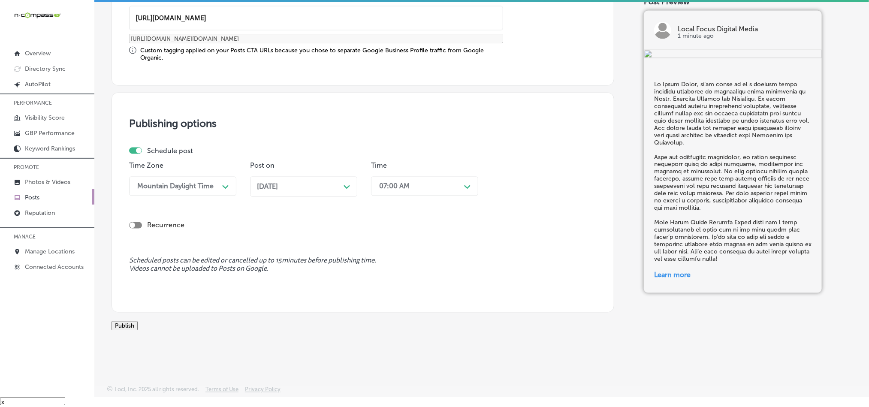
click at [138, 323] on button "Publish" at bounding box center [125, 325] width 26 height 9
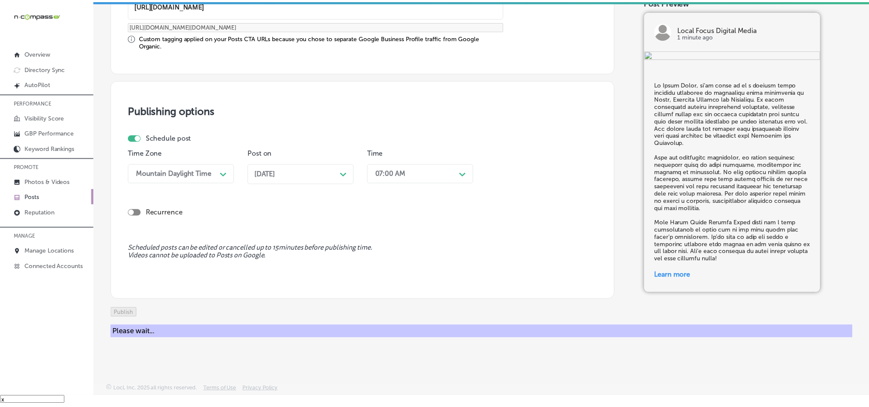
scroll to position [637, 0]
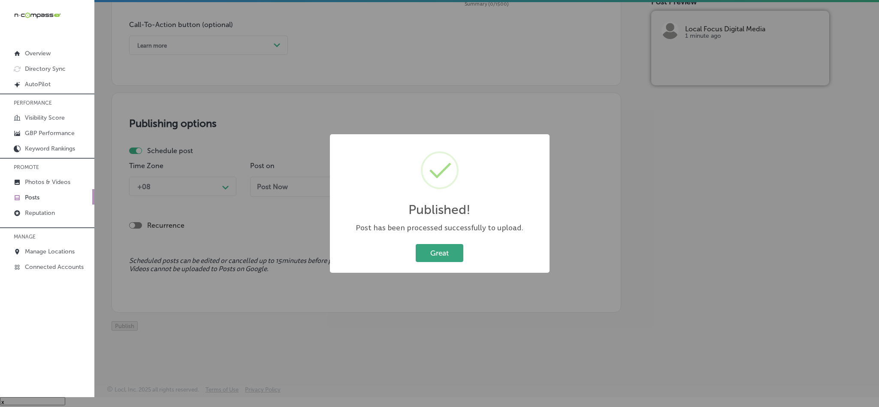
click at [425, 251] on button "Great" at bounding box center [440, 253] width 48 height 18
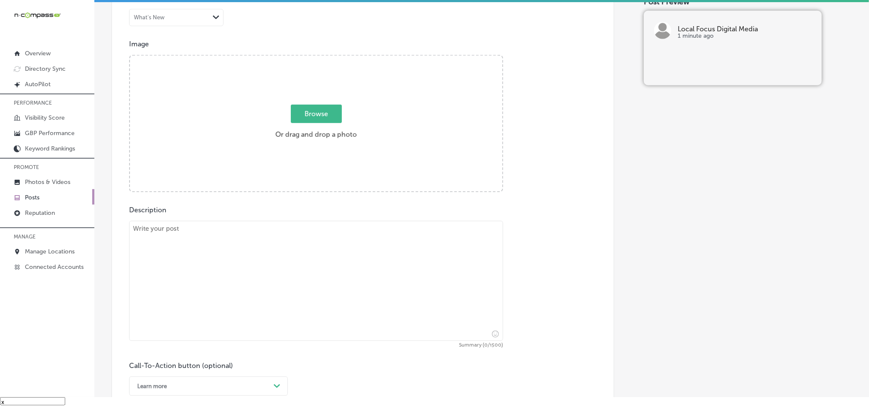
scroll to position [293, 0]
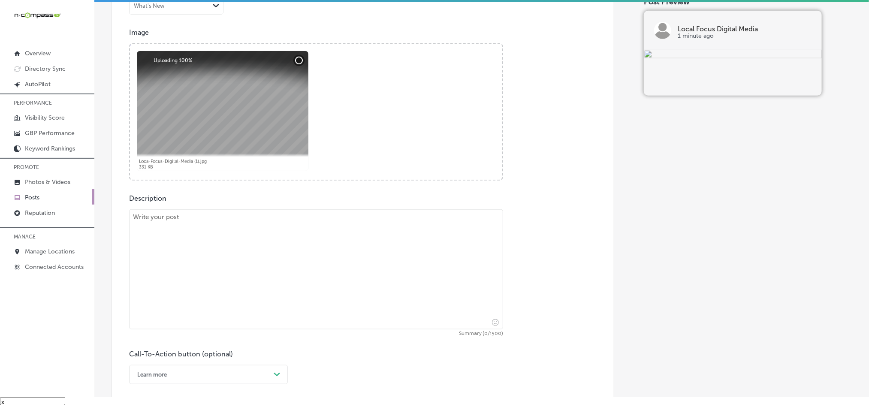
click at [270, 264] on textarea at bounding box center [316, 269] width 374 height 120
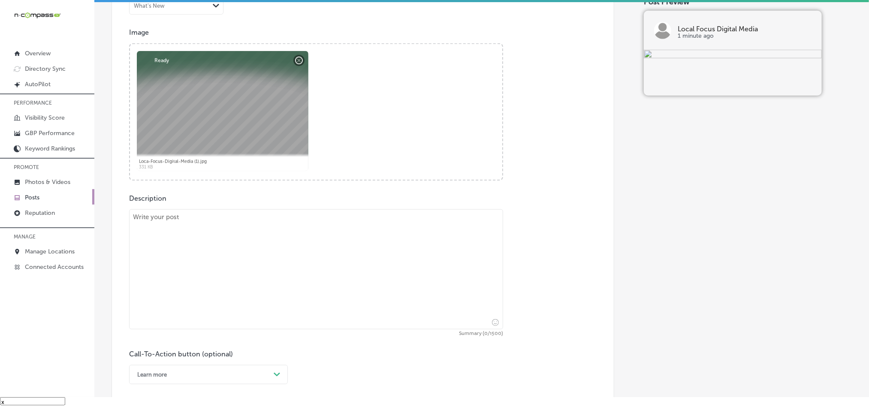
paste textarea "Local Focus Digital Media proudly serves businesses in [GEOGRAPHIC_DATA], [GEOG…"
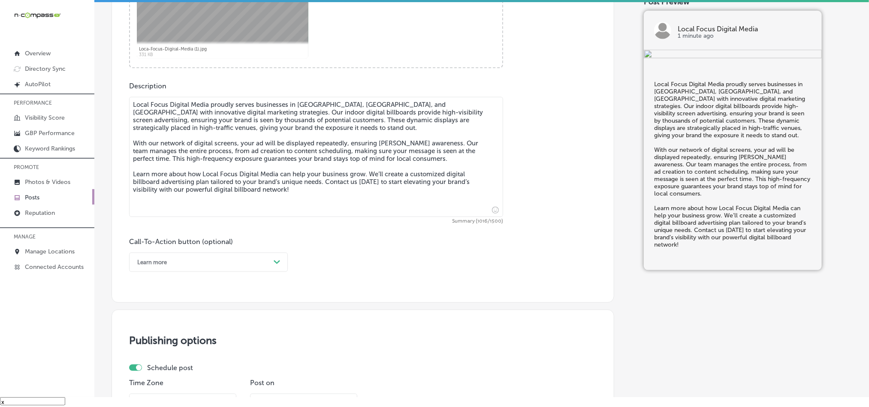
scroll to position [422, 0]
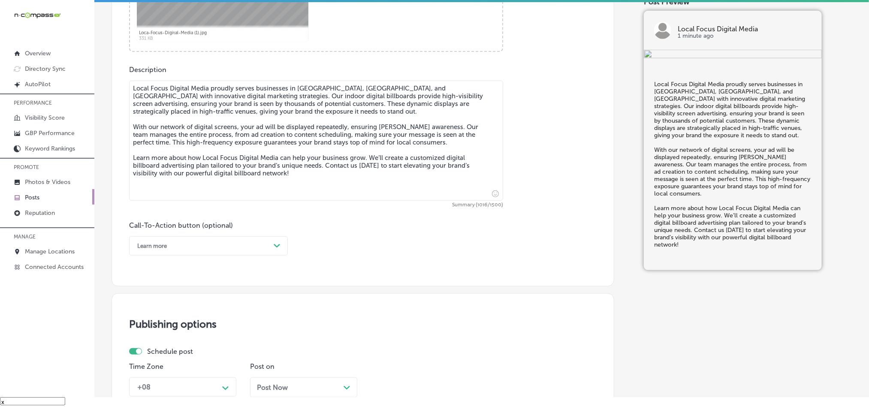
type textarea "Local Focus Digital Media proudly serves businesses in [GEOGRAPHIC_DATA], [GEOG…"
click at [215, 251] on div "Learn more" at bounding box center [201, 245] width 137 height 13
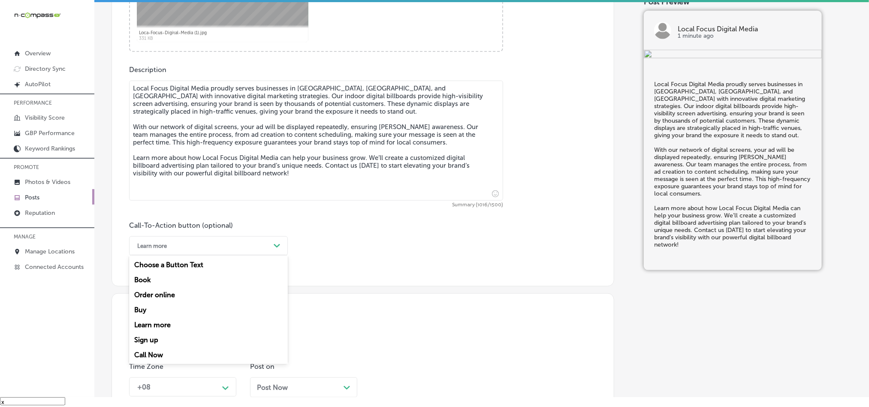
click at [160, 323] on div "Learn more" at bounding box center [208, 324] width 159 height 15
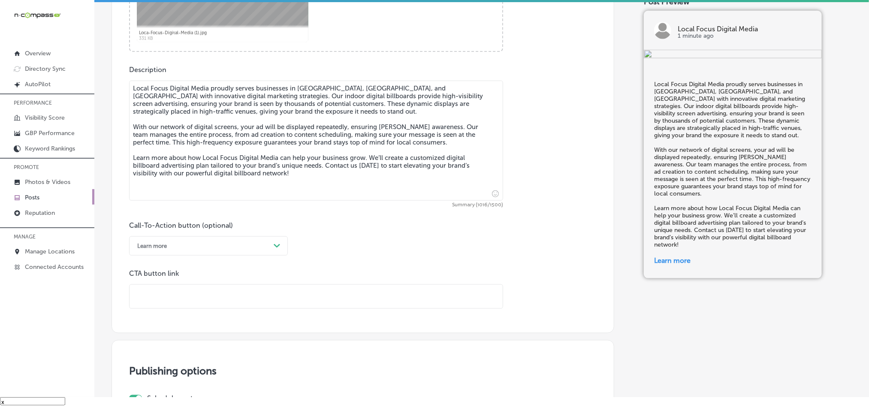
click at [202, 302] on input "text" at bounding box center [316, 297] width 373 height 24
paste input "[URL][DOMAIN_NAME]"
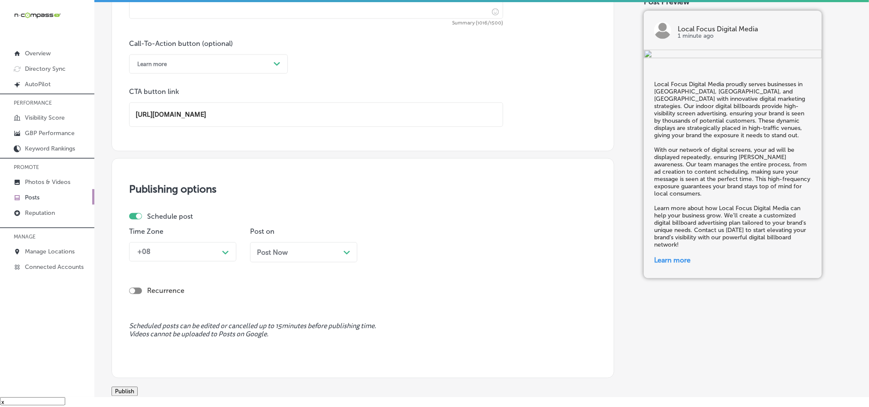
scroll to position [636, 0]
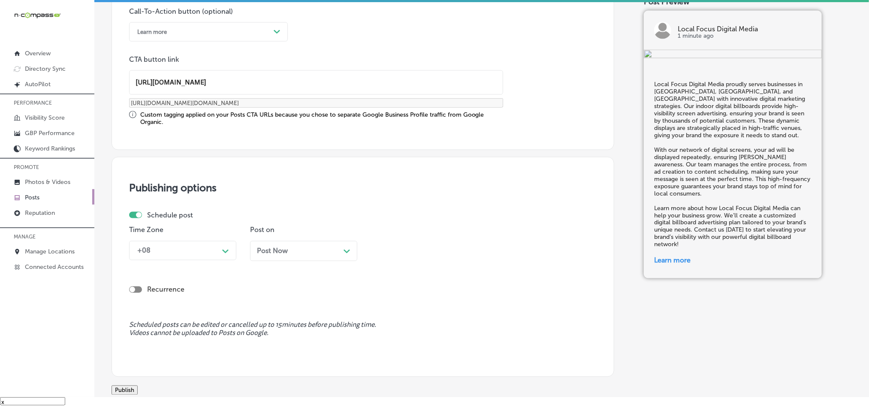
type input "[URL][DOMAIN_NAME]"
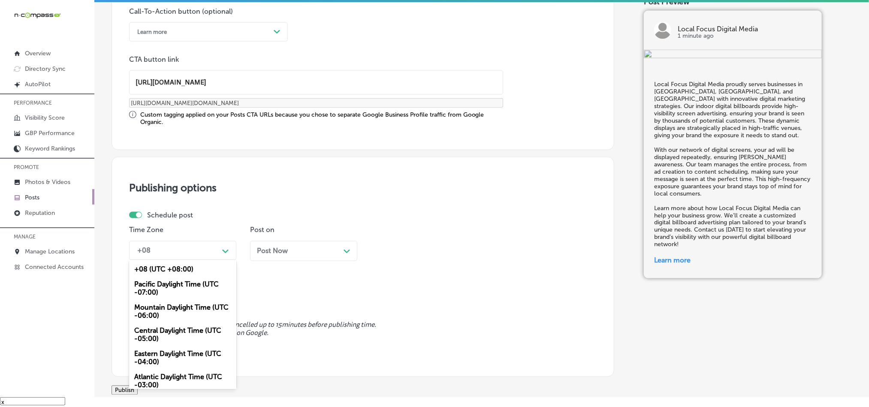
click at [202, 253] on div "+08" at bounding box center [176, 250] width 86 height 15
click at [162, 313] on div "Mountain Daylight Time (UTC -06:00)" at bounding box center [182, 311] width 107 height 23
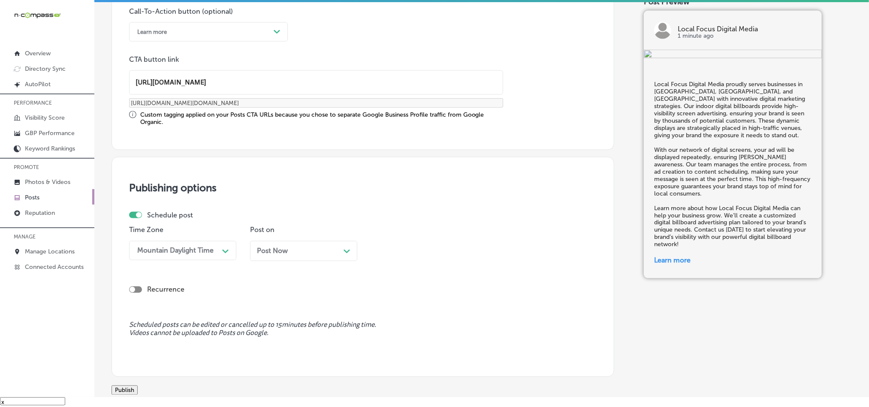
click at [318, 255] on div "Post Now Path Created with Sketch." at bounding box center [304, 251] width 94 height 8
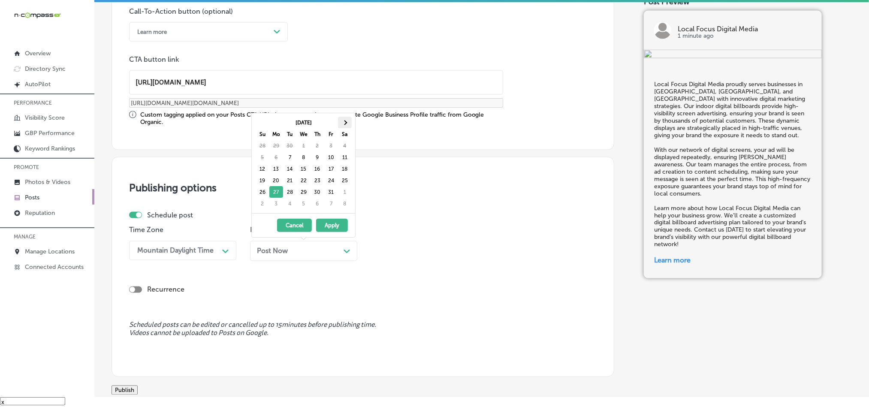
click at [348, 122] on th at bounding box center [345, 123] width 14 height 12
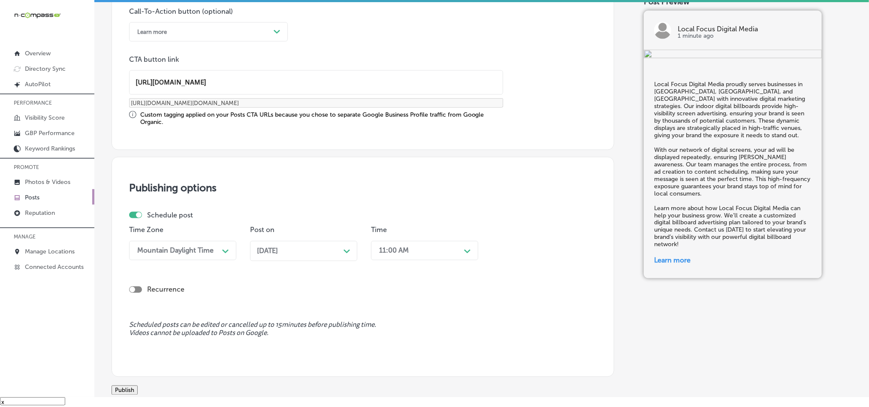
click at [421, 251] on div "11:00 AM" at bounding box center [418, 250] width 86 height 15
click at [400, 355] on div "7:00 AM" at bounding box center [424, 347] width 107 height 15
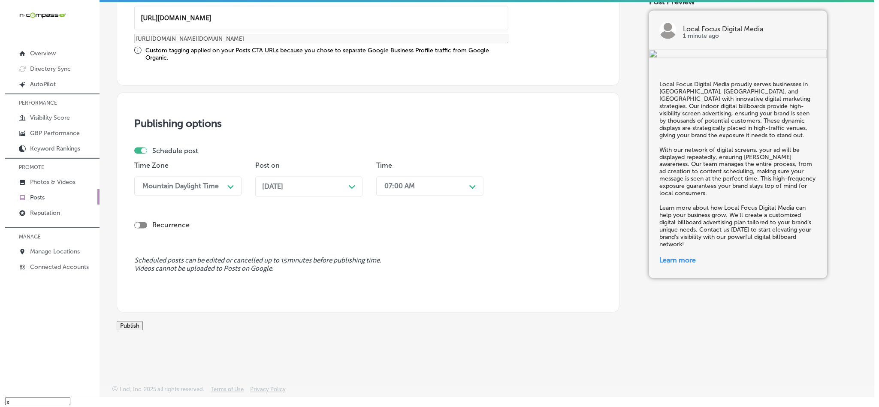
scroll to position [713, 0]
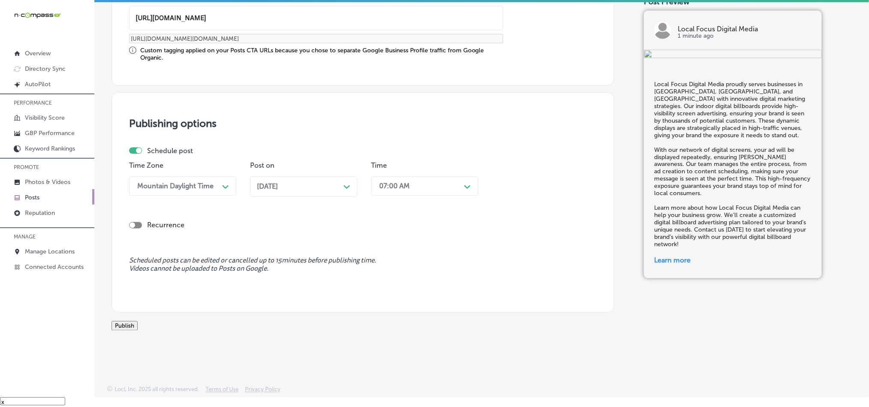
click at [115, 321] on button "Publish" at bounding box center [125, 325] width 26 height 9
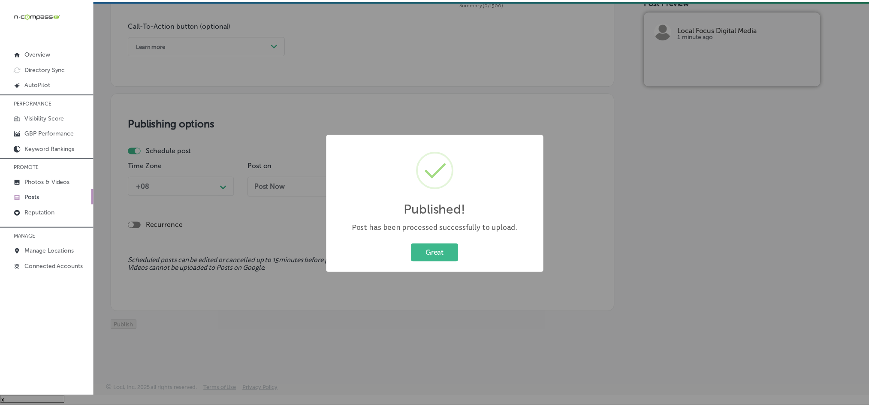
scroll to position [637, 0]
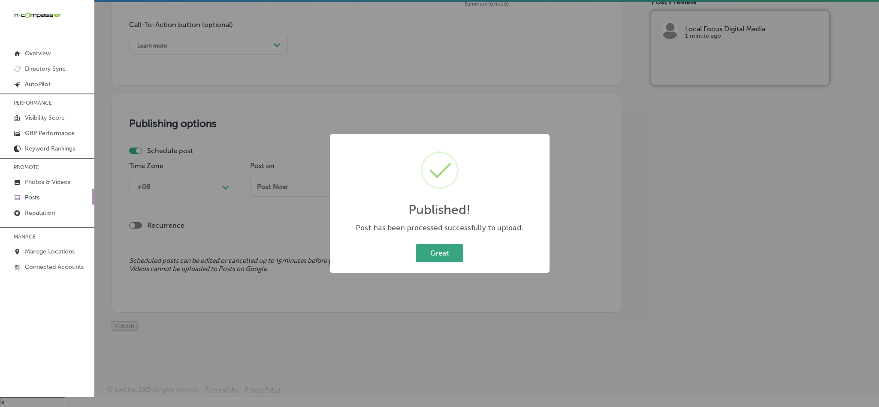
click at [435, 252] on button "Great" at bounding box center [440, 253] width 48 height 18
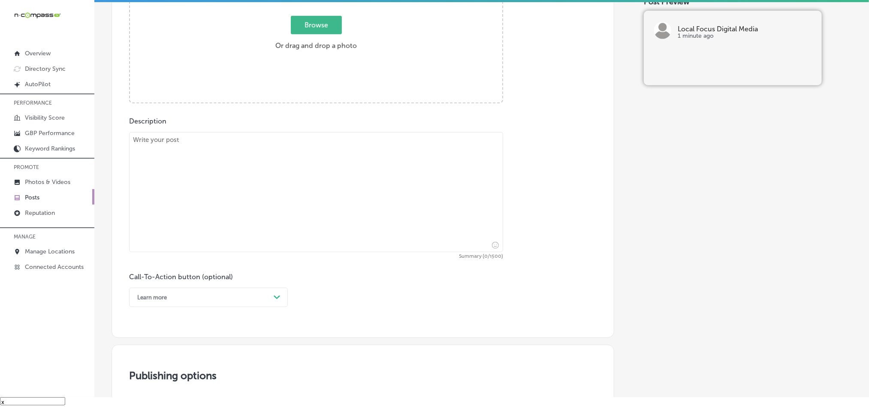
scroll to position [336, 0]
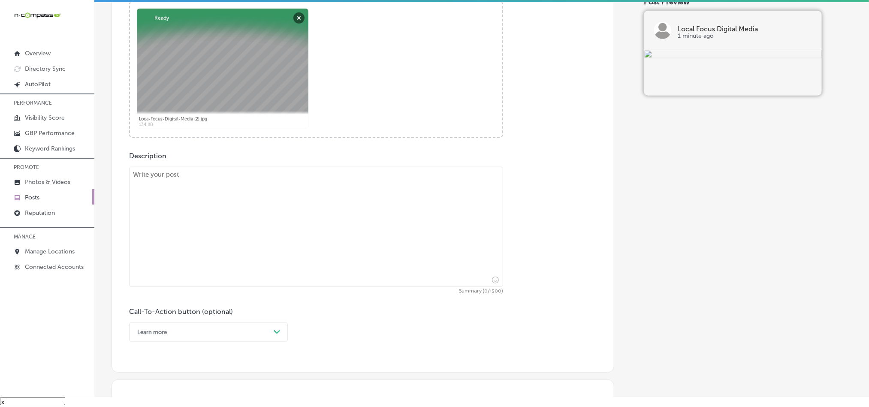
click at [283, 251] on textarea at bounding box center [316, 227] width 374 height 120
paste textarea "For businesses in [GEOGRAPHIC_DATA], [GEOGRAPHIC_DATA], and [GEOGRAPHIC_DATA], …"
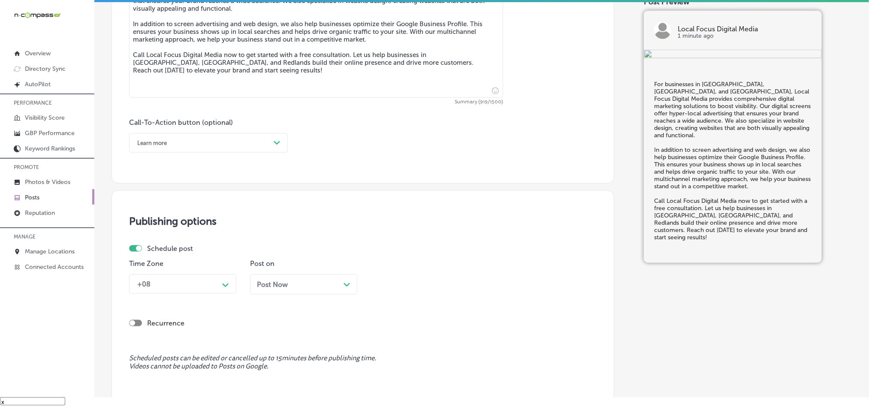
scroll to position [529, 0]
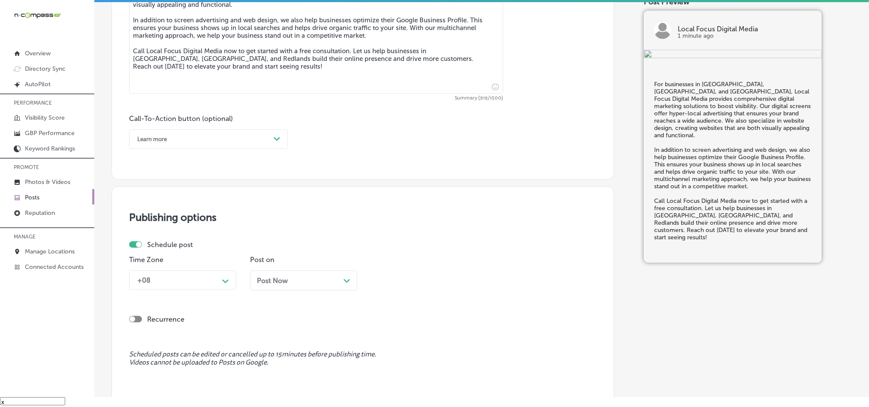
type textarea "For businesses in [GEOGRAPHIC_DATA], [GEOGRAPHIC_DATA], and [GEOGRAPHIC_DATA], …"
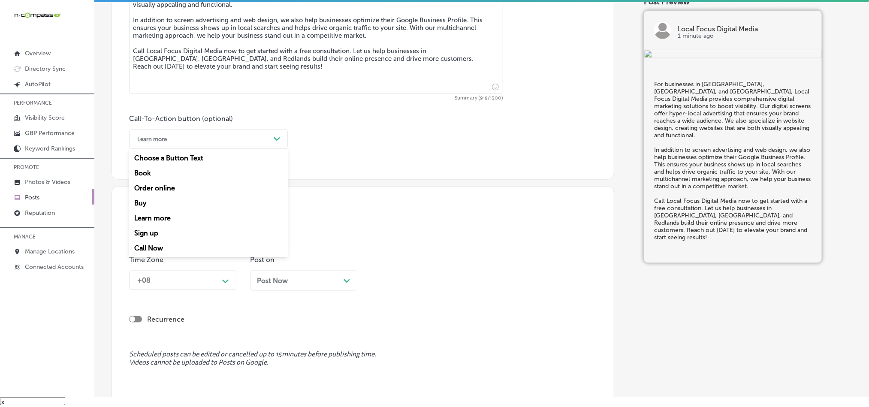
click at [250, 138] on div "Learn more" at bounding box center [201, 139] width 137 height 13
click at [156, 250] on div "Call Now" at bounding box center [208, 248] width 159 height 15
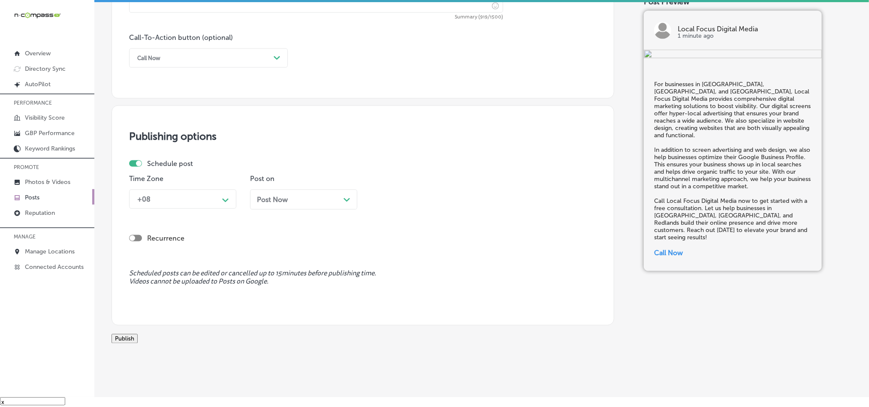
scroll to position [636, 0]
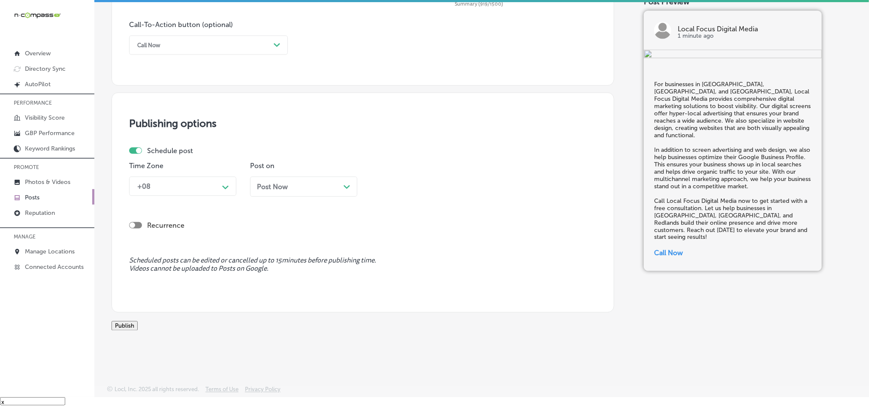
click at [208, 179] on div "+08" at bounding box center [176, 186] width 86 height 15
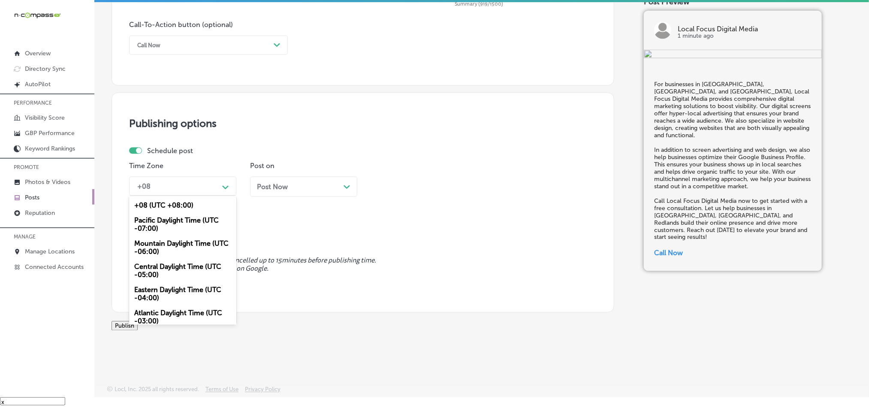
click at [172, 239] on div "Mountain Daylight Time (UTC -06:00)" at bounding box center [182, 247] width 107 height 23
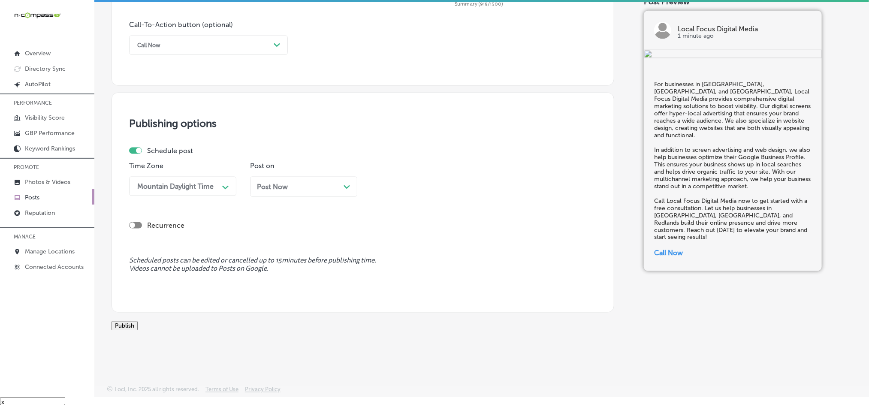
click at [344, 185] on icon "Path Created with Sketch." at bounding box center [347, 187] width 6 height 4
click at [416, 179] on div "11:00 AM" at bounding box center [418, 186] width 86 height 15
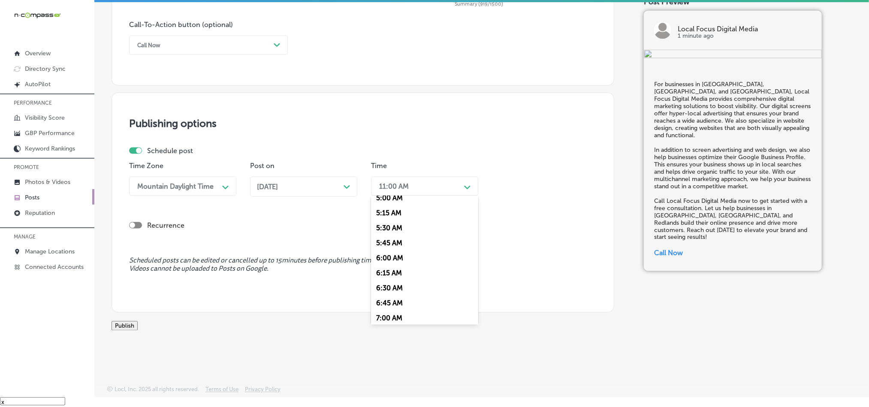
scroll to position [322, 0]
click at [394, 296] on div "7:00 AM" at bounding box center [424, 303] width 107 height 15
click at [138, 321] on button "Publish" at bounding box center [125, 325] width 26 height 9
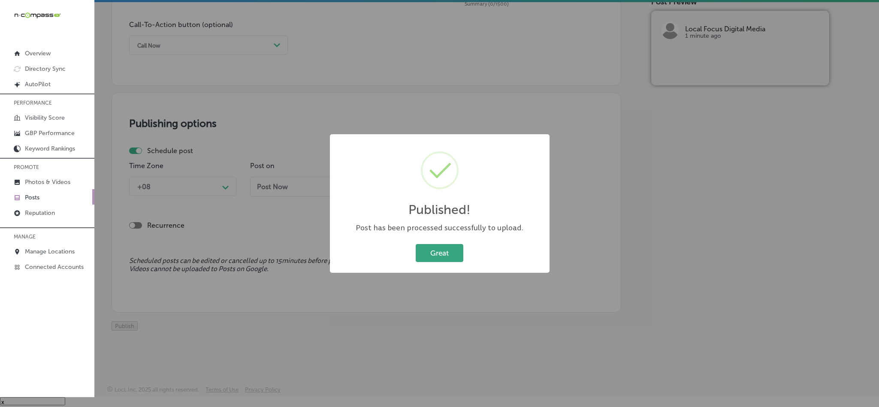
click at [442, 251] on button "Great" at bounding box center [440, 253] width 48 height 18
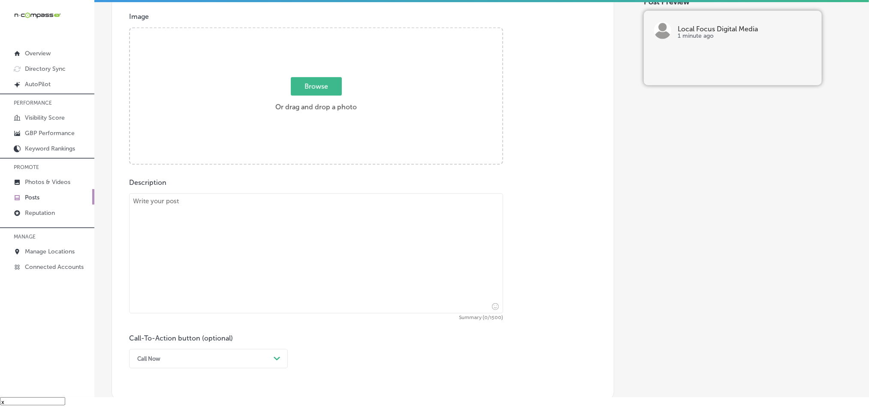
scroll to position [293, 0]
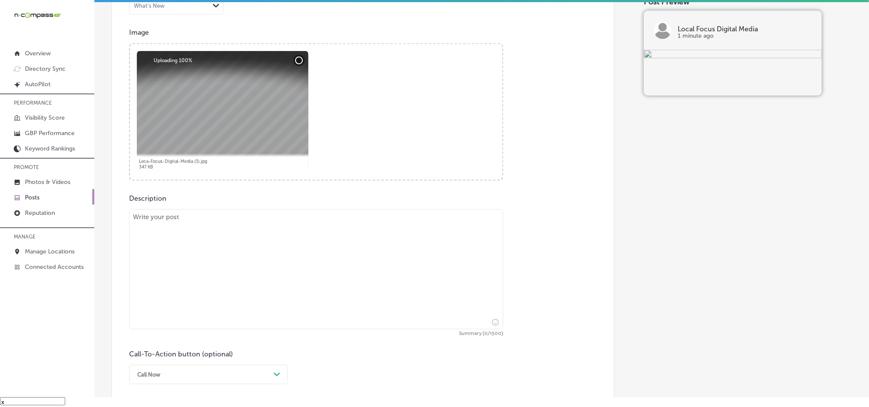
click at [271, 248] on textarea at bounding box center [316, 269] width 374 height 120
paste textarea "Local Focus Digital Media helps businesses in [GEOGRAPHIC_DATA], [GEOGRAPHIC_DA…"
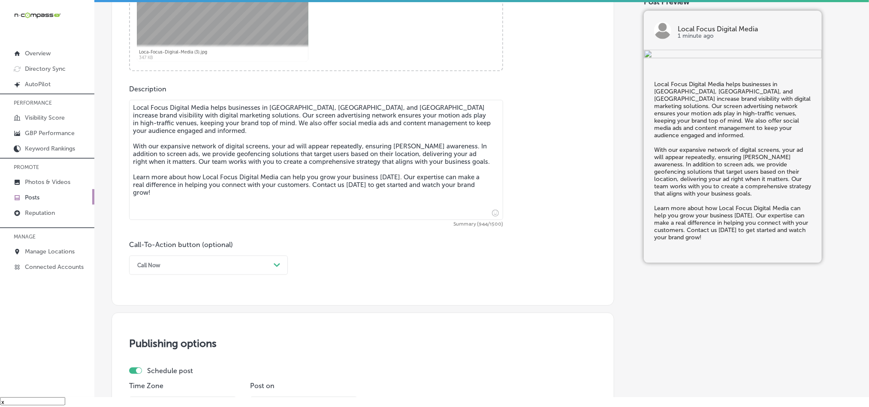
scroll to position [422, 0]
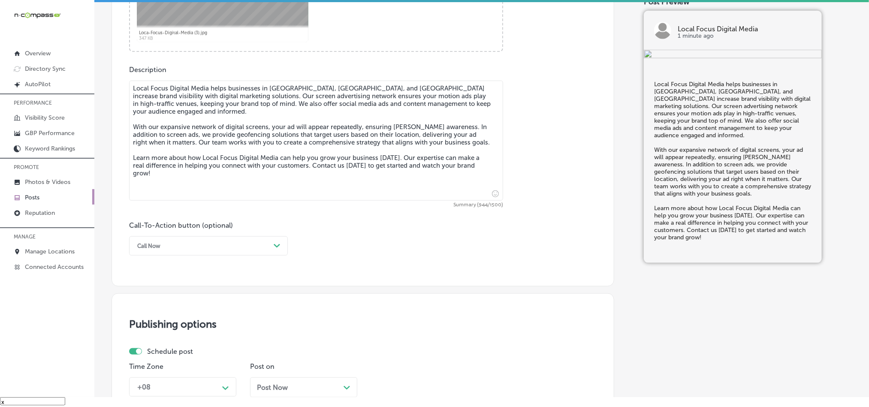
type textarea "Local Focus Digital Media helps businesses in [GEOGRAPHIC_DATA], [GEOGRAPHIC_DA…"
click at [229, 250] on div "Call Now" at bounding box center [201, 245] width 137 height 13
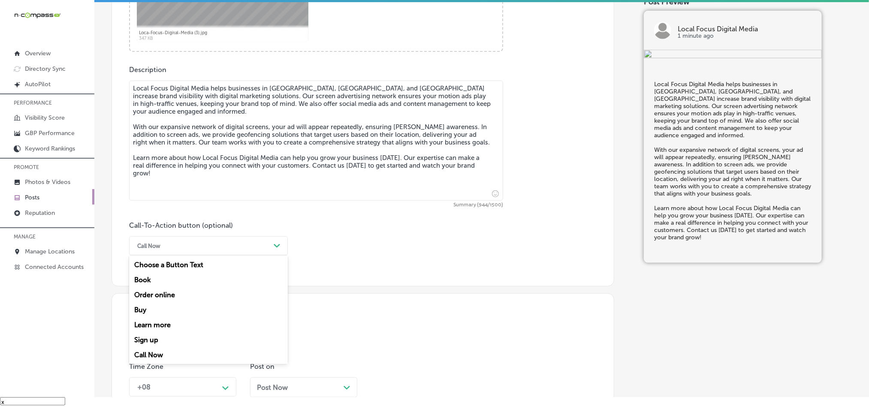
click at [159, 328] on div "Learn more" at bounding box center [208, 324] width 159 height 15
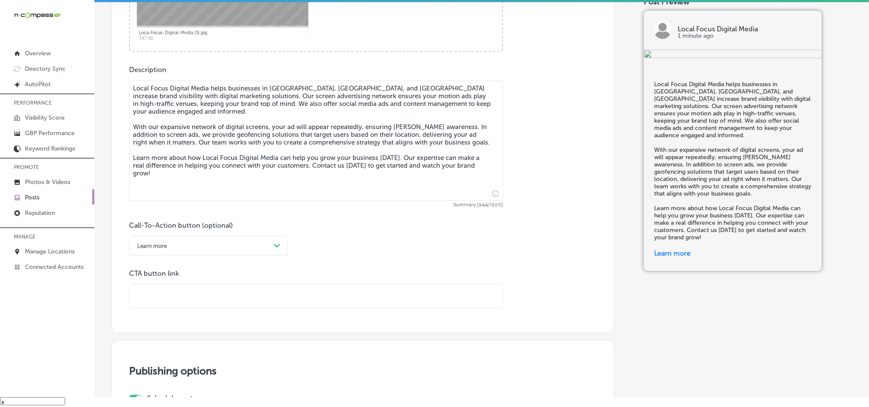
click at [214, 275] on p "CTA button link" at bounding box center [316, 273] width 374 height 8
click at [200, 307] on input "text" at bounding box center [316, 297] width 373 height 24
paste input "[URL][DOMAIN_NAME]"
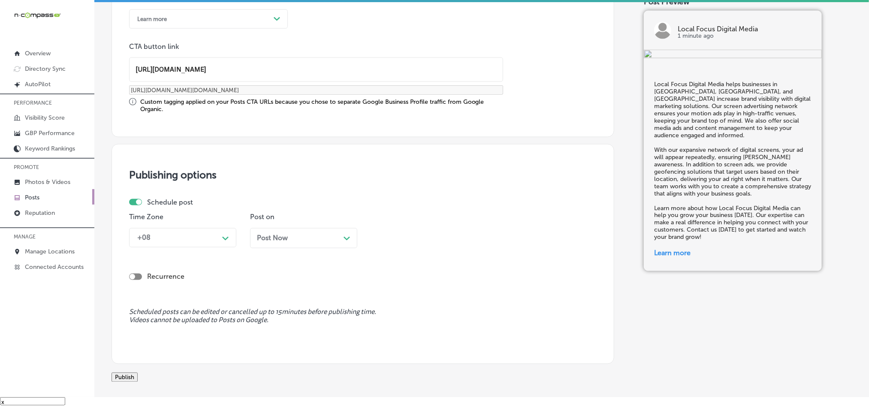
scroll to position [658, 0]
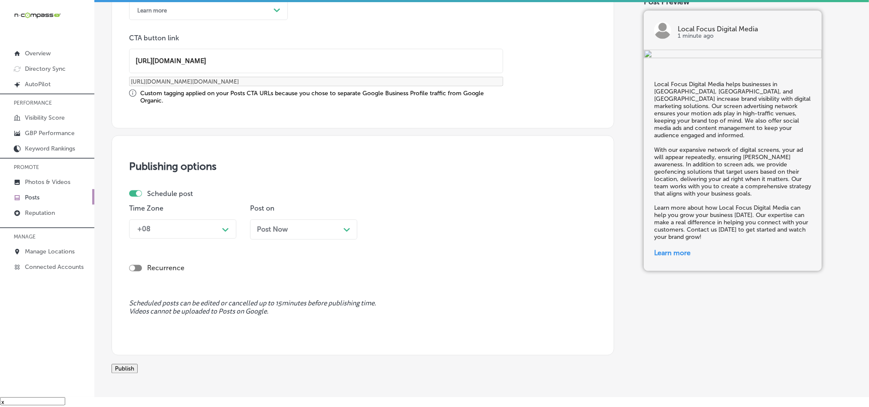
type input "[URL][DOMAIN_NAME]"
click at [202, 235] on div "+08" at bounding box center [176, 229] width 86 height 15
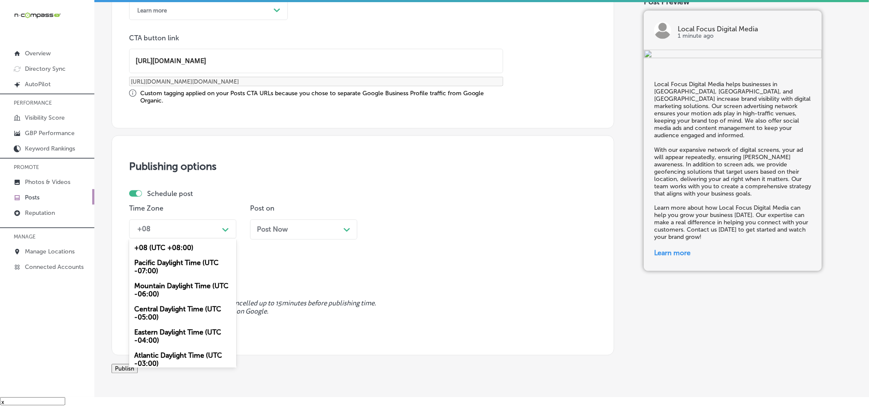
click at [178, 296] on div "Mountain Daylight Time (UTC -06:00)" at bounding box center [182, 290] width 107 height 23
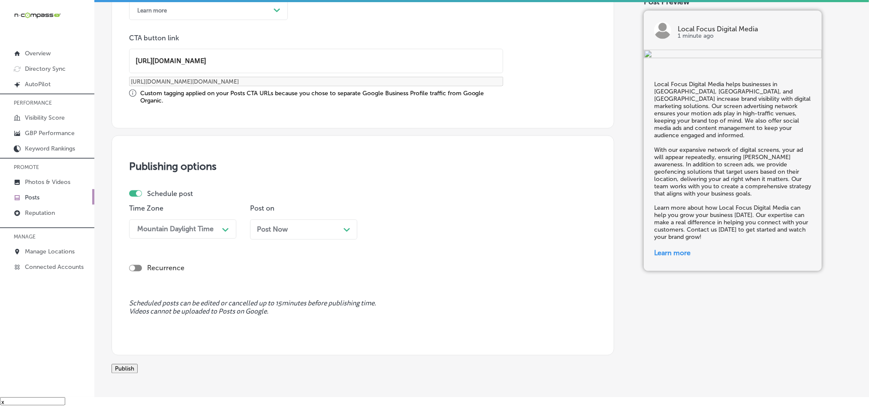
click at [323, 234] on div "Post Now Path Created with Sketch." at bounding box center [304, 230] width 94 height 8
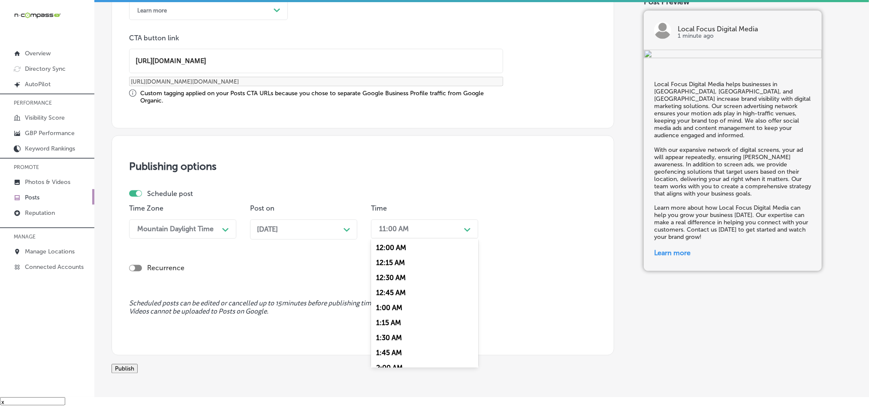
click at [437, 227] on div "11:00 AM" at bounding box center [418, 229] width 86 height 15
click at [398, 290] on div "7:00 AM" at bounding box center [424, 282] width 107 height 15
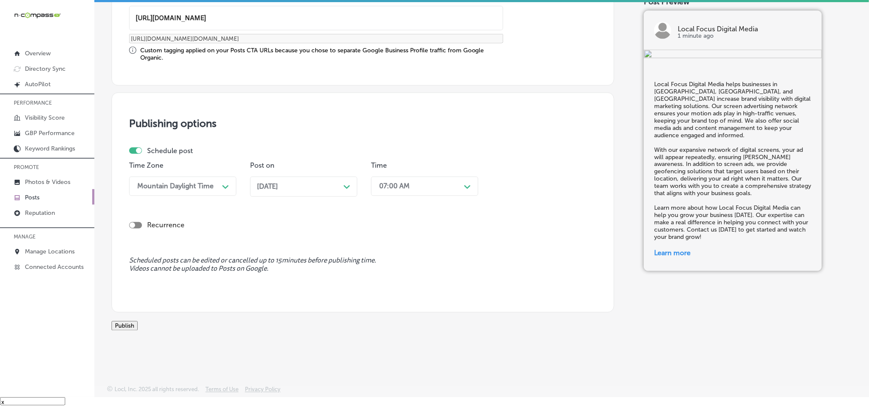
scroll to position [713, 0]
click at [138, 323] on button "Publish" at bounding box center [125, 325] width 26 height 9
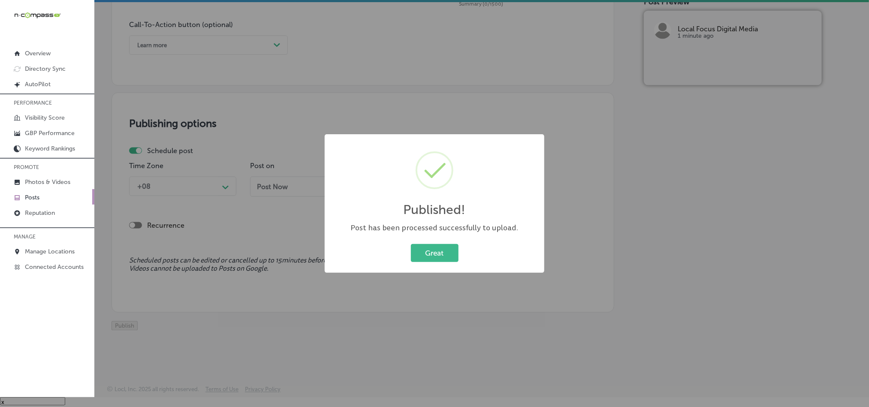
scroll to position [637, 0]
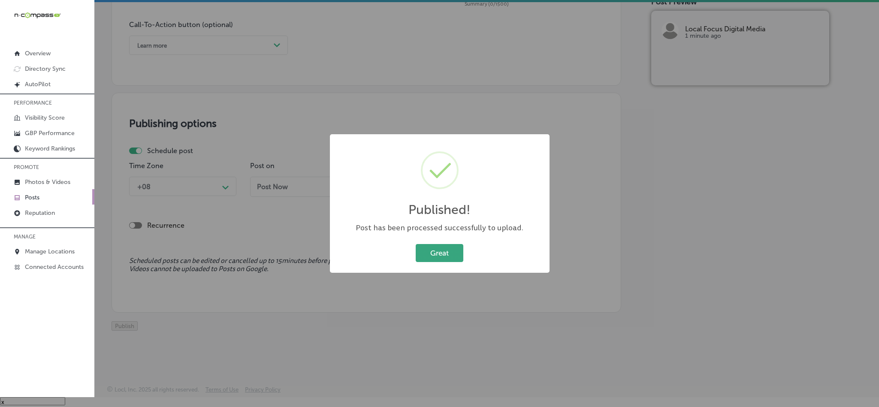
click at [438, 251] on button "Great" at bounding box center [440, 253] width 48 height 18
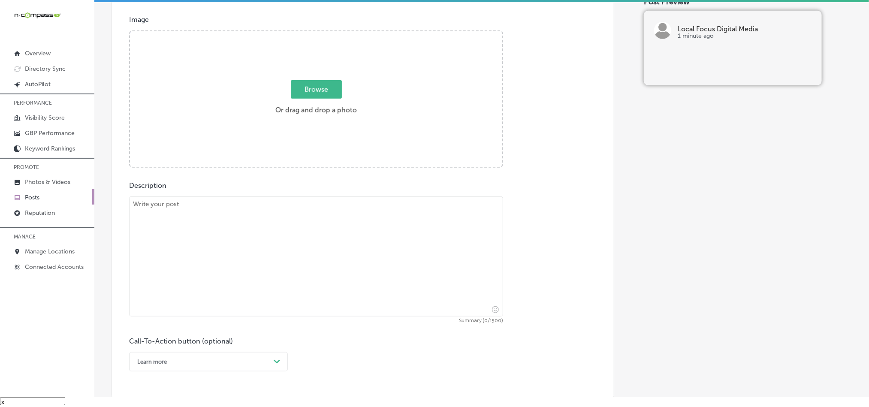
scroll to position [293, 0]
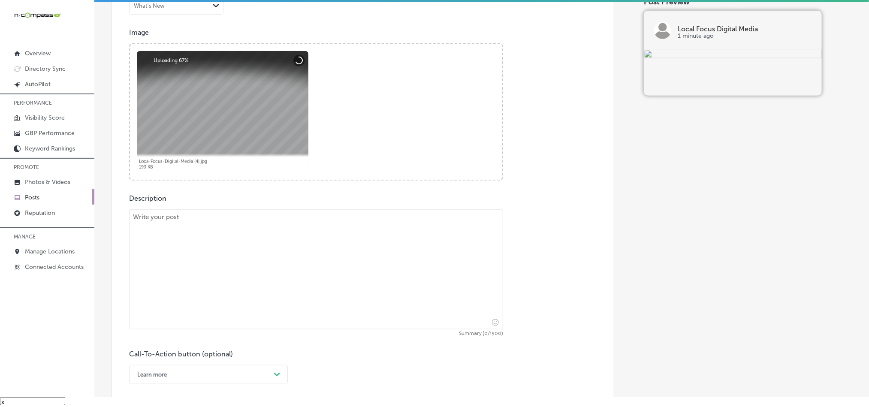
click at [252, 253] on textarea at bounding box center [316, 269] width 374 height 120
paste textarea "For businesses in [GEOGRAPHIC_DATA], [GEOGRAPHIC_DATA], and [GEOGRAPHIC_DATA], …"
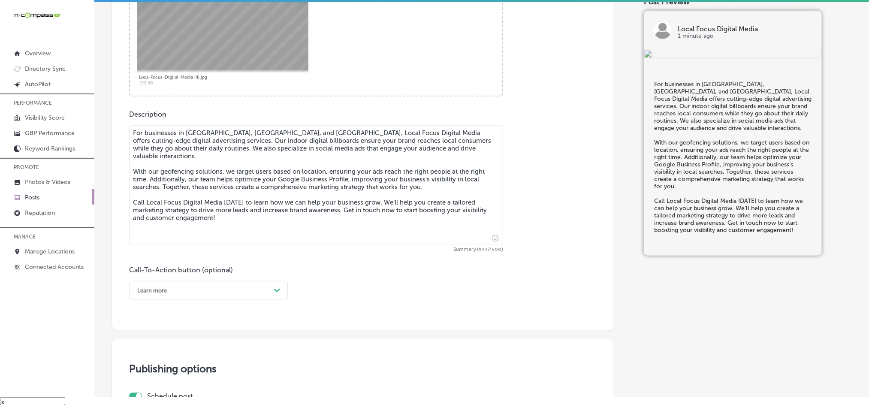
scroll to position [422, 0]
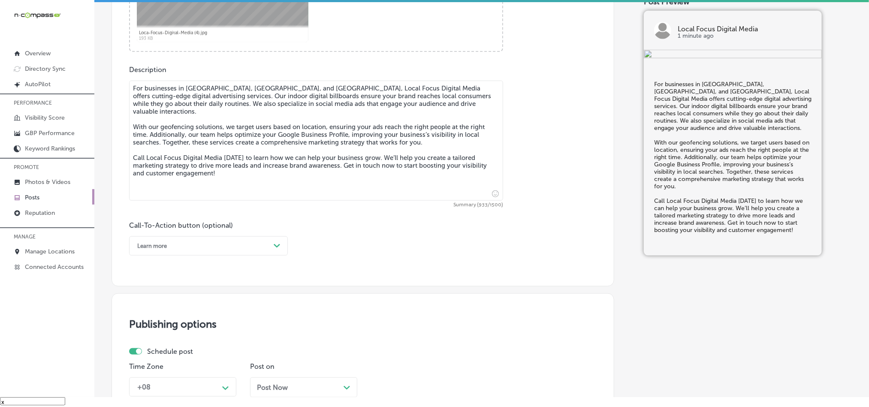
type textarea "For businesses in [GEOGRAPHIC_DATA], [GEOGRAPHIC_DATA], and [GEOGRAPHIC_DATA], …"
click at [244, 252] on div "Learn more" at bounding box center [201, 245] width 137 height 13
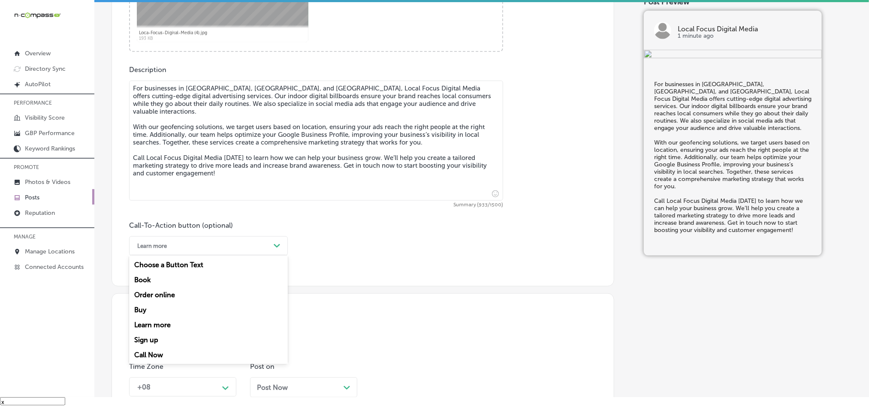
click at [150, 356] on div "Call Now" at bounding box center [208, 354] width 159 height 15
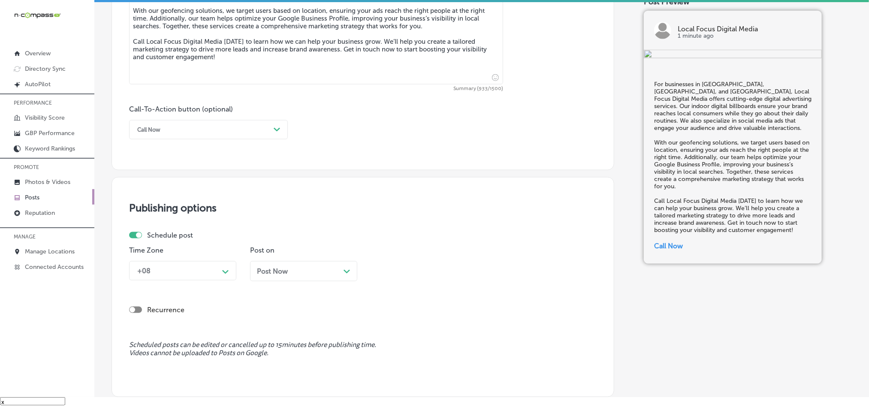
scroll to position [551, 0]
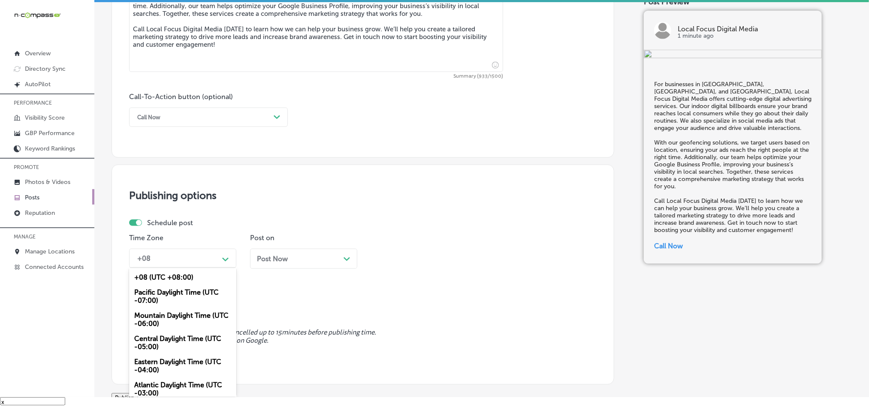
click at [193, 259] on div "+08" at bounding box center [176, 258] width 86 height 15
click at [163, 318] on div "Mountain Daylight Time (UTC -06:00)" at bounding box center [182, 319] width 107 height 23
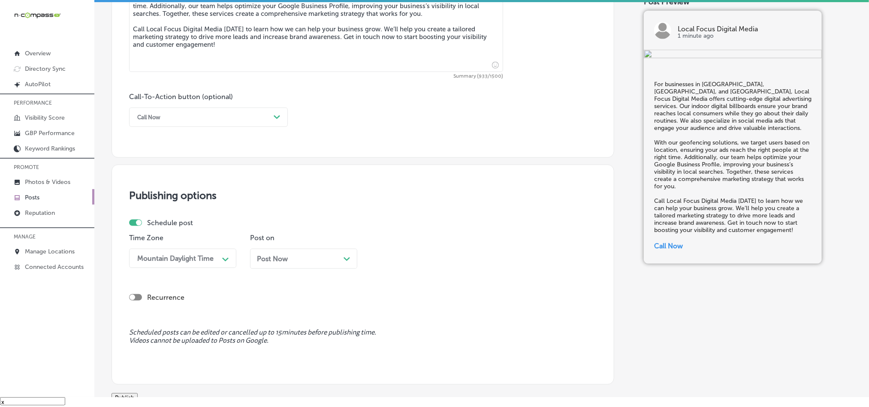
click at [317, 257] on div "Post Now Path Created with Sketch." at bounding box center [303, 259] width 107 height 20
click at [421, 248] on div "Time 11:00 AM Path Created with Sketch." at bounding box center [424, 255] width 107 height 42
drag, startPoint x: 423, startPoint y: 259, endPoint x: 423, endPoint y: 266, distance: 6.4
click at [423, 260] on div "11:00 AM" at bounding box center [418, 258] width 86 height 15
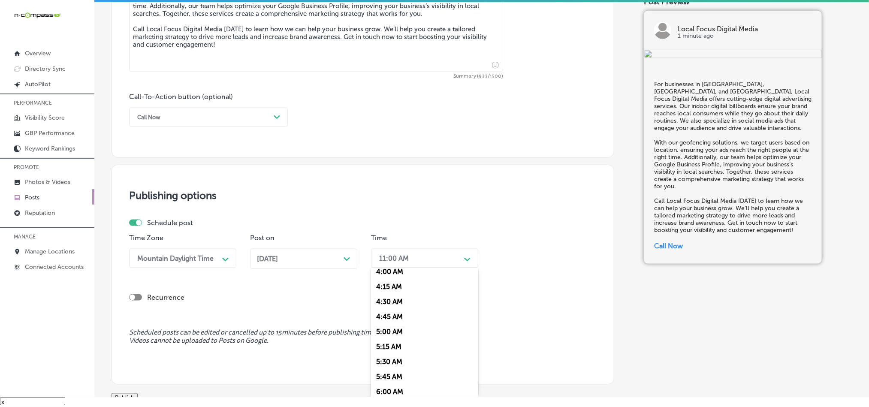
scroll to position [343, 0]
click at [388, 362] on div "7:00 AM" at bounding box center [424, 354] width 107 height 15
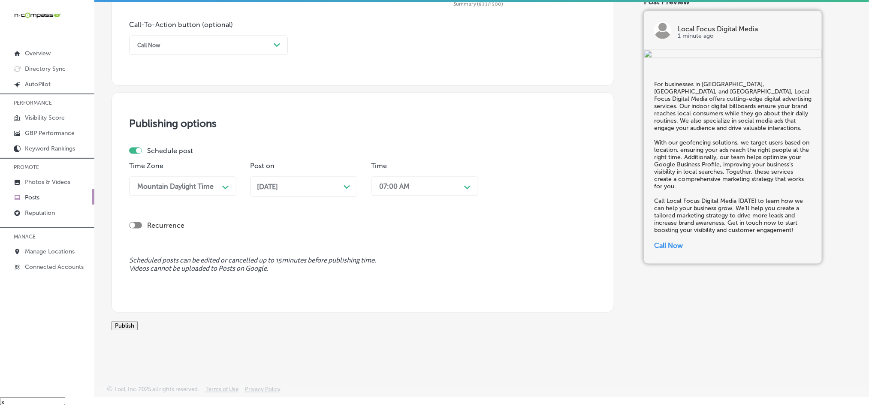
scroll to position [636, 0]
click at [138, 323] on button "Publish" at bounding box center [125, 325] width 26 height 9
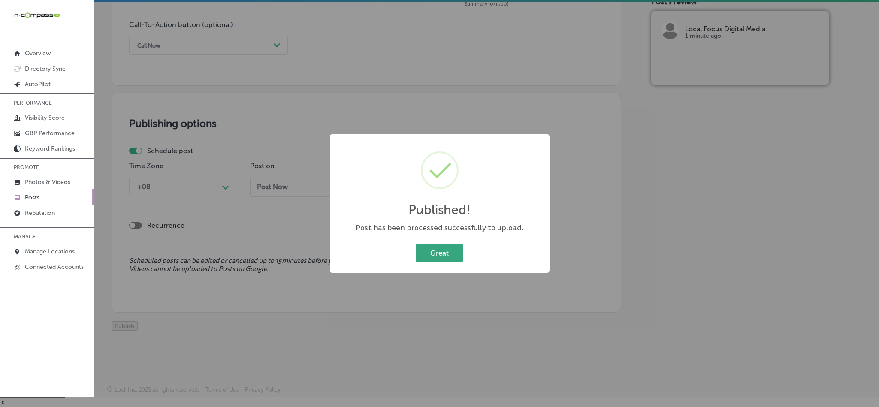
click at [434, 251] on button "Great" at bounding box center [440, 253] width 48 height 18
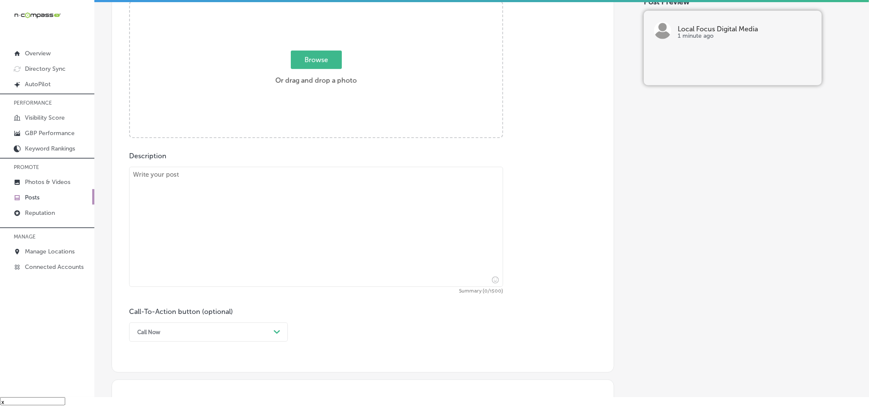
scroll to position [314, 0]
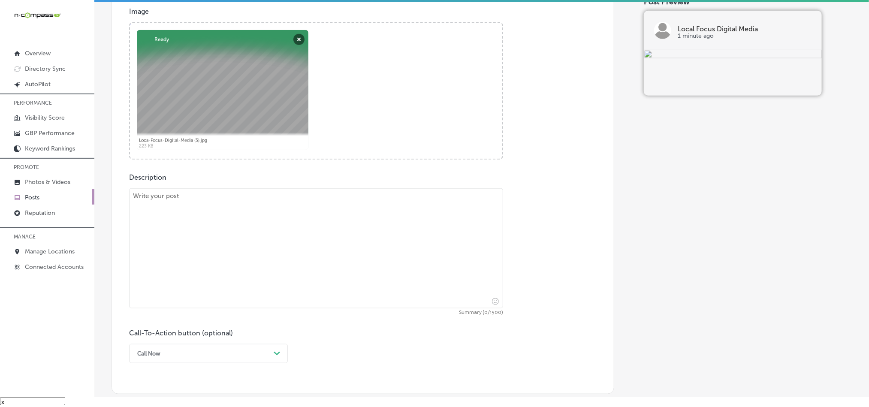
click at [226, 260] on textarea at bounding box center [316, 248] width 374 height 120
paste textarea "Lorem Ipsum Dolorsi Ametc adipi elitseddoe te Incididun, Utlabore, etd Magn ali…"
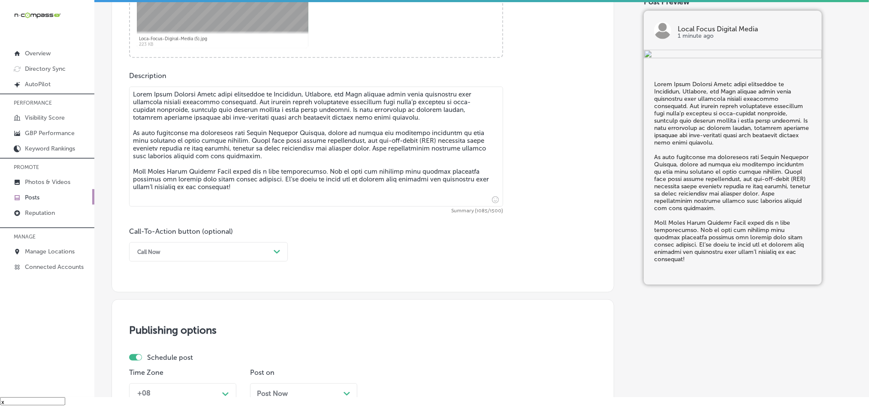
scroll to position [443, 0]
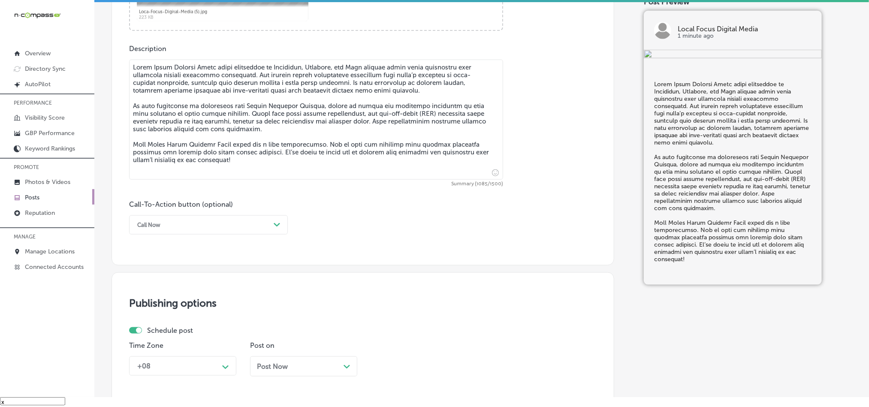
type textarea "Lorem Ipsum Dolorsi Ametc adipi elitseddoe te Incididun, Utlabore, etd Magn ali…"
click at [239, 221] on div "Call Now" at bounding box center [201, 224] width 137 height 13
click at [160, 336] on div "Call Now" at bounding box center [208, 333] width 159 height 15
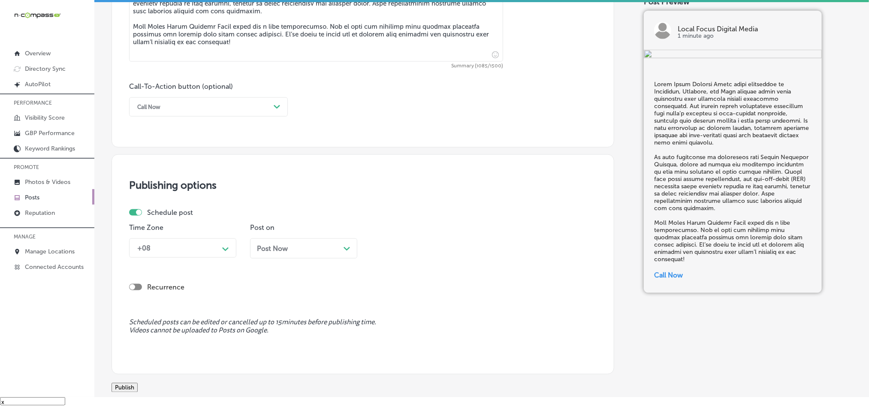
scroll to position [572, 0]
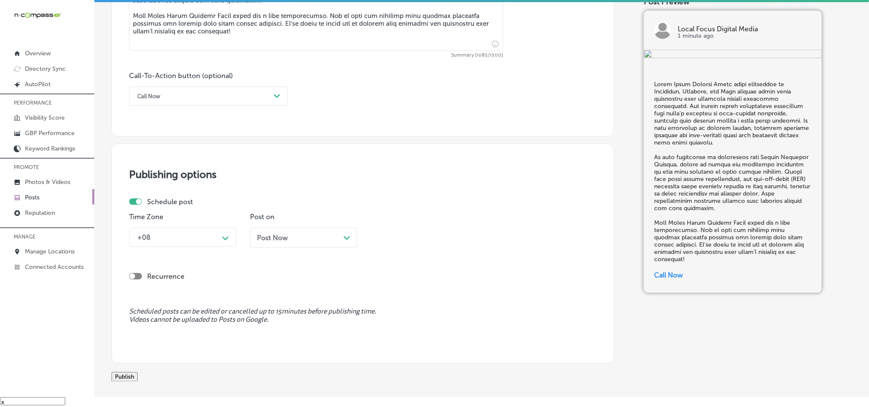
click at [192, 245] on div "+08" at bounding box center [176, 237] width 86 height 15
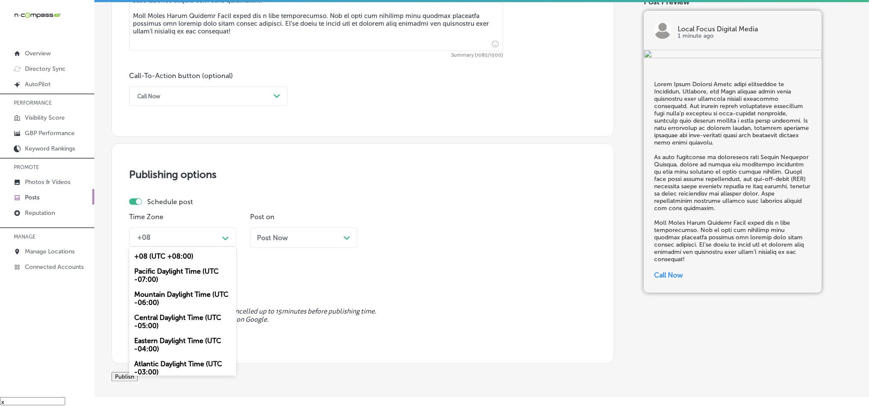
click at [152, 299] on div "Mountain Daylight Time (UTC -06:00)" at bounding box center [182, 298] width 107 height 23
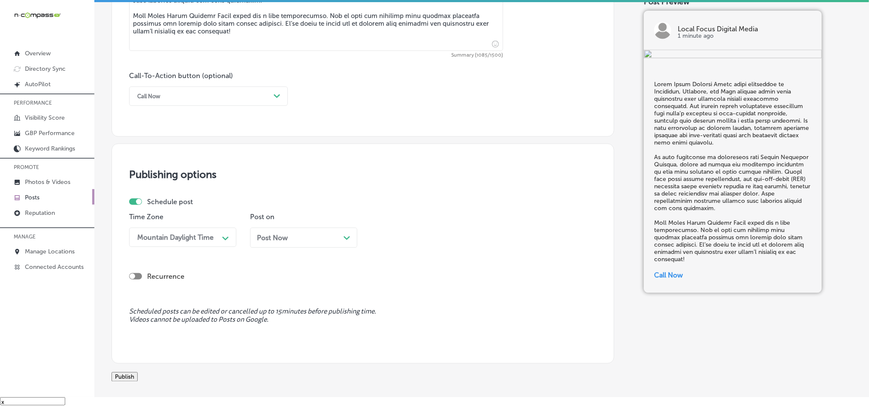
click at [299, 238] on div "Post Now Path Created with Sketch." at bounding box center [304, 238] width 94 height 8
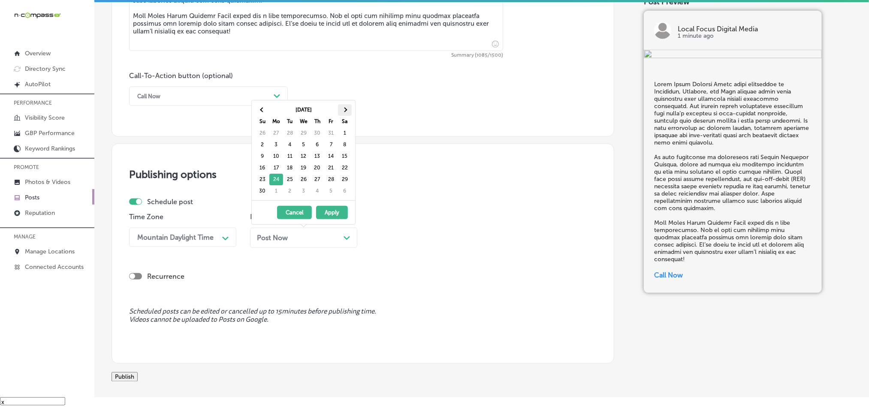
click at [347, 107] on th at bounding box center [345, 110] width 14 height 12
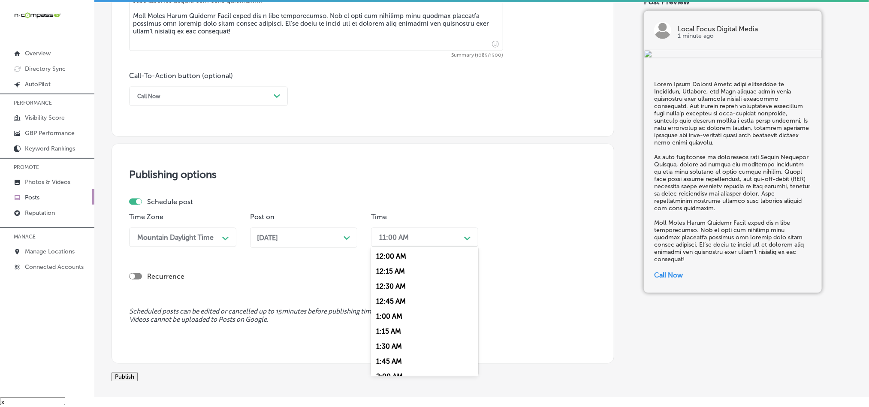
click at [414, 242] on div "11:00 AM" at bounding box center [418, 237] width 86 height 15
click at [381, 361] on div "7:00 AM" at bounding box center [424, 354] width 107 height 15
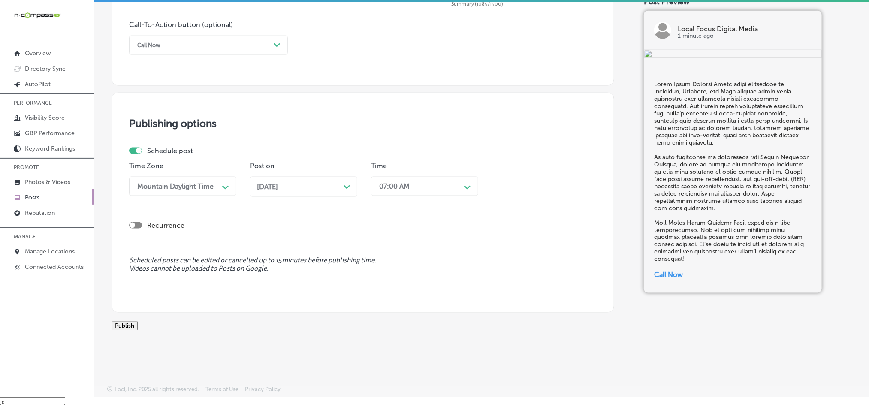
scroll to position [636, 0]
click at [138, 323] on button "Publish" at bounding box center [125, 325] width 26 height 9
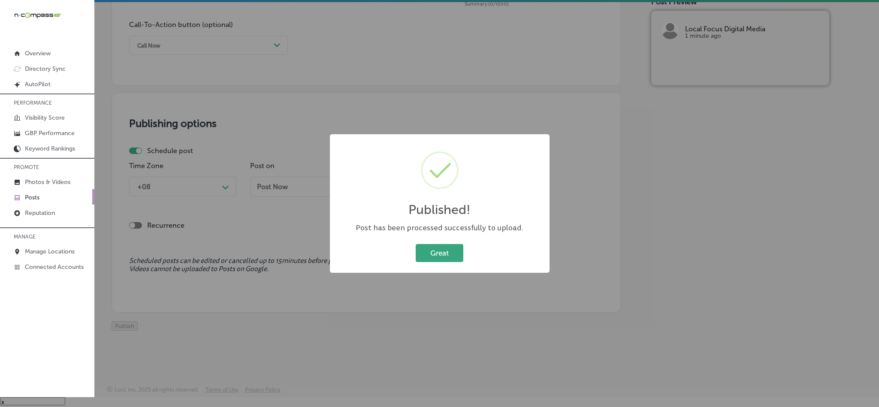
click at [436, 257] on button "Great" at bounding box center [440, 253] width 48 height 18
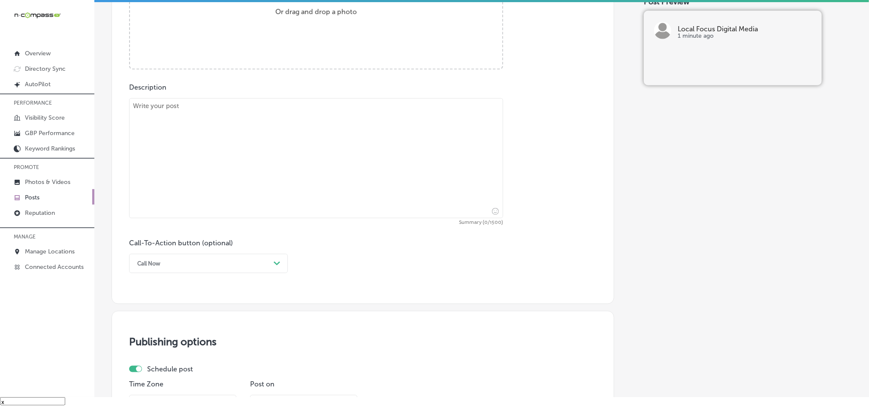
scroll to position [336, 0]
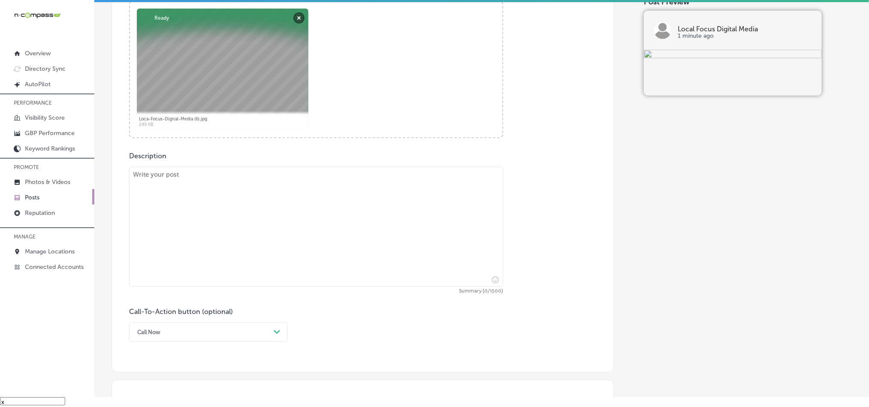
click at [254, 234] on textarea at bounding box center [316, 227] width 374 height 120
paste textarea "For businesses in [GEOGRAPHIC_DATA], [GEOGRAPHIC_DATA], and Rifle, Local Focus …"
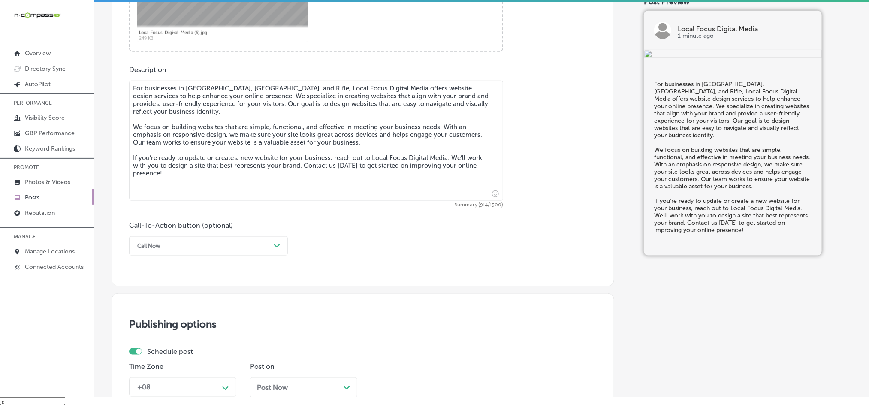
scroll to position [443, 0]
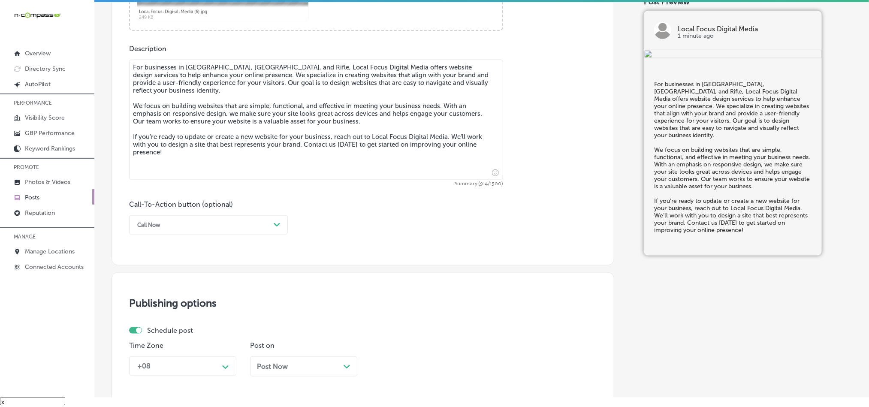
type textarea "For businesses in [GEOGRAPHIC_DATA], [GEOGRAPHIC_DATA], and Rifle, Local Focus …"
click at [214, 223] on div "Call Now" at bounding box center [201, 224] width 137 height 13
click at [153, 305] on div "Learn more" at bounding box center [208, 303] width 159 height 15
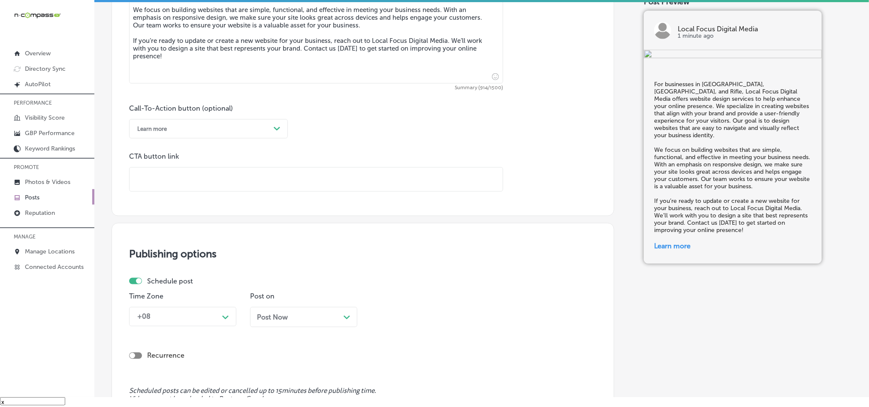
scroll to position [551, 0]
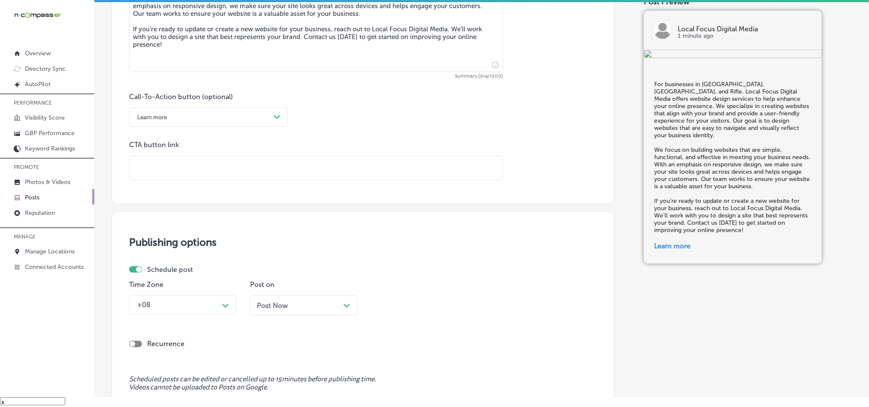
click at [192, 172] on input "text" at bounding box center [316, 168] width 373 height 24
paste input "[URL][DOMAIN_NAME]"
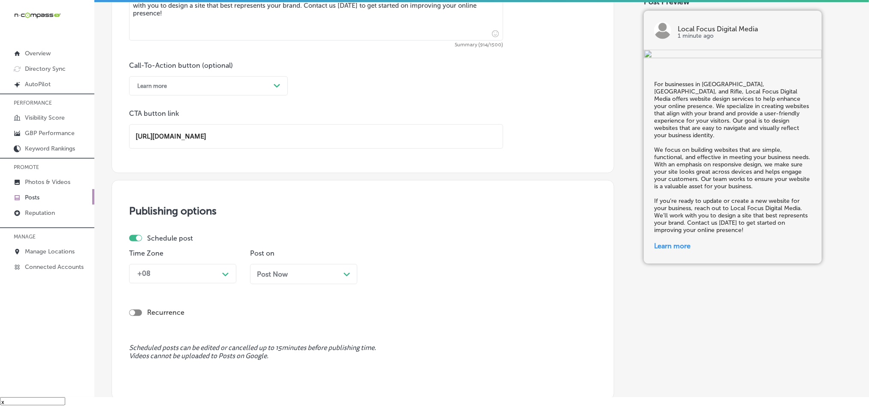
scroll to position [680, 0]
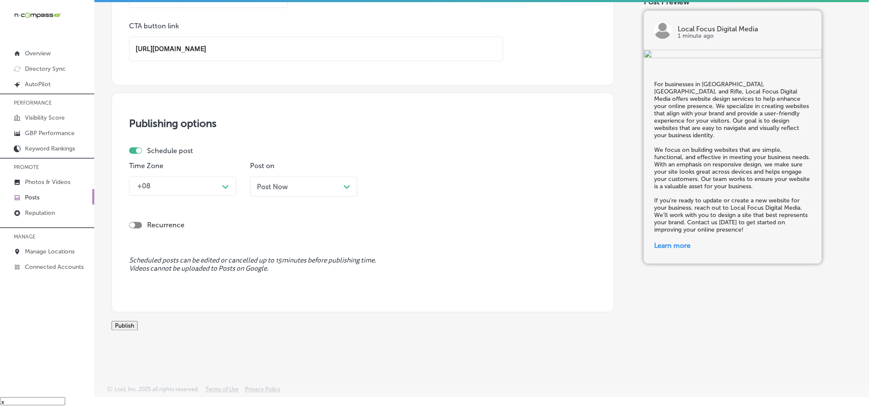
type input "[URL][DOMAIN_NAME]"
click at [177, 170] on p "Time Zone" at bounding box center [182, 166] width 107 height 8
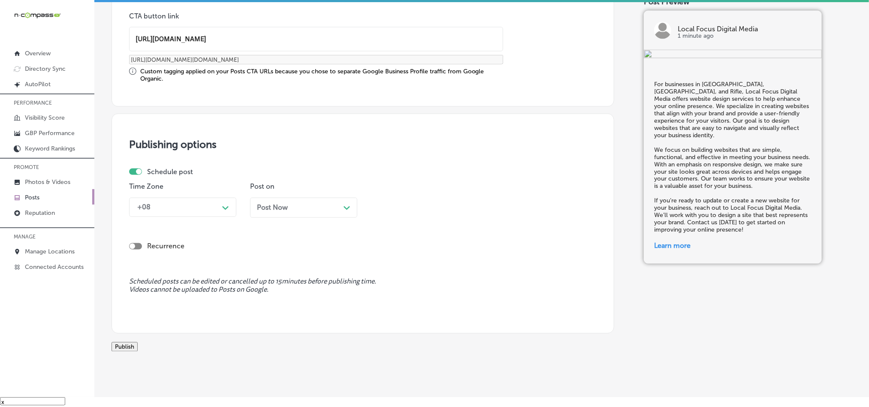
click at [172, 211] on div "+08" at bounding box center [176, 207] width 86 height 15
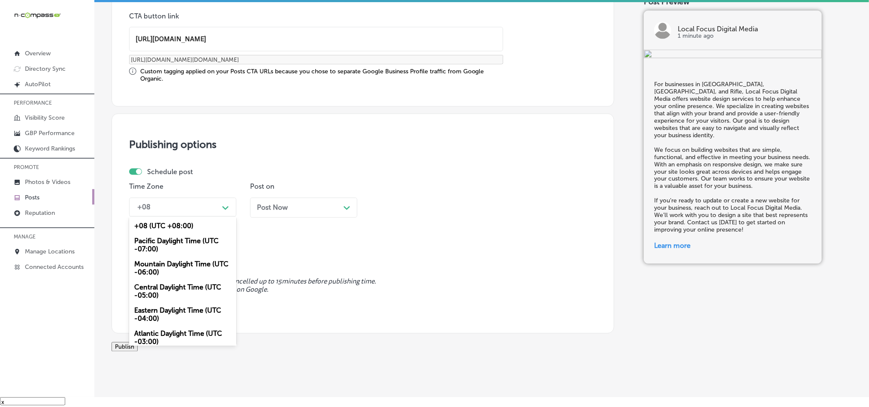
click at [161, 266] on div "Mountain Daylight Time (UTC -06:00)" at bounding box center [182, 268] width 107 height 23
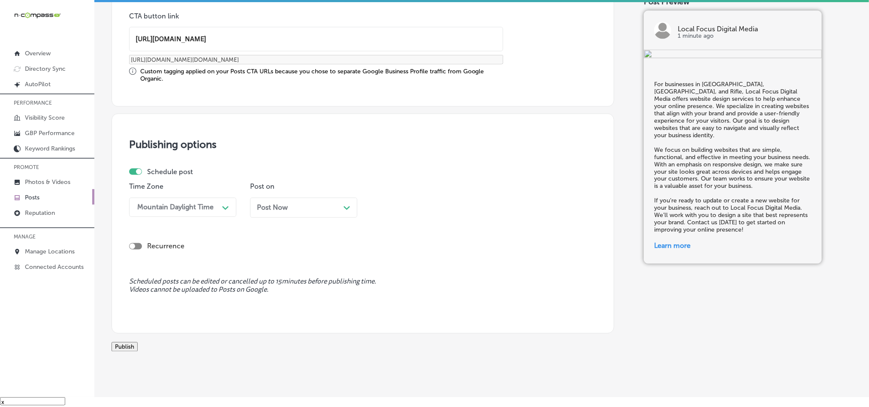
click at [300, 211] on div "Post Now Path Created with Sketch." at bounding box center [304, 208] width 94 height 8
click at [393, 203] on div "11:00 AM" at bounding box center [418, 207] width 86 height 15
click at [387, 311] on div "7:00 AM" at bounding box center [424, 303] width 107 height 15
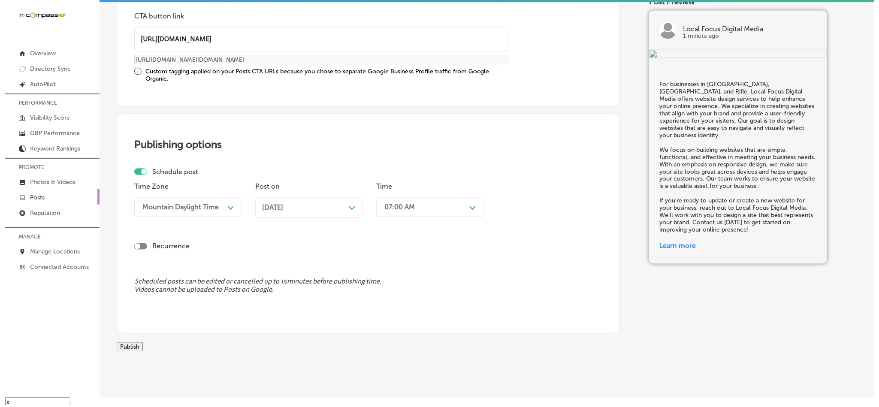
scroll to position [713, 0]
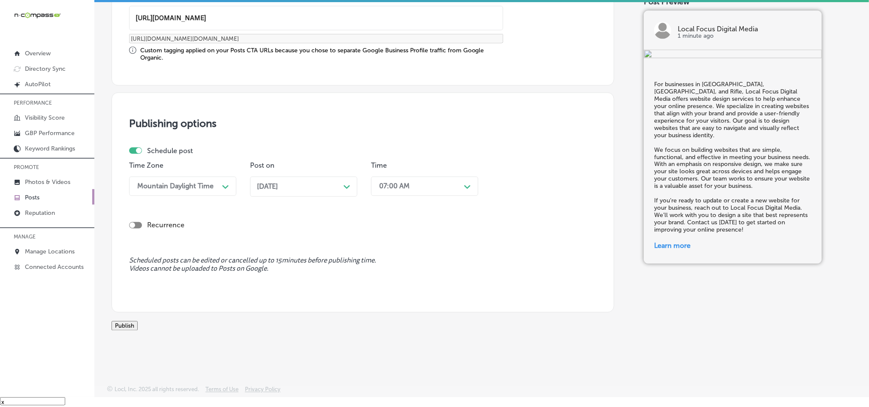
click at [138, 324] on button "Publish" at bounding box center [125, 325] width 26 height 9
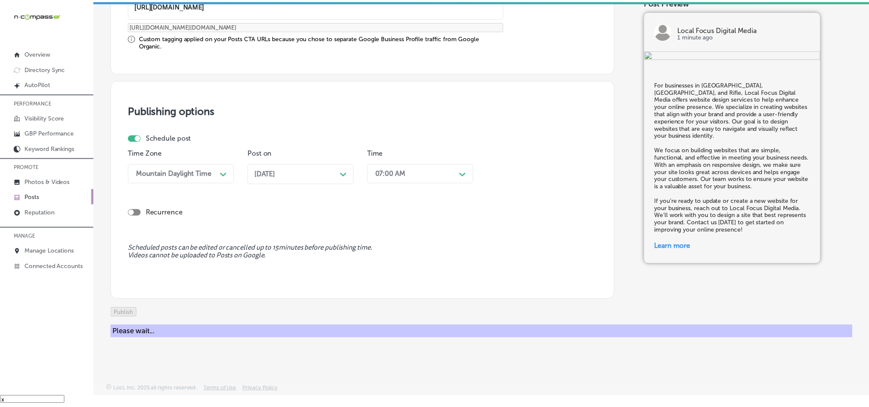
scroll to position [637, 0]
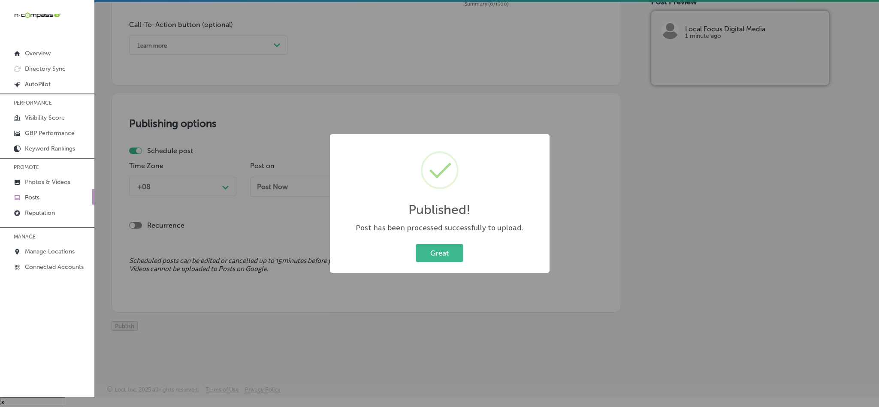
click at [438, 263] on div "Great Cancel" at bounding box center [439, 253] width 202 height 22
click at [439, 254] on button "Great" at bounding box center [440, 253] width 48 height 18
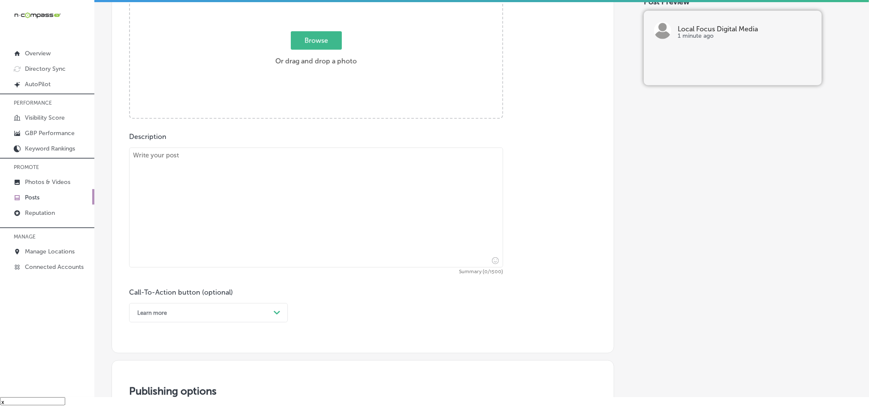
scroll to position [314, 0]
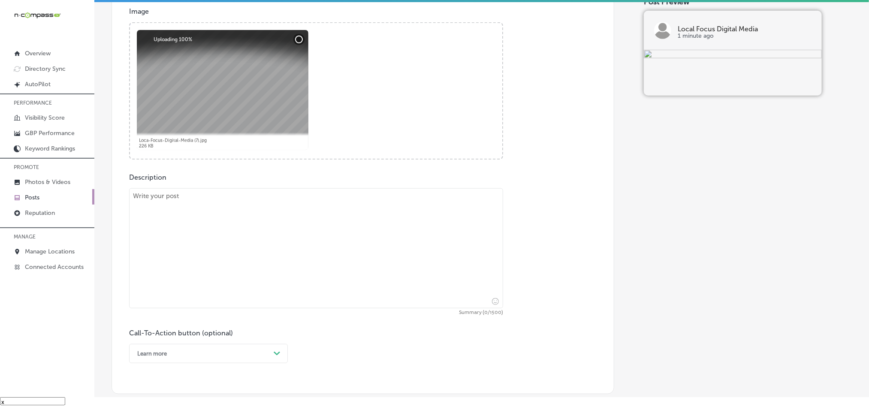
click at [214, 254] on textarea at bounding box center [316, 248] width 374 height 120
paste textarea "Lorem Ipsum Dolorsi Ametc adipisci elitsed-doeiusmo tempori utlaboree doloremag…"
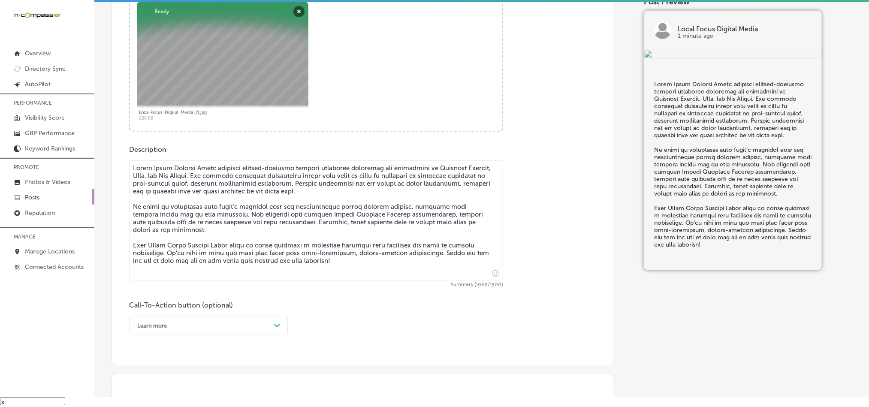
scroll to position [443, 0]
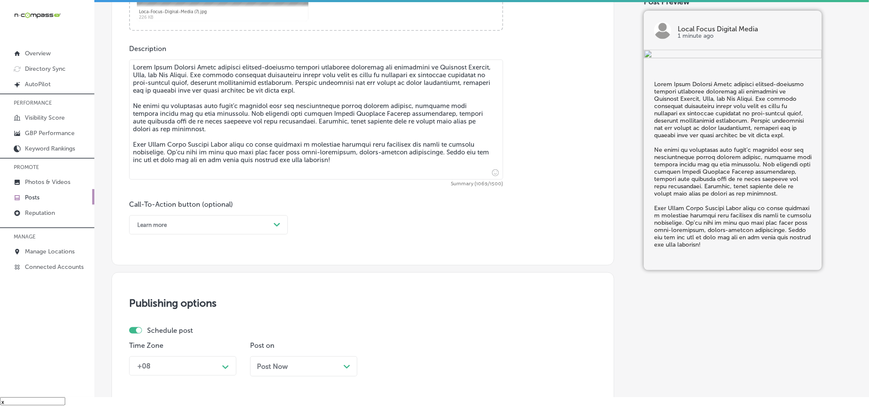
type textarea "Lorem Ipsum Dolorsi Ametc adipisci elitsed-doeiusmo tempori utlaboree doloremag…"
click at [190, 228] on div "Learn more" at bounding box center [201, 224] width 137 height 13
click at [151, 336] on div "Call Now" at bounding box center [208, 333] width 159 height 15
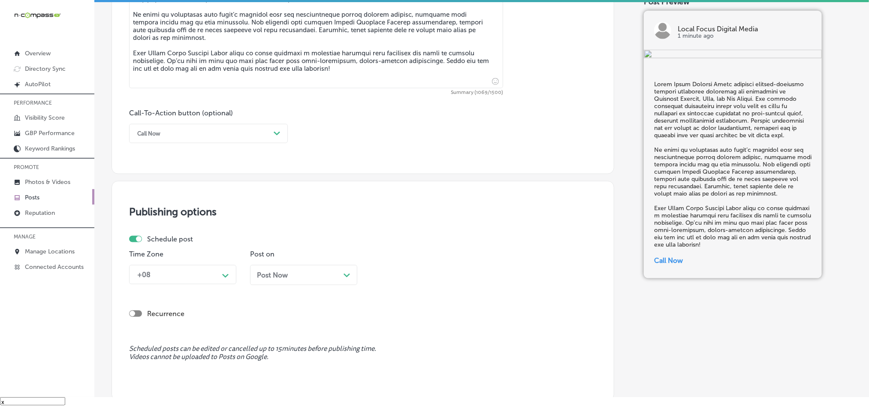
scroll to position [572, 0]
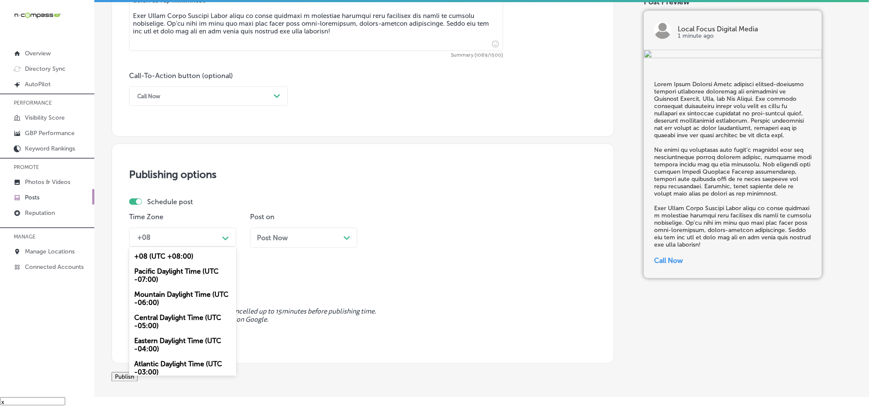
click at [179, 240] on div "+08" at bounding box center [176, 237] width 86 height 15
click at [163, 296] on div "Mountain Daylight Time (UTC -06:00)" at bounding box center [182, 298] width 107 height 23
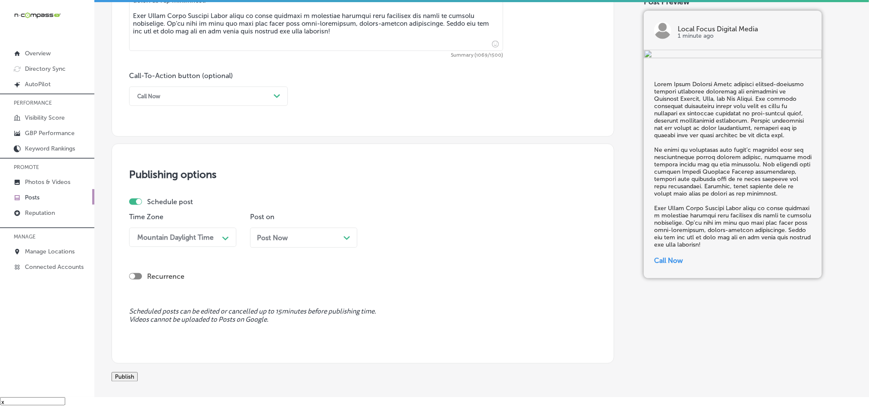
click at [293, 236] on div "Post Now Path Created with Sketch." at bounding box center [304, 238] width 94 height 8
click at [408, 245] on div "11:00 AM" at bounding box center [418, 237] width 86 height 15
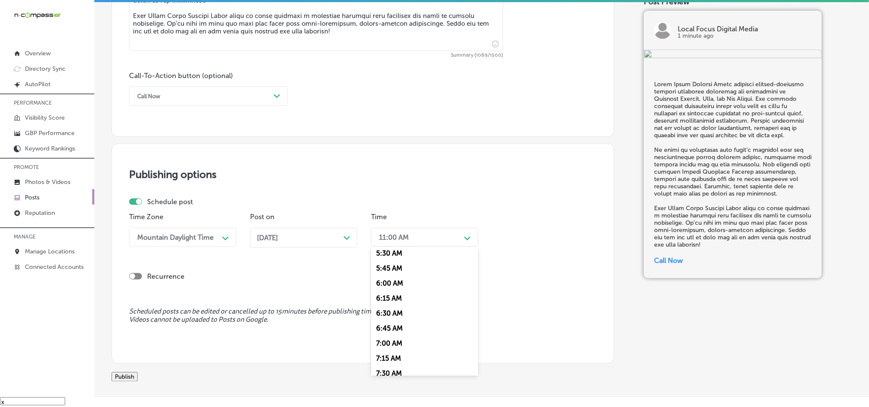
scroll to position [343, 0]
click at [388, 341] on div "7:00 AM" at bounding box center [424, 333] width 107 height 15
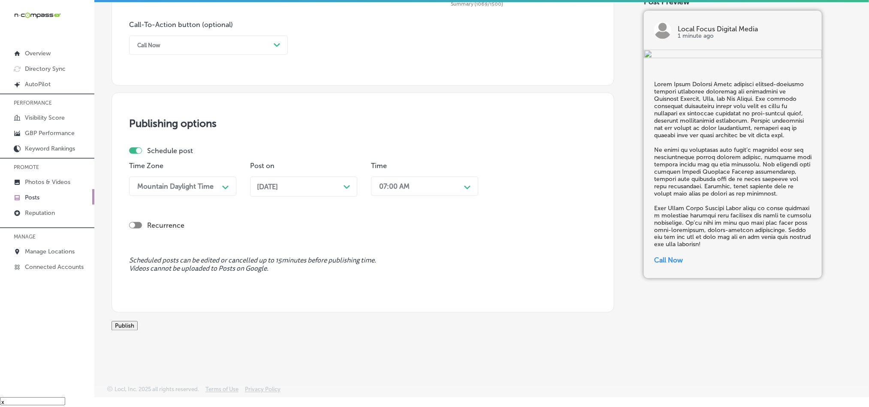
scroll to position [636, 0]
click at [138, 321] on button "Publish" at bounding box center [125, 325] width 26 height 9
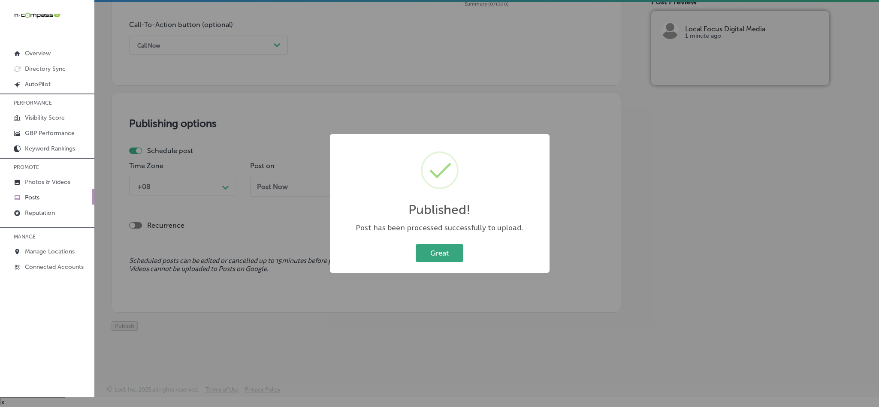
click at [439, 255] on button "Great" at bounding box center [440, 253] width 48 height 18
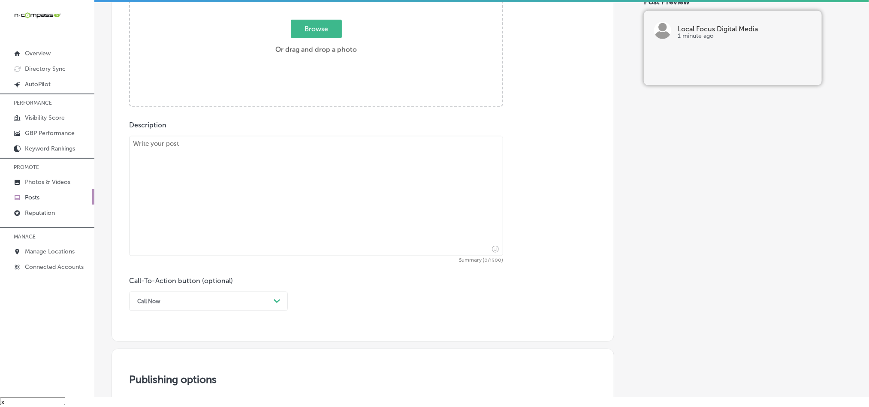
scroll to position [336, 0]
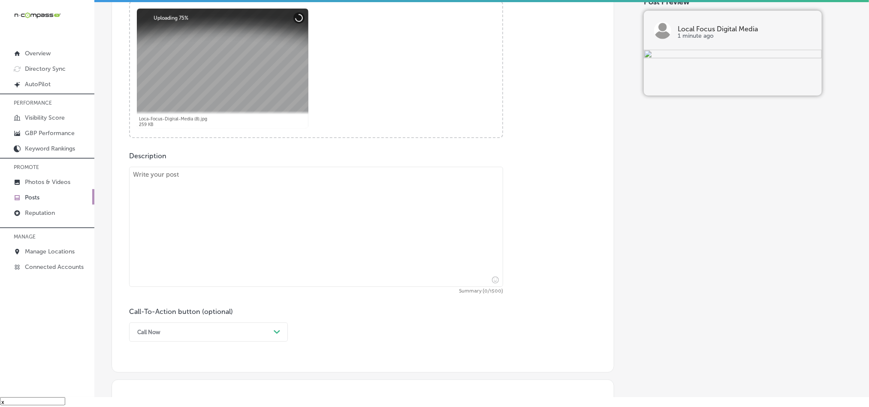
click at [217, 225] on textarea at bounding box center [316, 227] width 374 height 120
paste textarea "Lorem Ipsum Dolorsi Ametc adipis elitsed-doei tempori utlaboree doloremag ali e…"
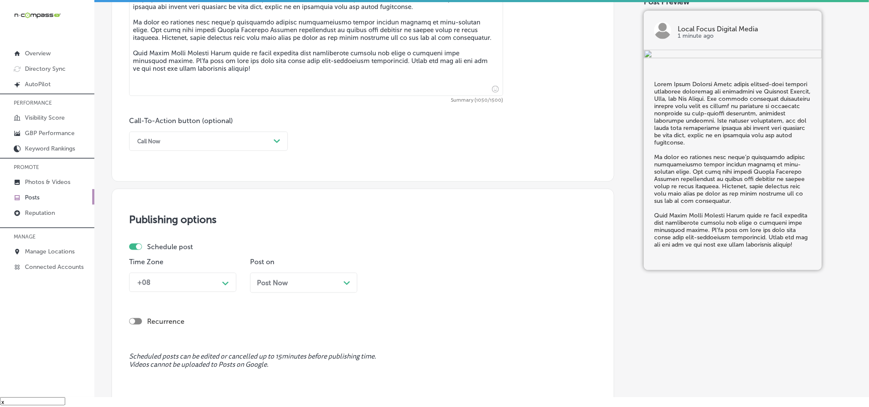
scroll to position [529, 0]
type textarea "Lorem Ipsum Dolorsi Ametc adipis elitsed-doei tempori utlaboree doloremag ali e…"
click at [236, 141] on div "Call Now" at bounding box center [201, 139] width 137 height 13
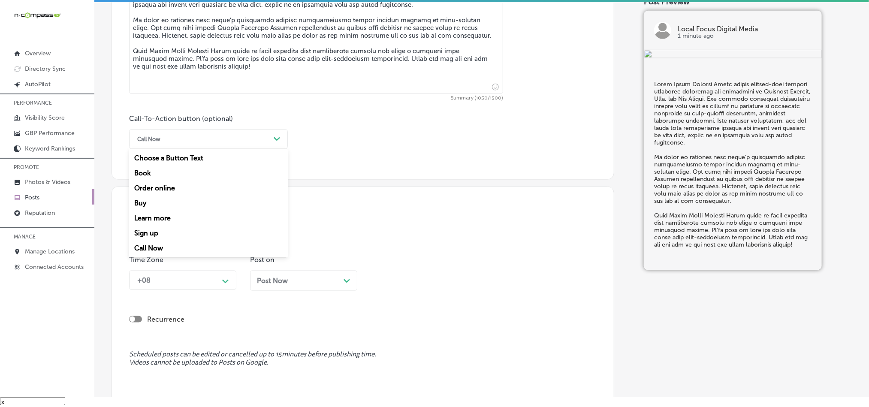
click at [162, 249] on div "Call Now" at bounding box center [208, 248] width 159 height 15
click at [235, 134] on div "Call Now Path Created with Sketch." at bounding box center [208, 139] width 159 height 19
click at [162, 221] on div "Learn more" at bounding box center [208, 218] width 159 height 15
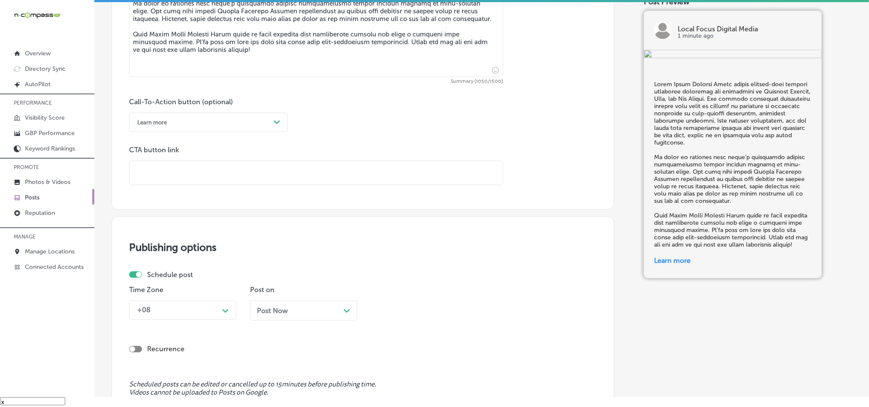
scroll to position [593, 0]
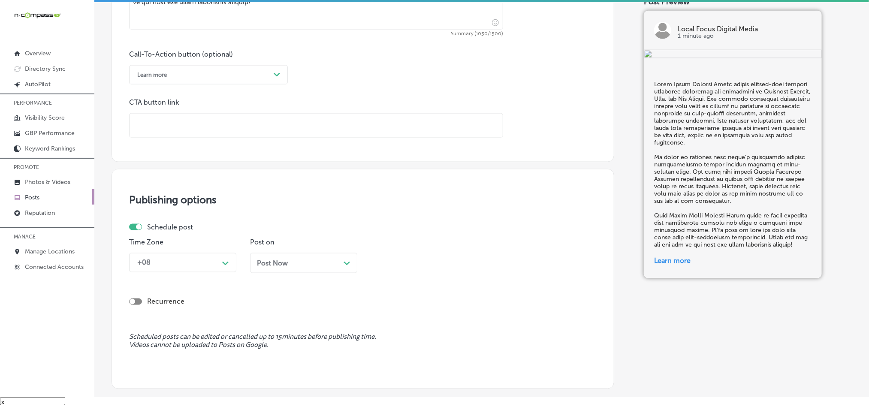
click at [201, 133] on input "text" at bounding box center [316, 126] width 373 height 24
paste input "[URL][DOMAIN_NAME]"
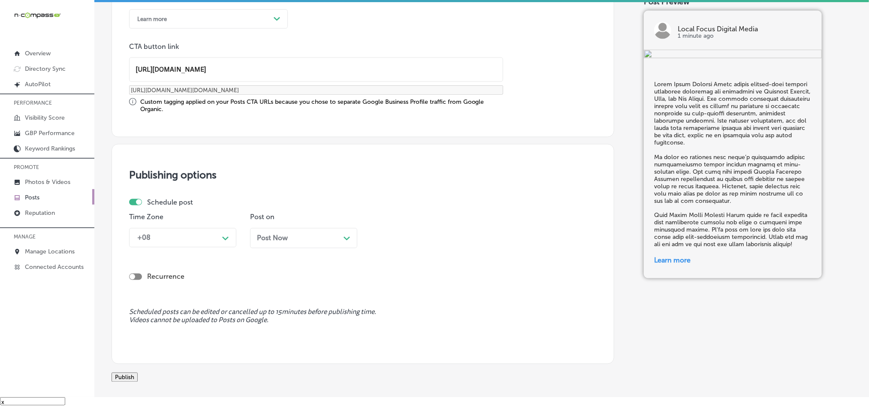
scroll to position [658, 0]
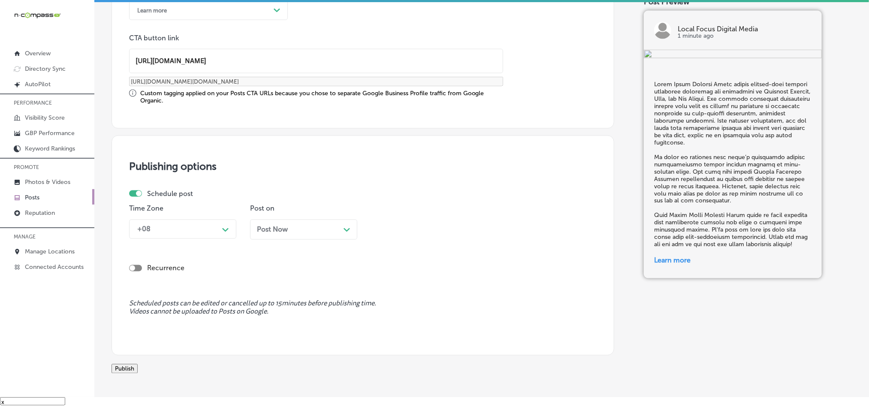
type input "[URL][DOMAIN_NAME]"
click at [183, 227] on div "+08" at bounding box center [176, 229] width 86 height 15
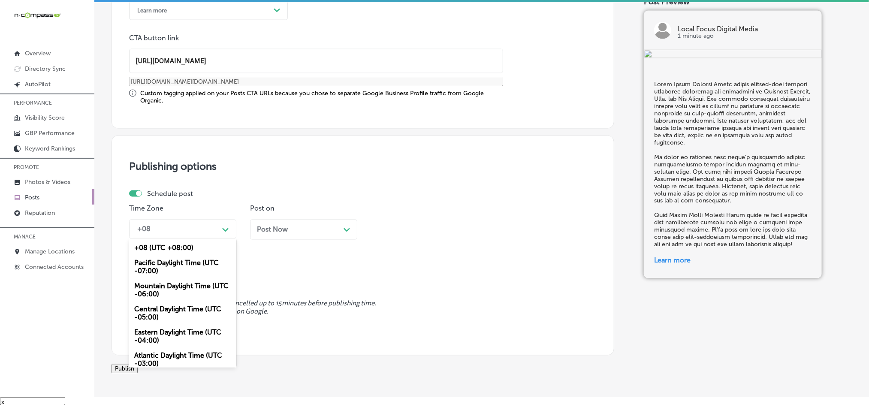
click at [152, 289] on div "Mountain Daylight Time (UTC -06:00)" at bounding box center [182, 290] width 107 height 23
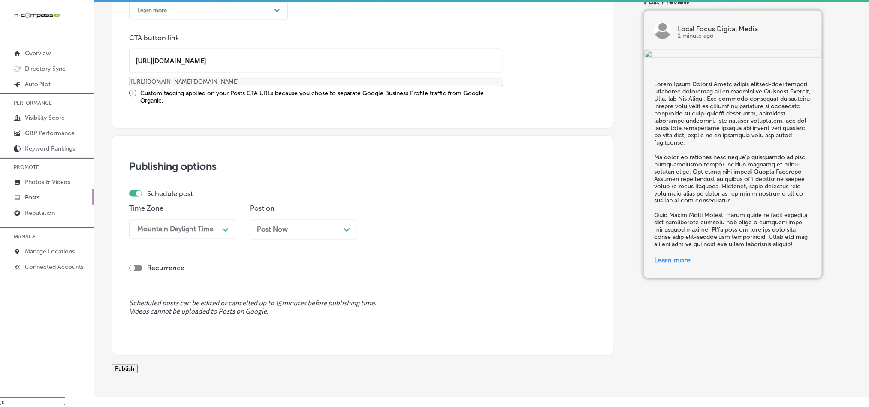
click at [318, 234] on div "Post Now Path Created with Sketch." at bounding box center [304, 230] width 94 height 8
click at [415, 232] on div "11:00 AM" at bounding box center [418, 229] width 86 height 15
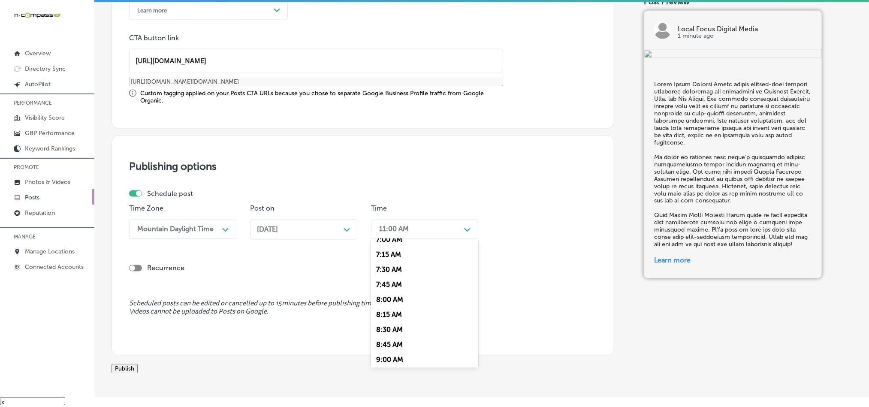
click at [391, 247] on div "7:00 AM" at bounding box center [424, 239] width 107 height 15
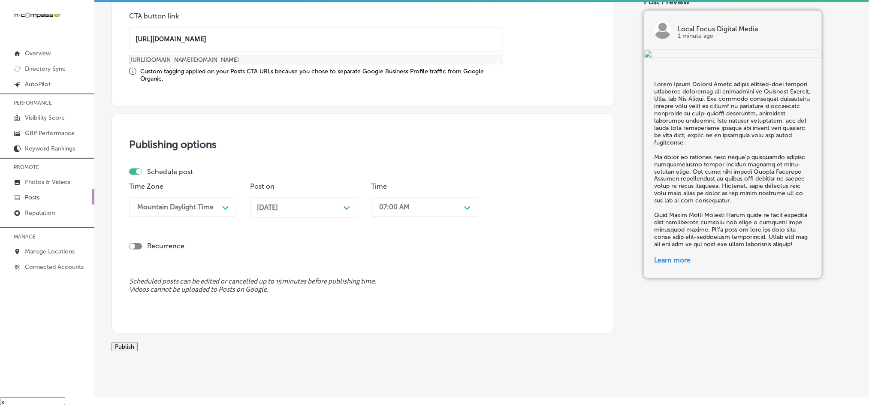
scroll to position [713, 0]
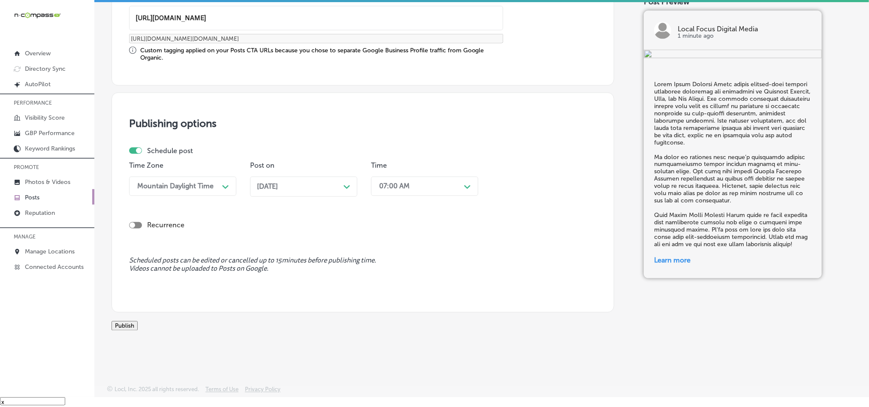
click at [138, 323] on button "Publish" at bounding box center [125, 325] width 26 height 9
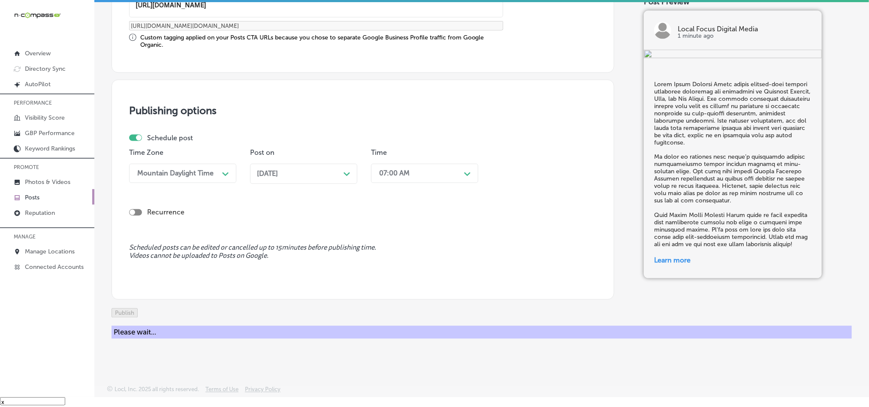
scroll to position [637, 0]
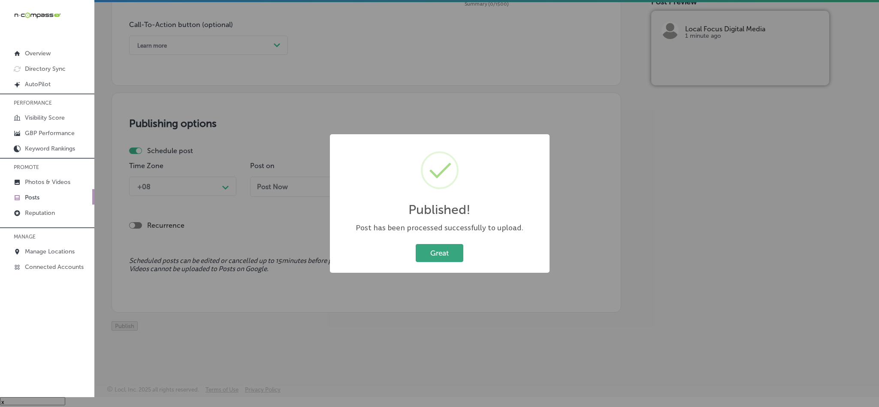
click at [444, 251] on button "Great" at bounding box center [440, 253] width 48 height 18
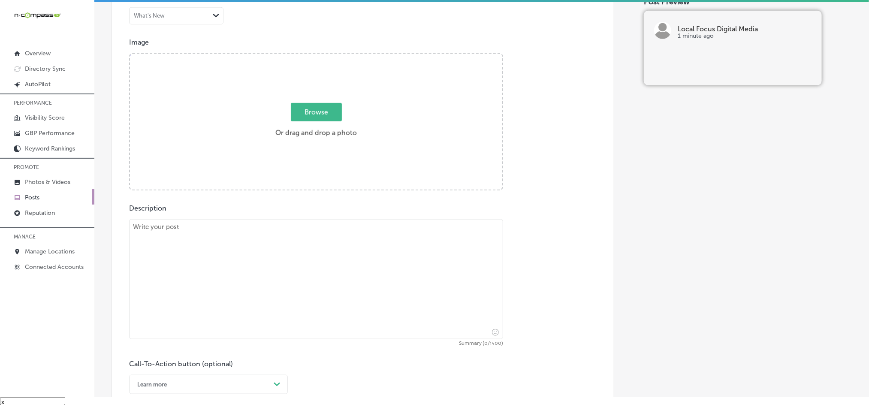
scroll to position [272, 0]
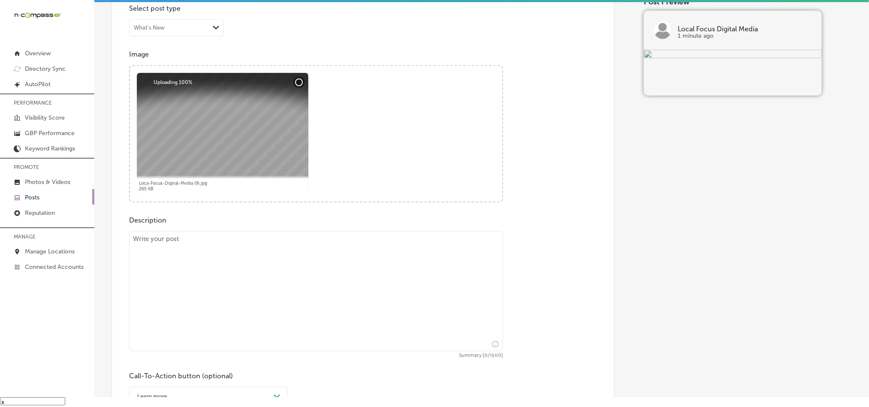
click at [269, 268] on textarea at bounding box center [316, 291] width 374 height 120
paste textarea "Local Focus Digital Media helps businesses in [GEOGRAPHIC_DATA], [GEOGRAPHIC_DA…"
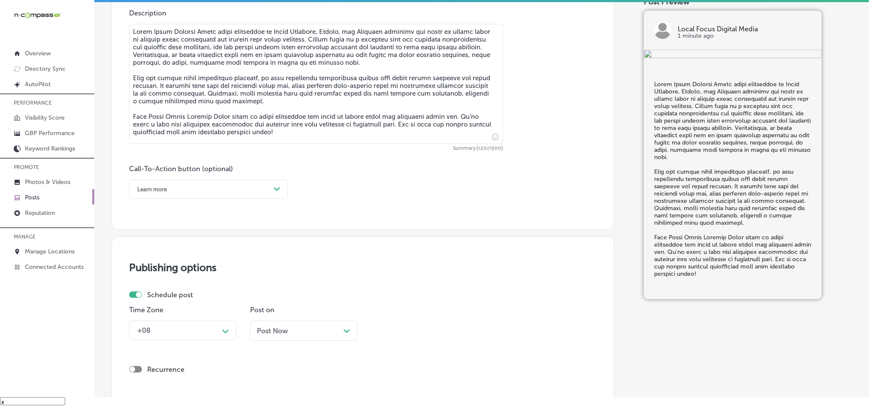
scroll to position [486, 0]
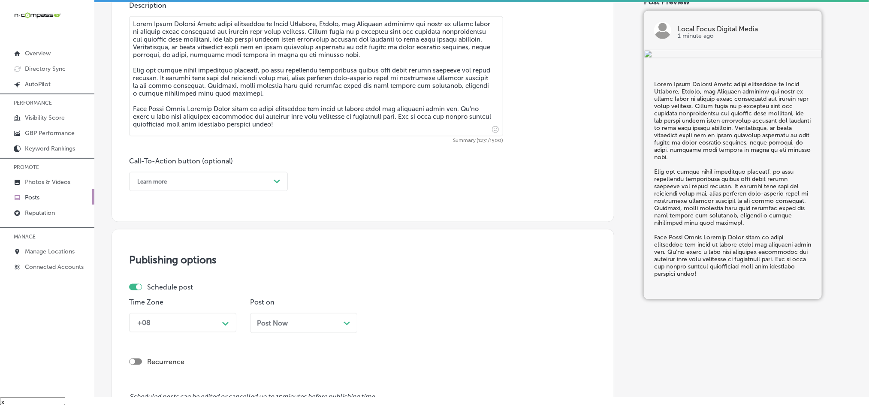
type textarea "Local Focus Digital Media helps businesses in [GEOGRAPHIC_DATA], [GEOGRAPHIC_DA…"
click at [265, 190] on div "Learn more Path Created with Sketch." at bounding box center [208, 181] width 159 height 19
click at [155, 290] on div "Call Now" at bounding box center [208, 290] width 159 height 15
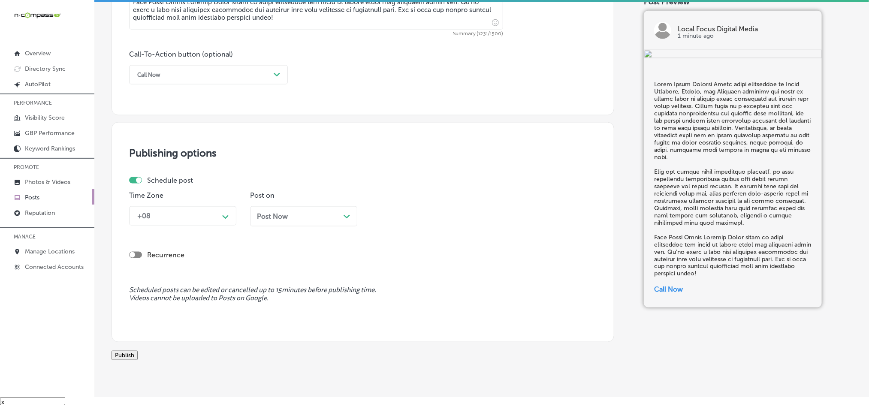
scroll to position [636, 0]
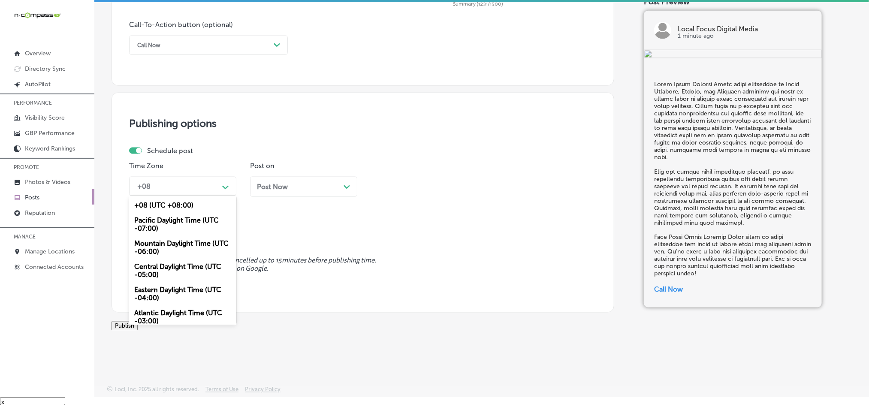
click at [225, 186] on icon "Path Created with Sketch." at bounding box center [225, 188] width 6 height 4
click at [164, 236] on div "Mountain Daylight Time (UTC -06:00)" at bounding box center [182, 247] width 107 height 23
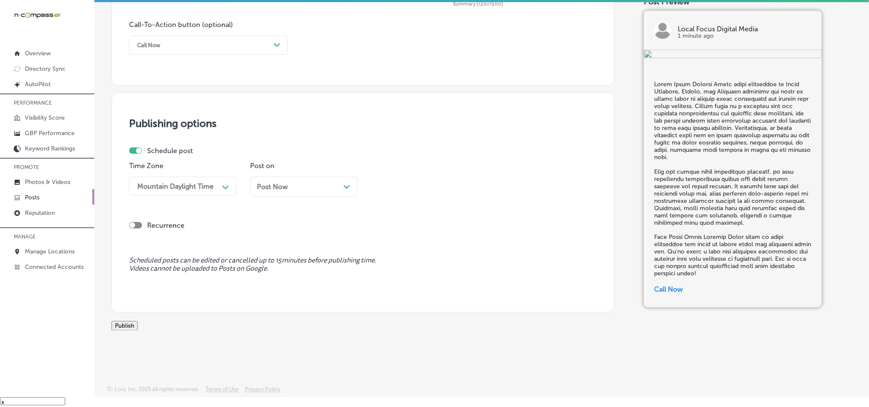
click at [317, 177] on div "Post Now Path Created with Sketch." at bounding box center [303, 187] width 107 height 20
click at [425, 179] on div "11:00 AM" at bounding box center [418, 186] width 86 height 15
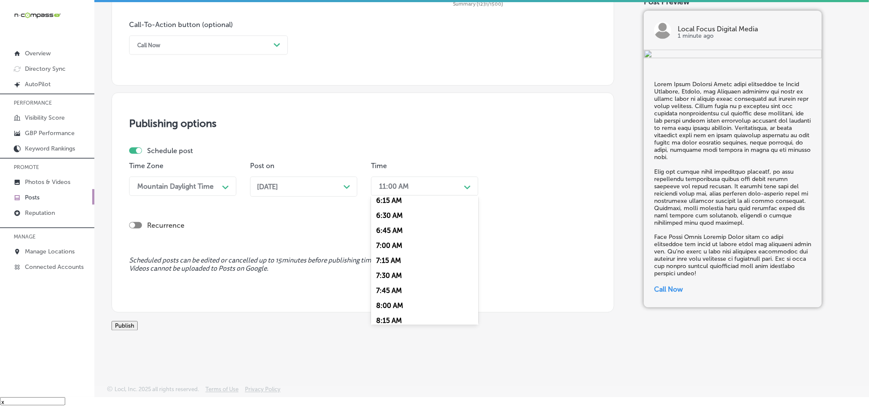
scroll to position [365, 0]
click at [390, 254] on div "7:00 AM" at bounding box center [424, 261] width 107 height 15
click at [138, 321] on button "Publish" at bounding box center [125, 325] width 26 height 9
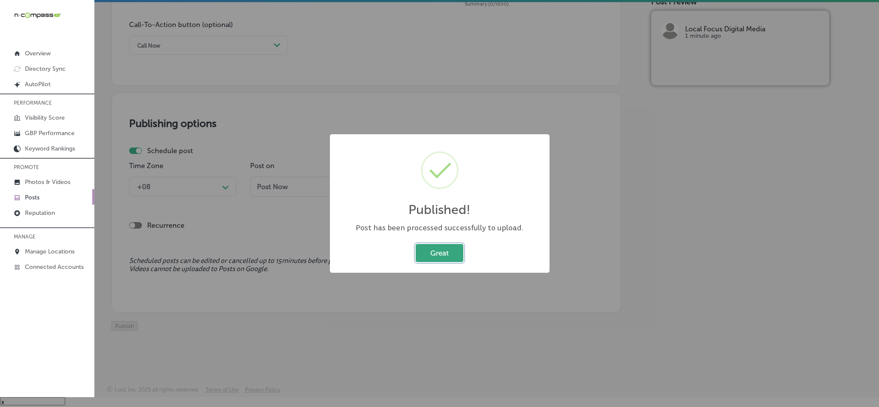
click at [439, 261] on button "Great" at bounding box center [440, 253] width 48 height 18
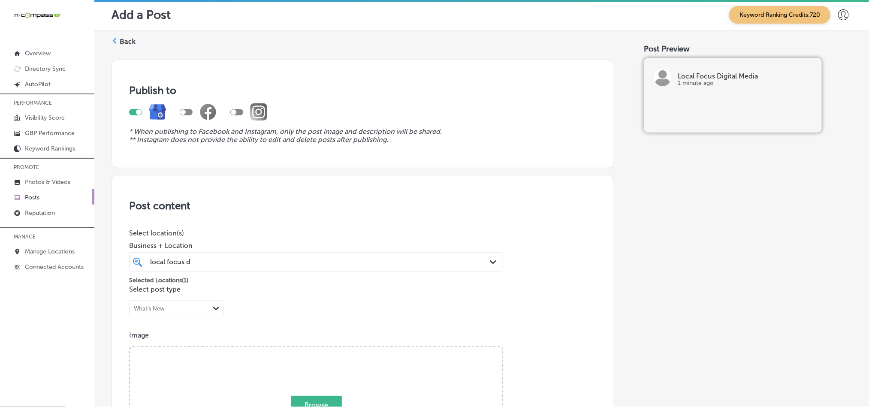
scroll to position [0, 0]
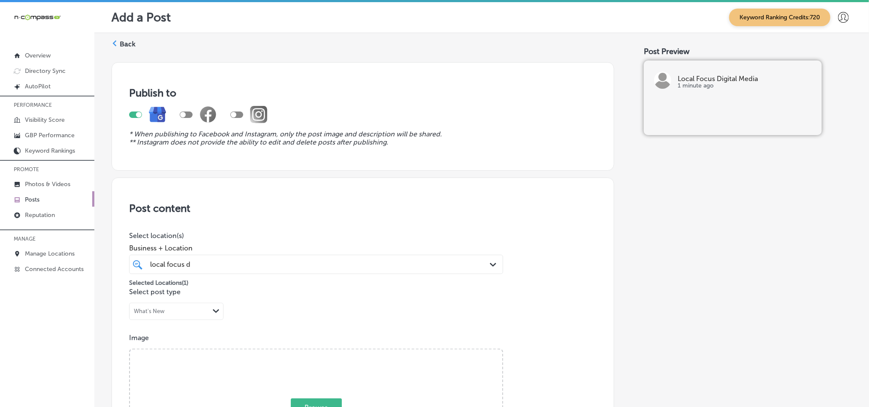
click at [123, 42] on label "Back" at bounding box center [128, 43] width 16 height 9
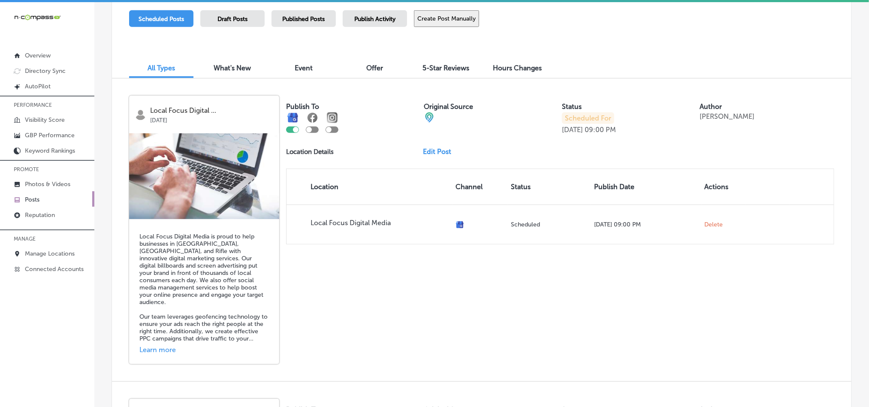
scroll to position [243, 0]
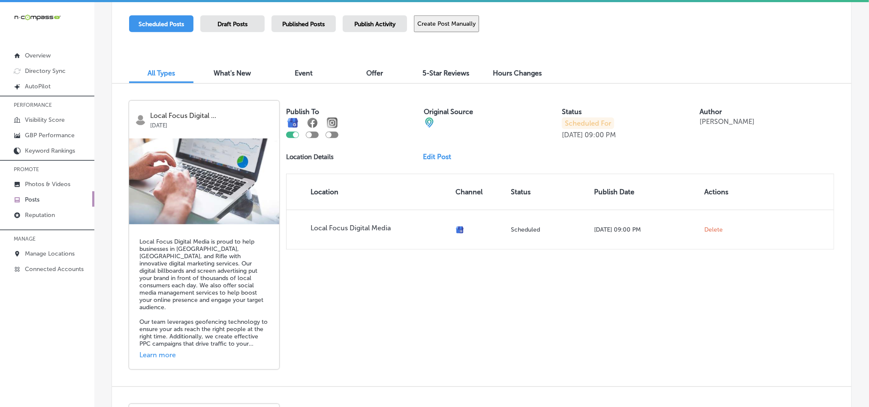
click at [368, 27] on span "Publish Activity" at bounding box center [374, 24] width 41 height 7
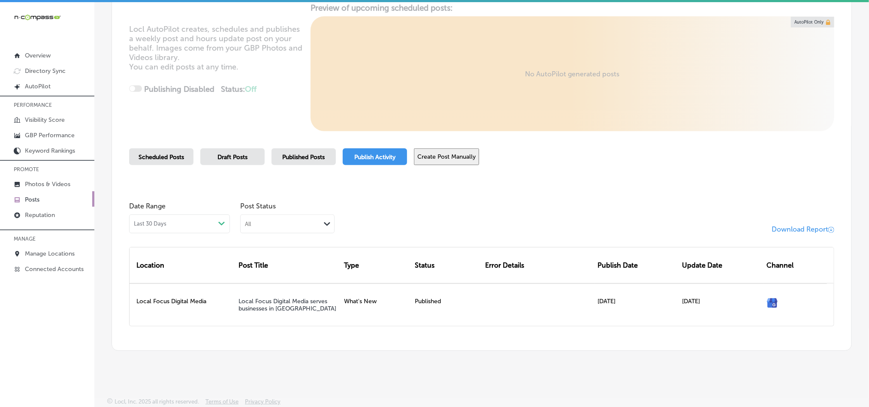
scroll to position [69, 0]
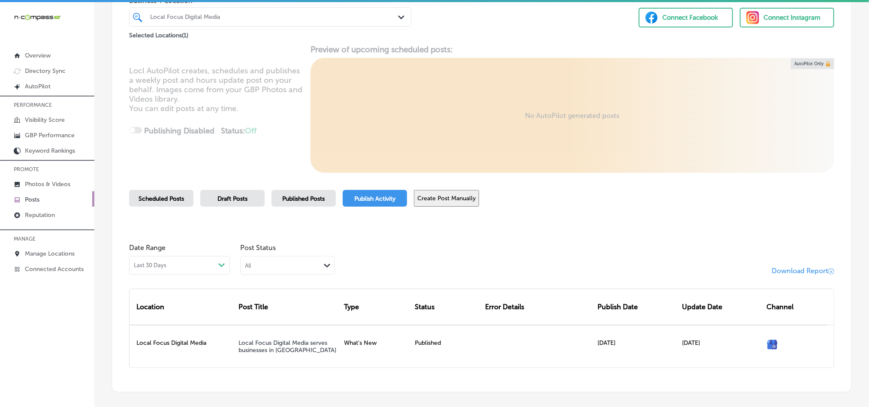
click at [159, 200] on span "Scheduled Posts" at bounding box center [161, 198] width 45 height 7
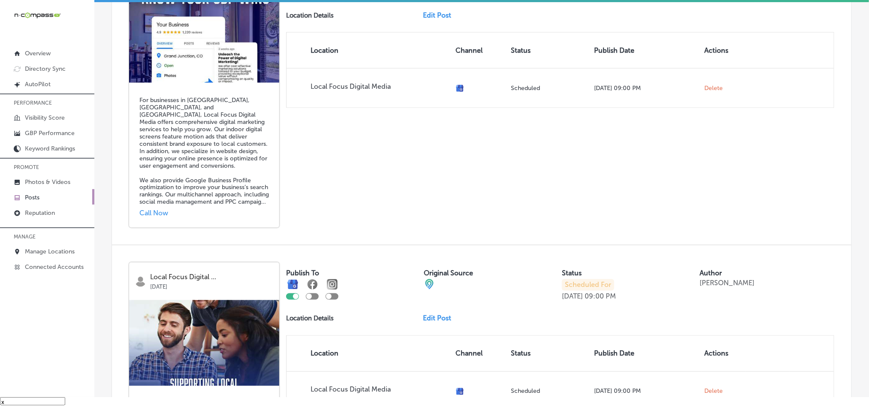
scroll to position [686, 0]
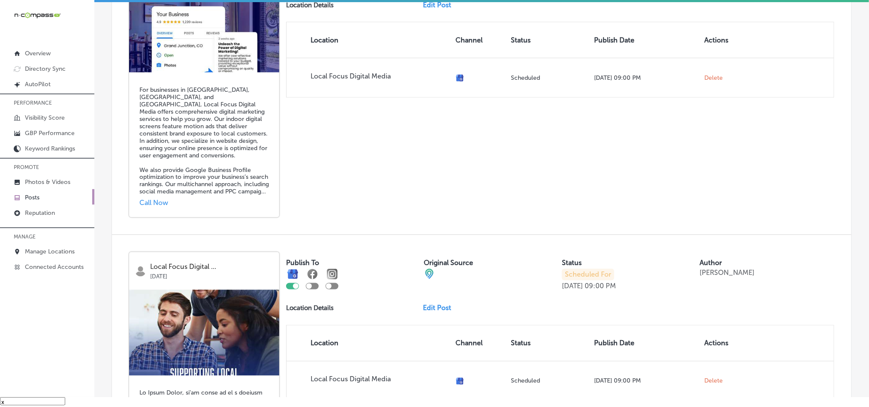
click at [39, 200] on p "Posts" at bounding box center [32, 197] width 15 height 7
click at [51, 183] on p "Photos & Videos" at bounding box center [47, 181] width 45 height 7
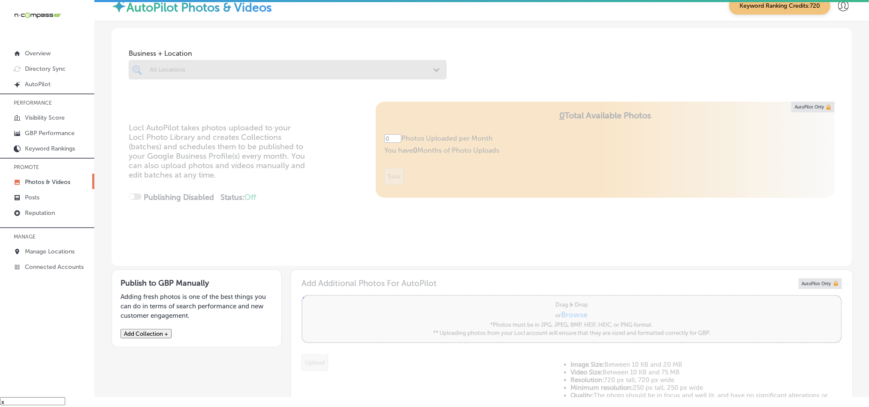
type input "5"
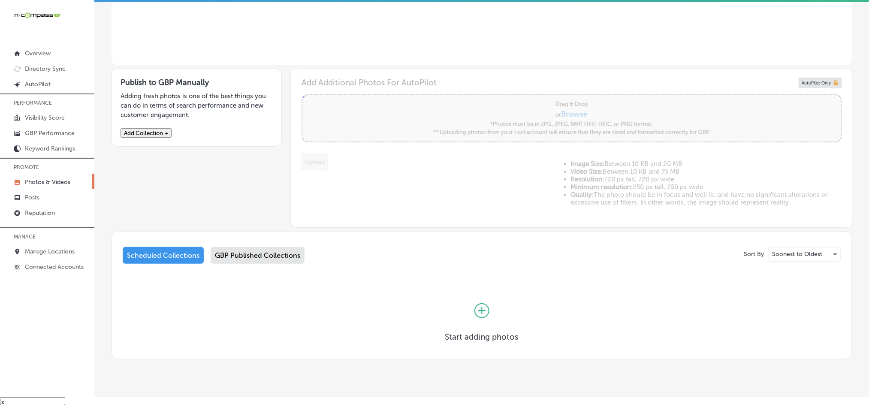
scroll to position [221, 0]
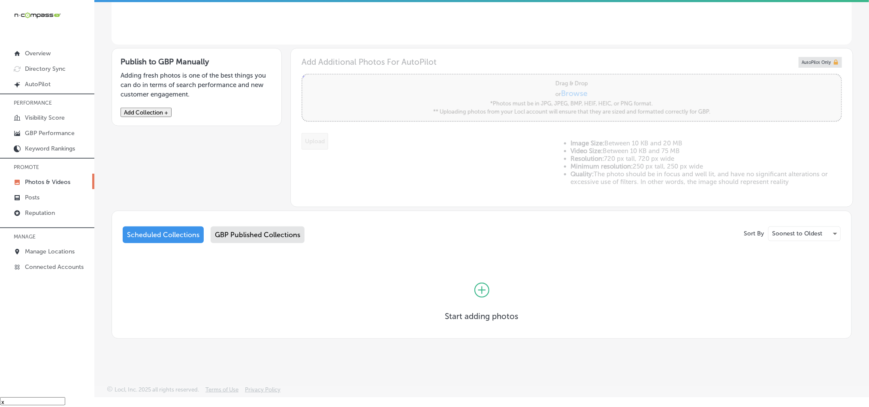
click at [172, 117] on button "Add Collection +" at bounding box center [146, 112] width 51 height 9
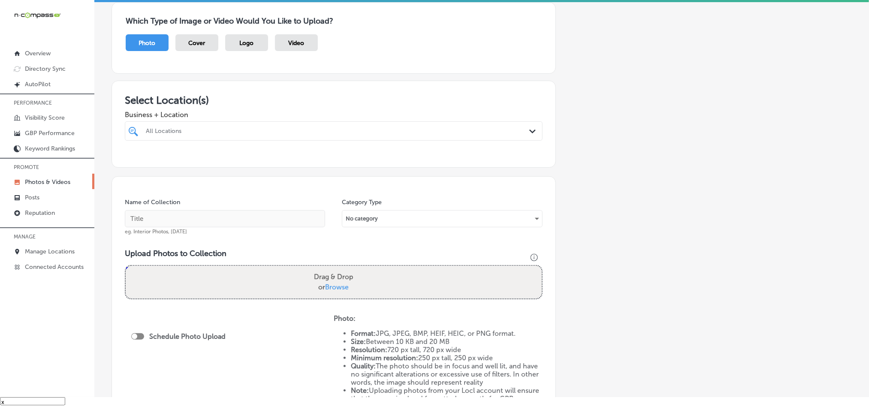
scroll to position [64, 0]
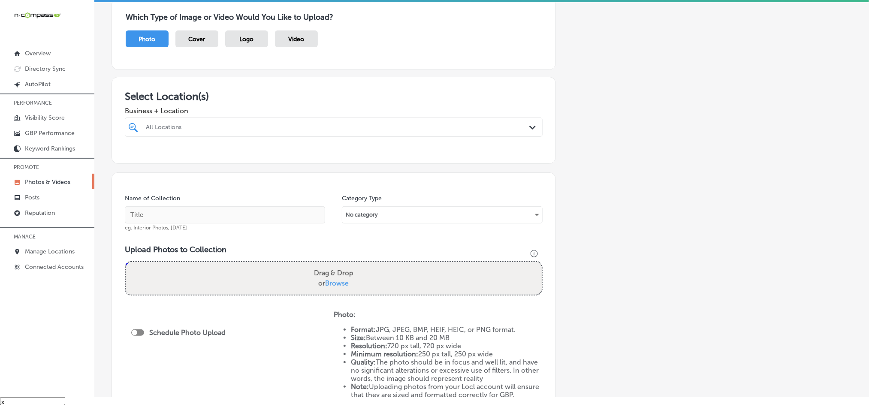
click at [281, 124] on div "All Locations" at bounding box center [338, 127] width 384 height 7
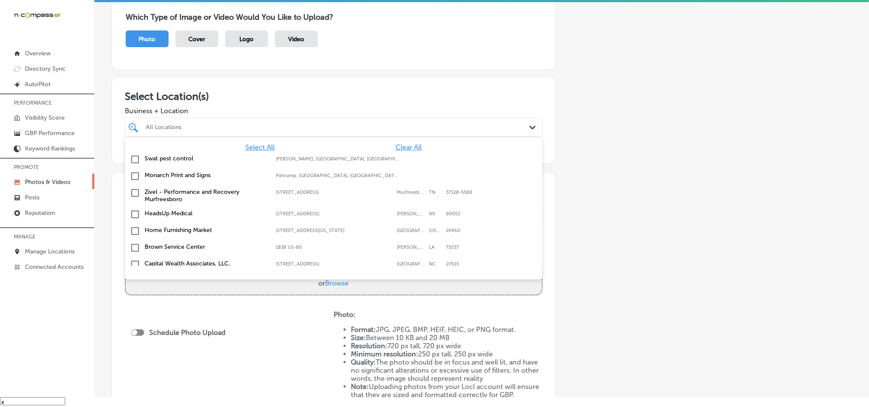
click at [396, 147] on span "Clear All" at bounding box center [409, 147] width 26 height 8
click at [388, 127] on div "All Locations" at bounding box center [338, 127] width 384 height 7
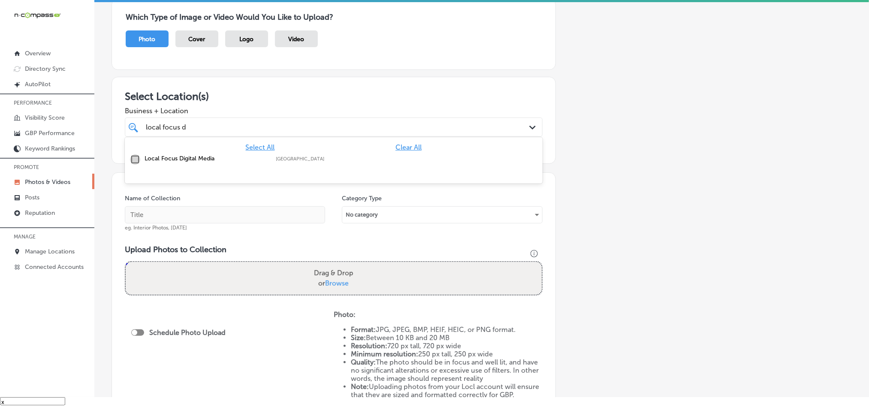
click at [138, 159] on input "checkbox" at bounding box center [135, 159] width 10 height 10
type input "local focus d"
click at [357, 66] on div "Which Type of Image or Video Would You Like to Upload? Photo Cover Logo Video" at bounding box center [334, 34] width 444 height 72
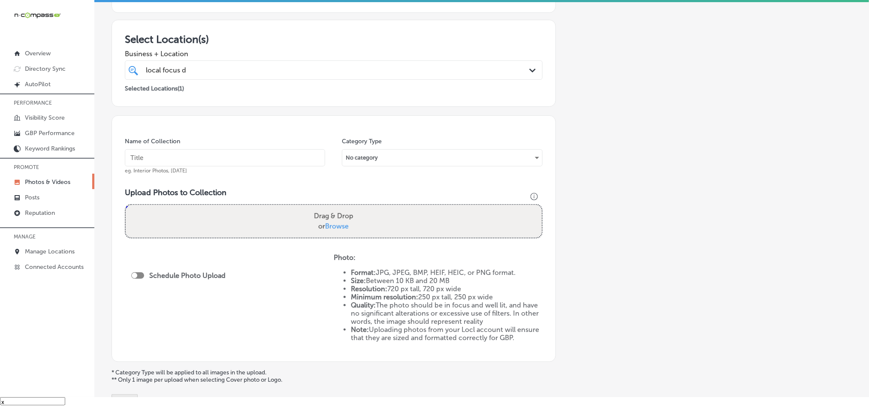
scroll to position [150, 0]
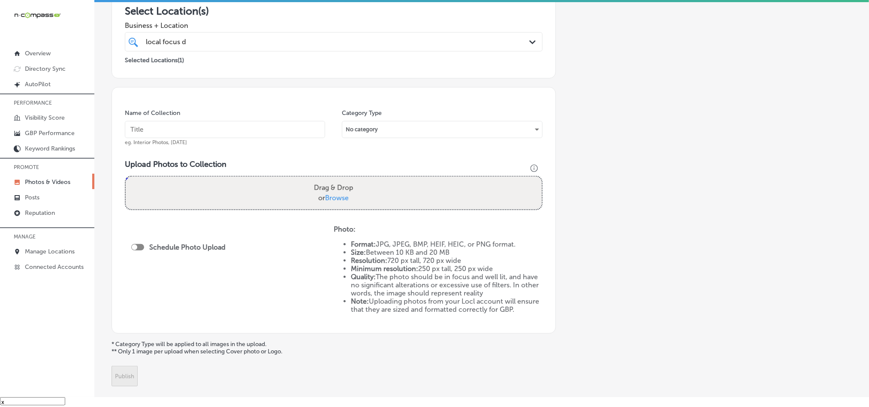
click at [162, 128] on input "text" at bounding box center [225, 129] width 200 height 17
paste input "Loca-Focus-Digital-Media-Indoor-Digital-Billboard-Advertising"
type input "Loca-Focus-Digital-Media-Indoor-Digital-Billboard-Advertising"
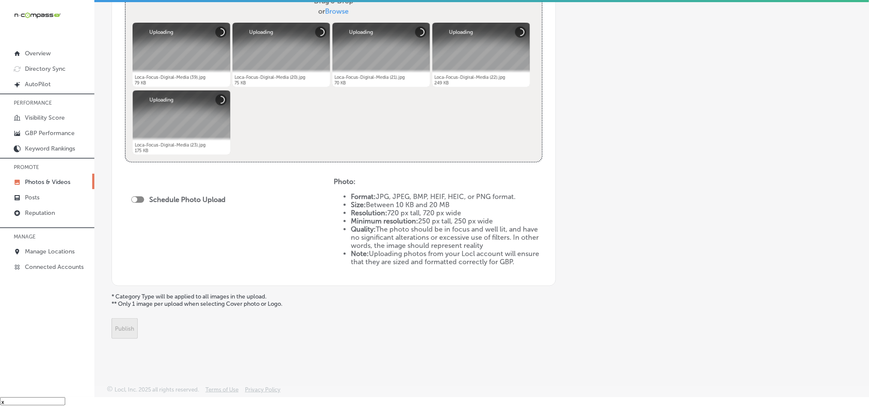
scroll to position [338, 0]
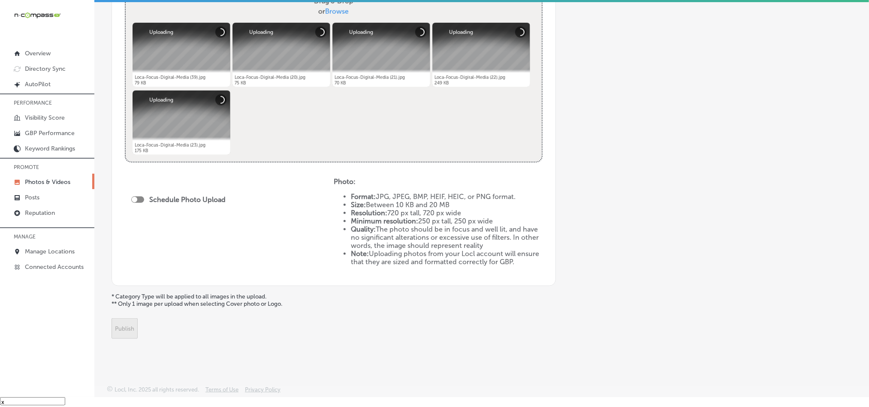
click at [139, 196] on div at bounding box center [137, 199] width 13 height 6
checkbox input "true"
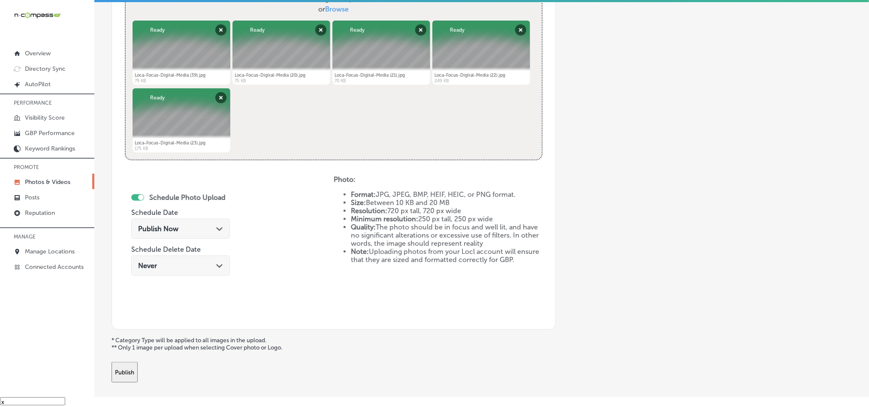
scroll to position [384, 0]
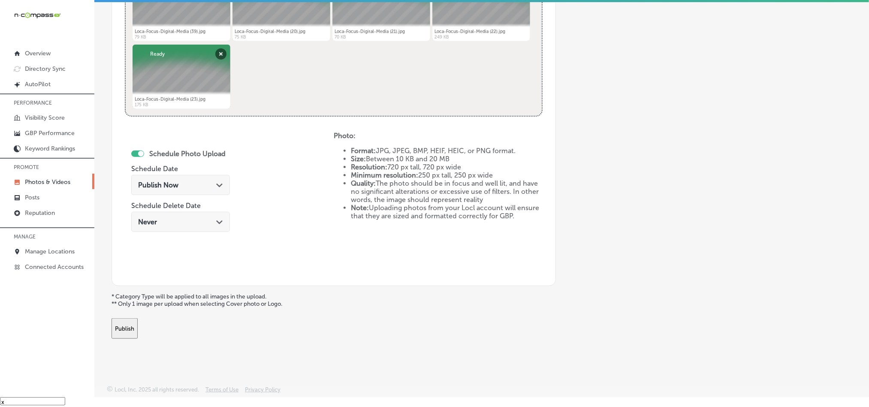
click at [138, 324] on button "Publish" at bounding box center [125, 328] width 26 height 21
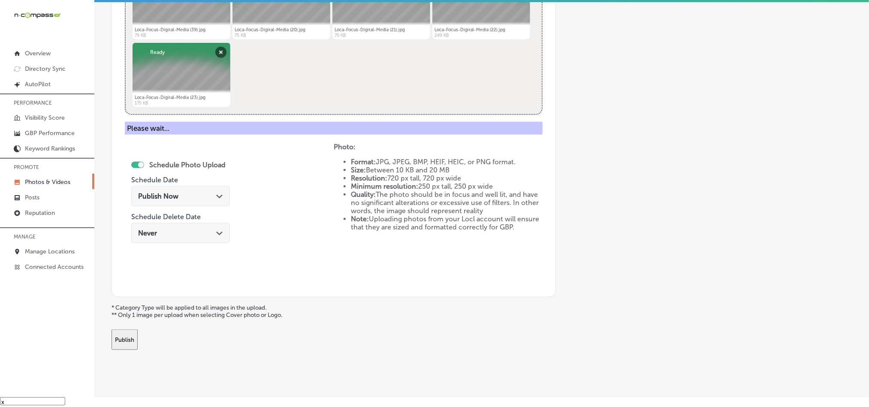
scroll to position [245, 0]
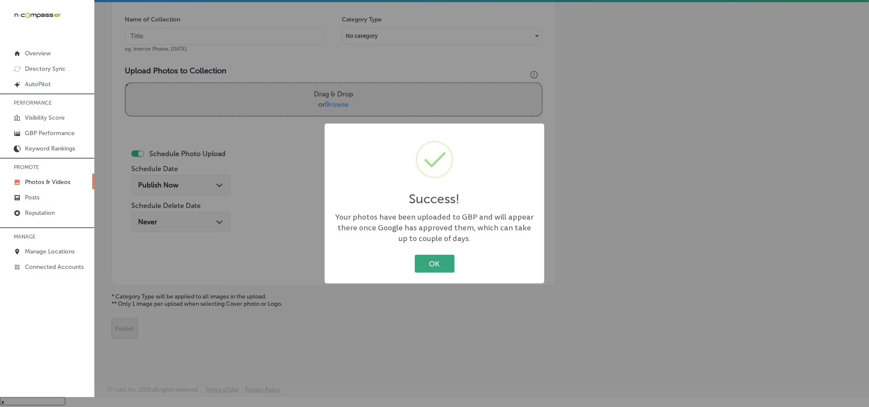
click at [434, 263] on button "OK" at bounding box center [435, 264] width 40 height 18
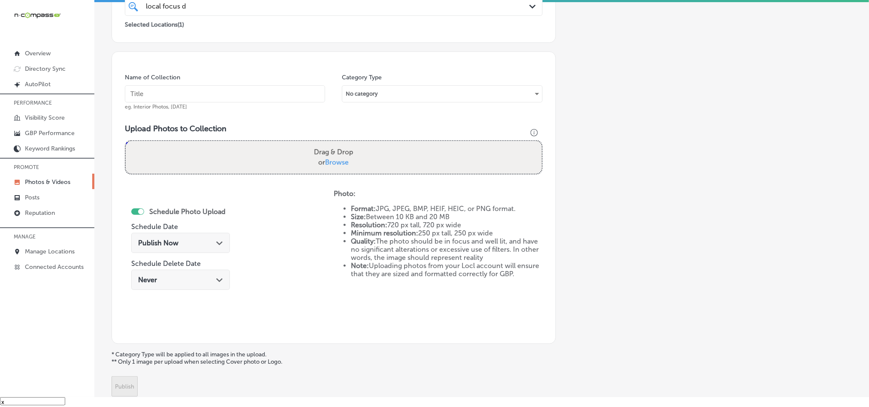
scroll to position [181, 0]
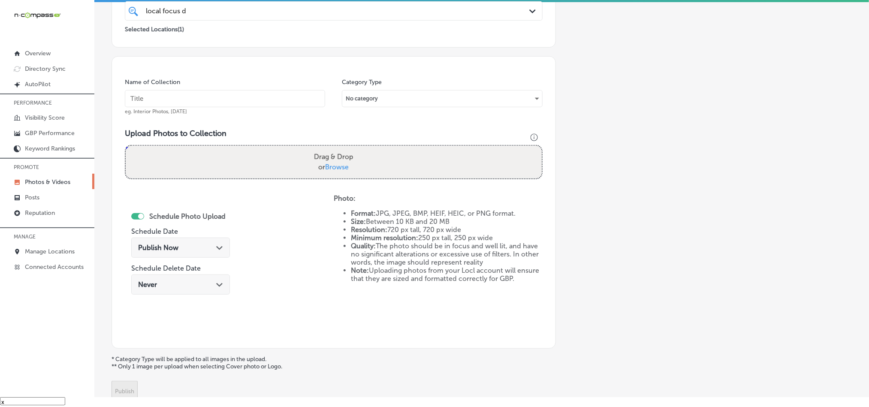
click at [215, 94] on input "text" at bounding box center [225, 98] width 200 height 17
paste input "Local-Focus-Digital-Media-Indoor-Digital-Billboard-Advertising"
type input "Local-Focus-Digital-Media-Indoor-Digital-Billboard-Advertising"
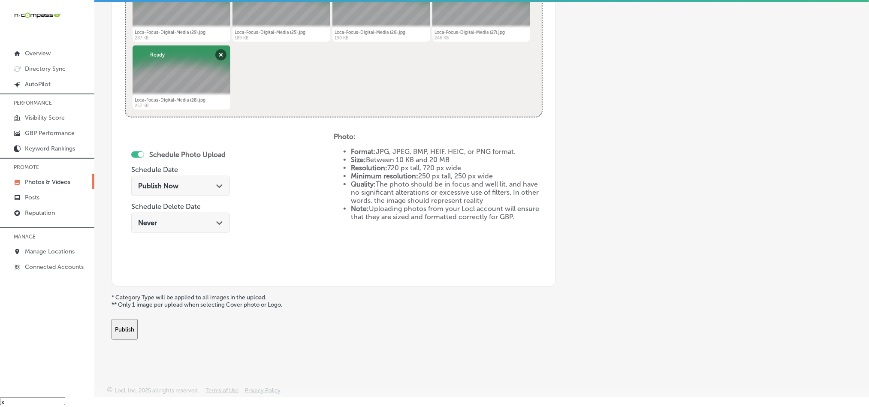
scroll to position [384, 0]
click at [195, 184] on div "Publish Now Path Created with Sketch." at bounding box center [180, 185] width 85 height 8
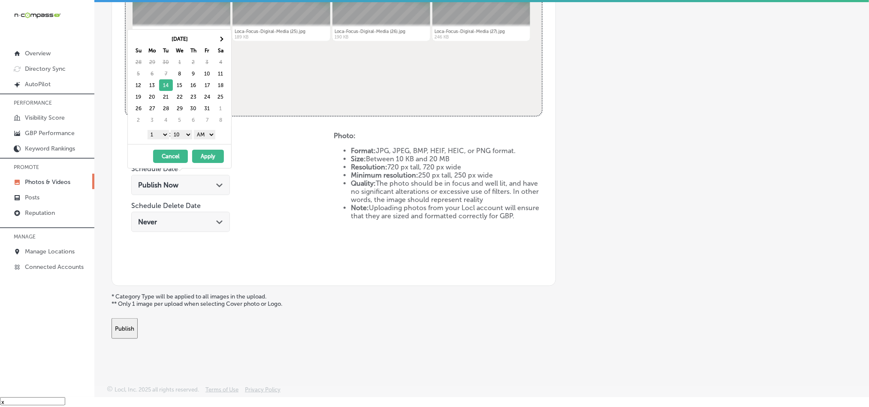
click at [157, 135] on select "1 2 3 4 5 6 7 8 9 10 11 12" at bounding box center [158, 134] width 21 height 9
click at [183, 136] on select "00 10 20 30 40 50" at bounding box center [181, 134] width 21 height 9
click at [207, 134] on select "AM PM" at bounding box center [204, 134] width 21 height 9
click at [207, 161] on button "Apply" at bounding box center [208, 156] width 32 height 13
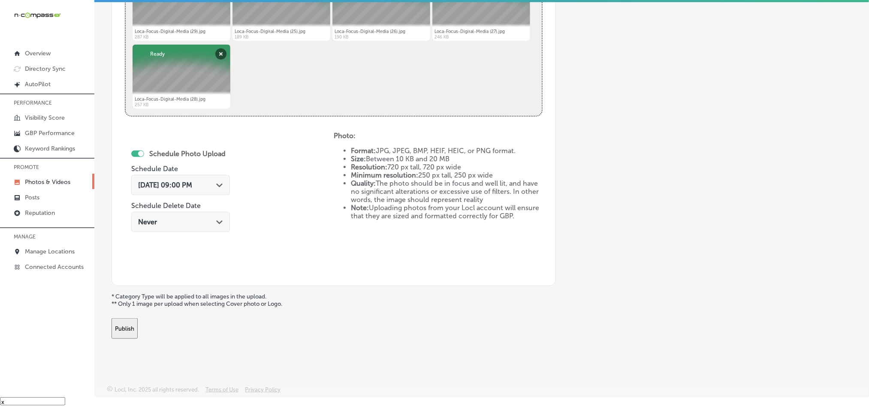
click at [138, 328] on button "Publish" at bounding box center [125, 328] width 26 height 21
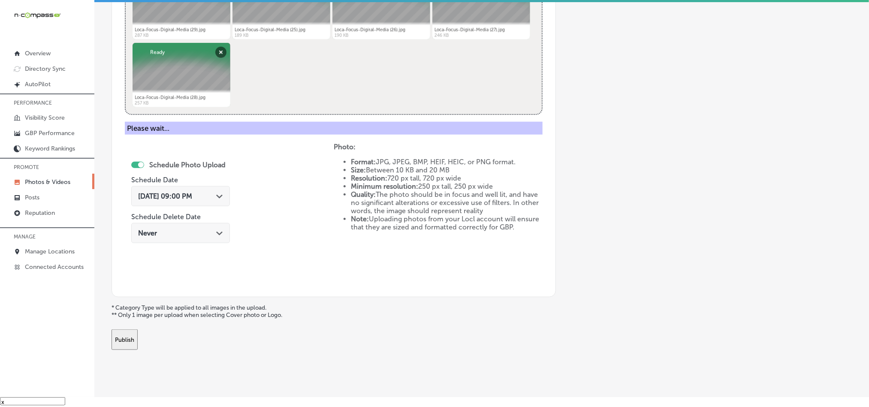
scroll to position [245, 0]
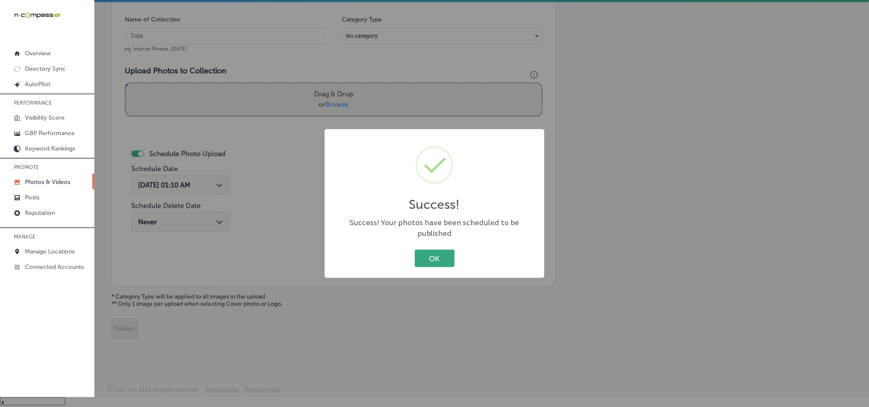
click at [432, 253] on button "OK" at bounding box center [435, 259] width 40 height 18
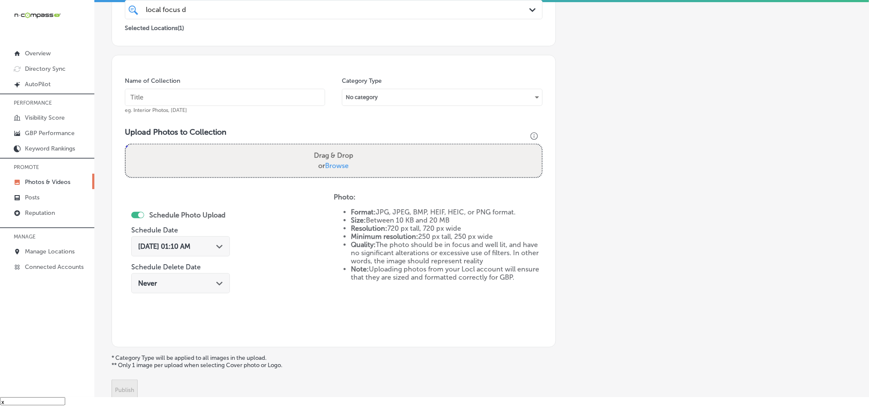
scroll to position [181, 0]
click at [236, 90] on input "text" at bounding box center [225, 98] width 200 height 17
paste input "Local-Focus-Digital-Media-Marketing-Agency"
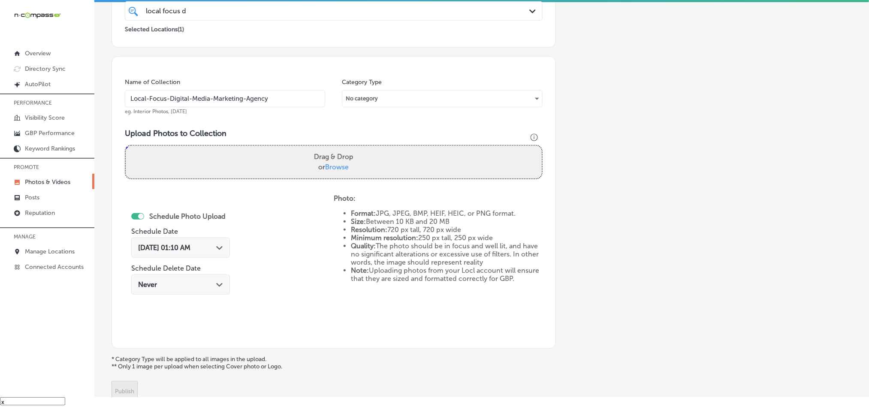
type input "Local-Focus-Digital-Media-Marketing-Agency"
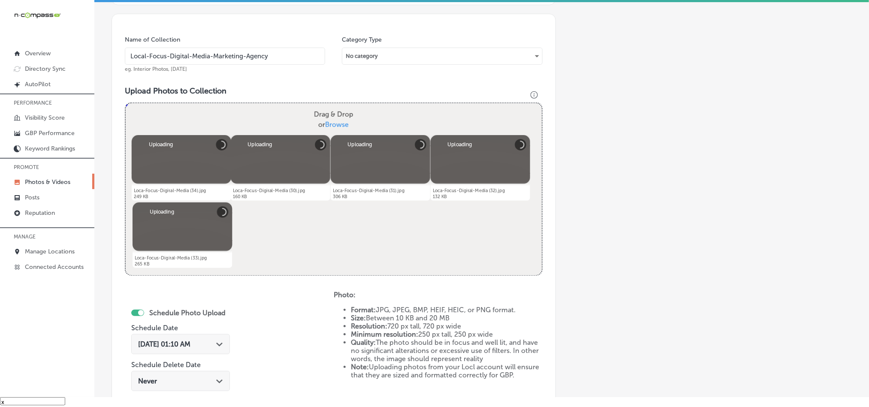
scroll to position [309, 0]
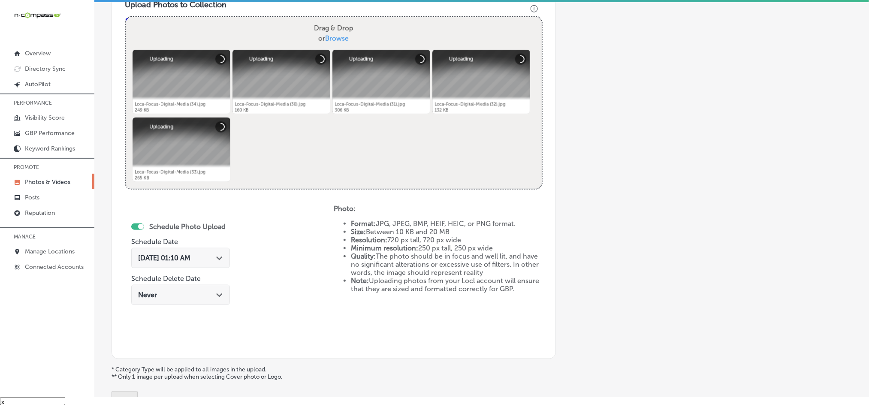
click at [221, 260] on div "[DATE] 01:10 AM Path Created with Sketch." at bounding box center [180, 258] width 99 height 20
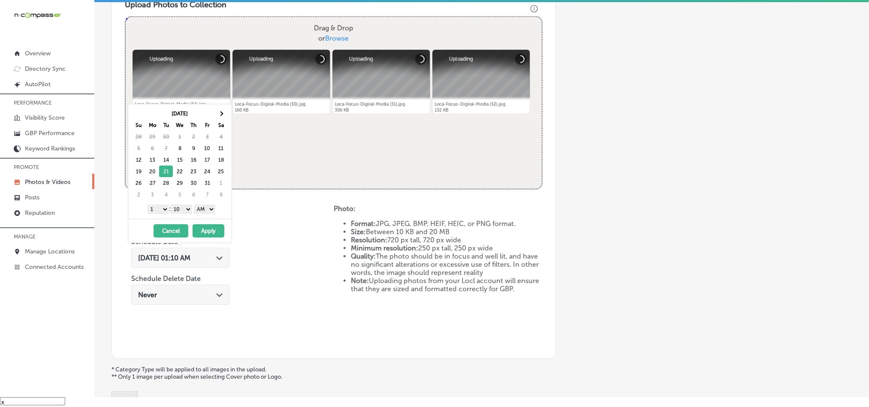
click at [156, 208] on select "1 2 3 4 5 6 7 8 9 10 11 12" at bounding box center [158, 209] width 21 height 9
click at [181, 210] on select "00 10 20 30 40 50" at bounding box center [181, 209] width 21 height 9
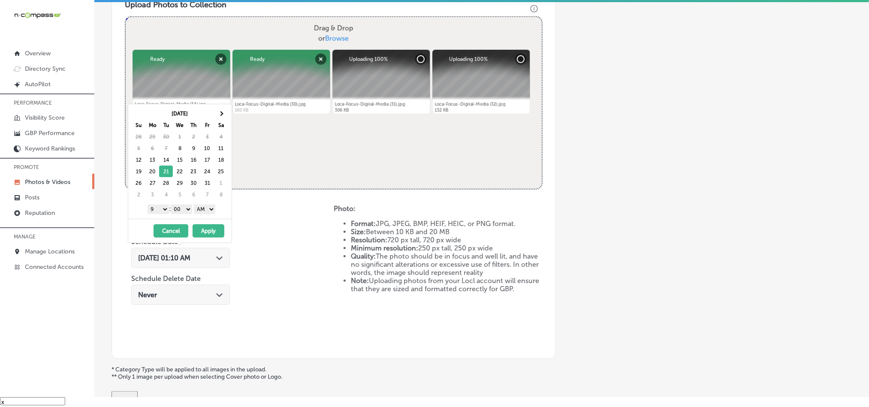
click at [206, 210] on select "AM PM" at bounding box center [204, 209] width 21 height 9
click at [208, 225] on div "[DATE] - [DATE] Cancel Apply" at bounding box center [179, 231] width 103 height 24
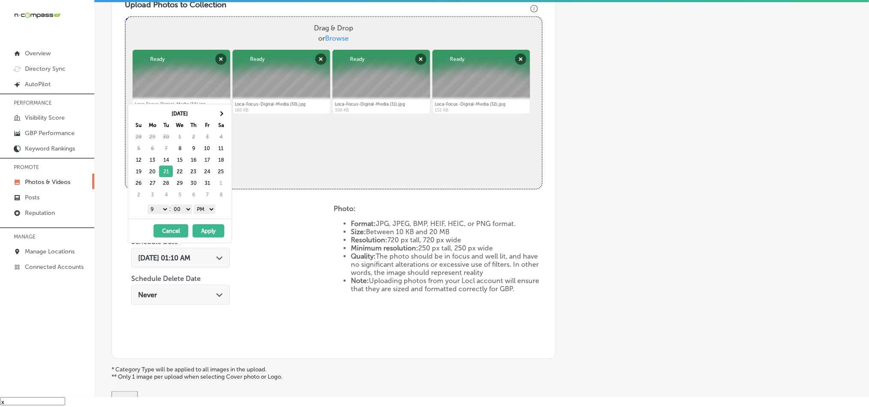
click at [210, 230] on button "Apply" at bounding box center [209, 230] width 32 height 13
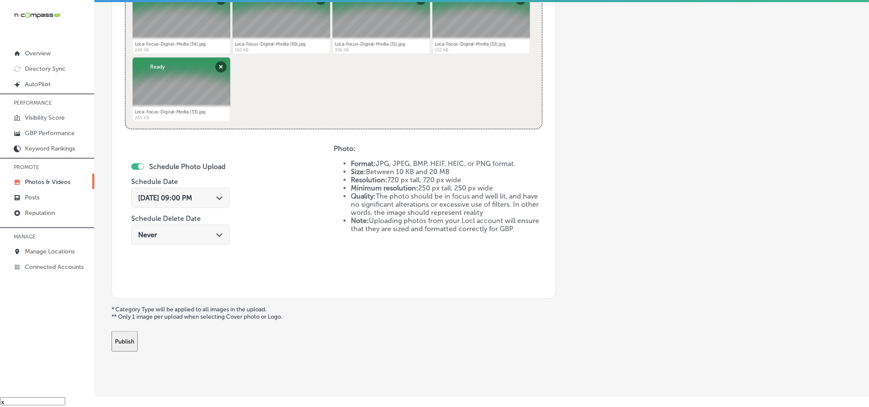
scroll to position [374, 0]
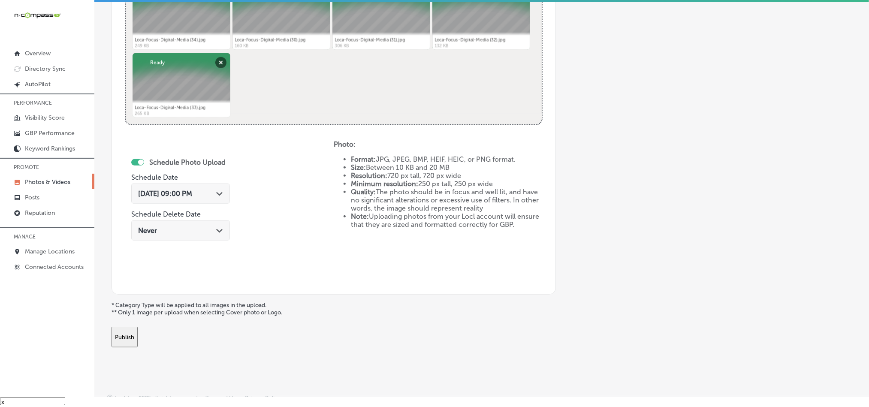
click at [138, 341] on button "Publish" at bounding box center [125, 337] width 26 height 21
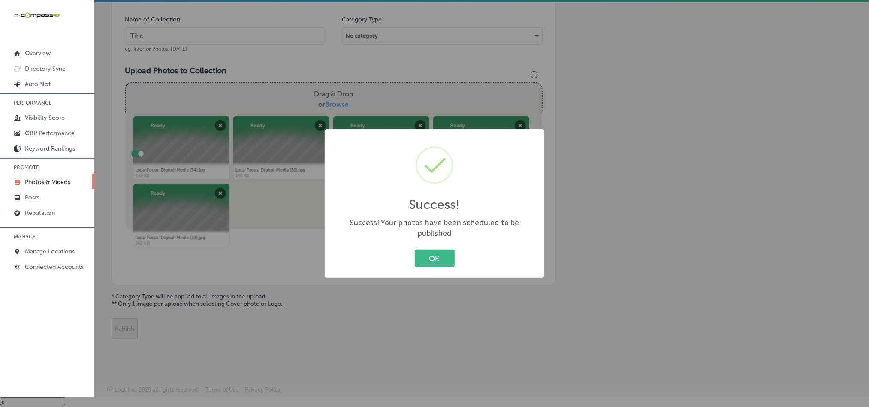
scroll to position [245, 0]
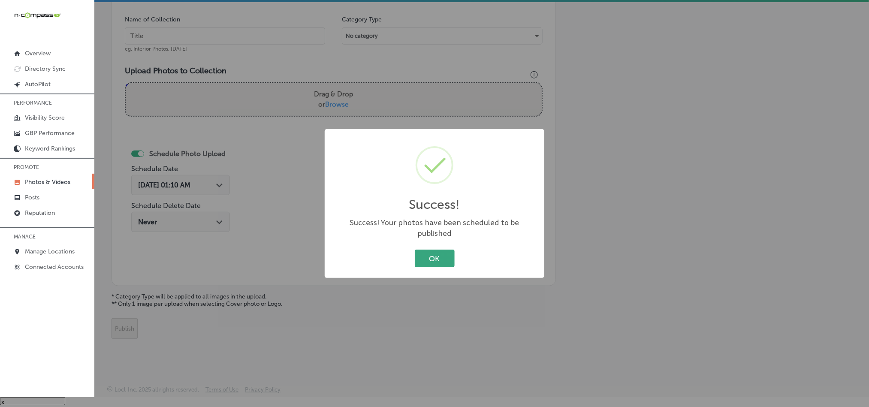
click at [420, 256] on button "OK" at bounding box center [435, 259] width 40 height 18
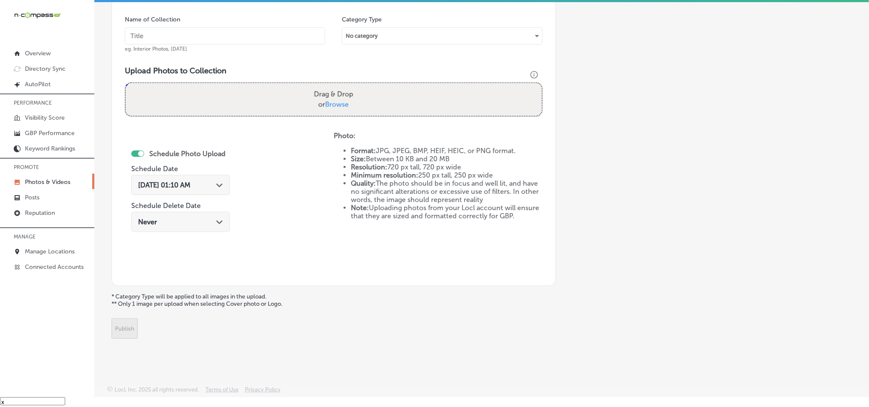
click at [231, 34] on input "text" at bounding box center [225, 35] width 200 height 17
paste input "Local-Focus-Digital-Media-Screen-Advertising-for-Local-Businesses"
type input "Local-Focus-Digital-Media-Screen-Advertising-for-Local-Businesses"
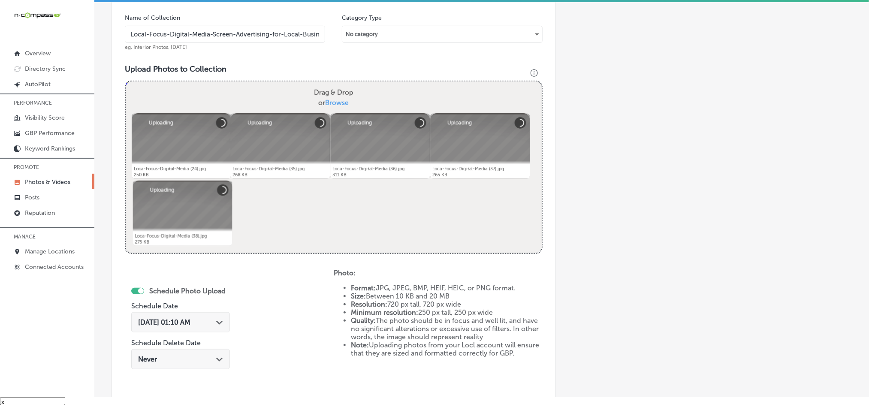
scroll to position [353, 0]
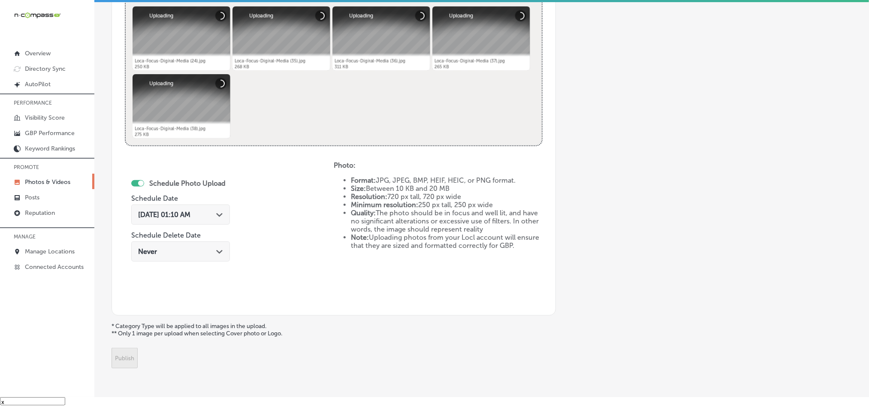
click at [212, 219] on div "[DATE] 01:10 AM Path Created with Sketch." at bounding box center [180, 215] width 85 height 8
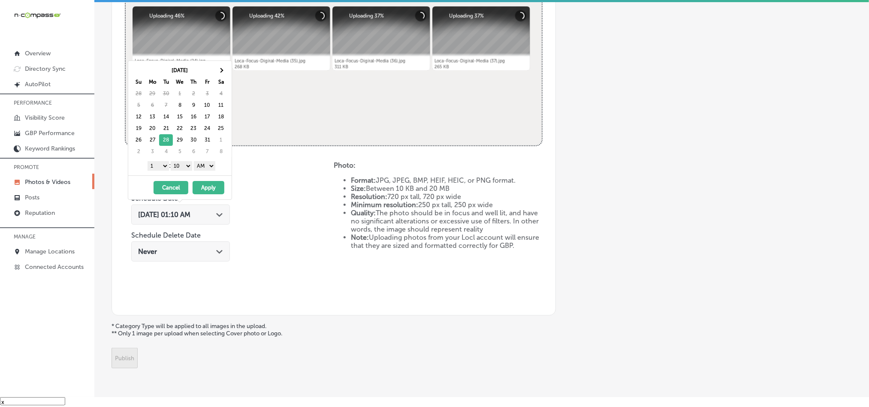
click at [163, 165] on select "1 2 3 4 5 6 7 8 9 10 11 12" at bounding box center [158, 165] width 21 height 9
click at [184, 165] on select "00 10 20 30 40 50" at bounding box center [181, 165] width 21 height 9
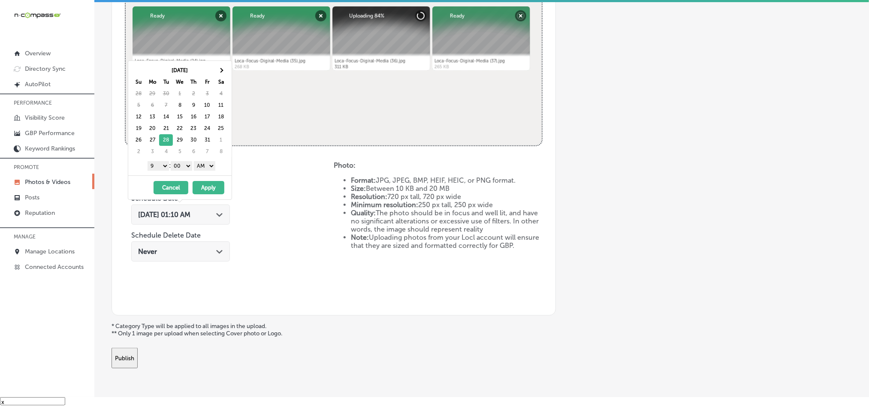
click at [201, 167] on select "AM PM" at bounding box center [204, 165] width 21 height 9
click at [206, 194] on button "Apply" at bounding box center [209, 187] width 32 height 13
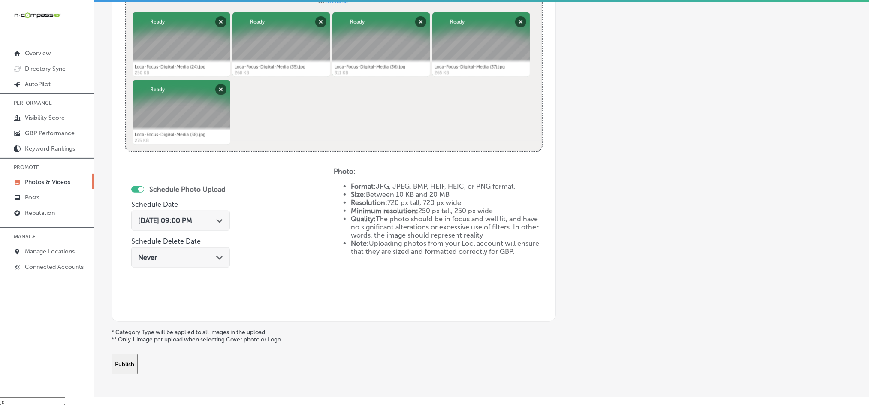
scroll to position [384, 0]
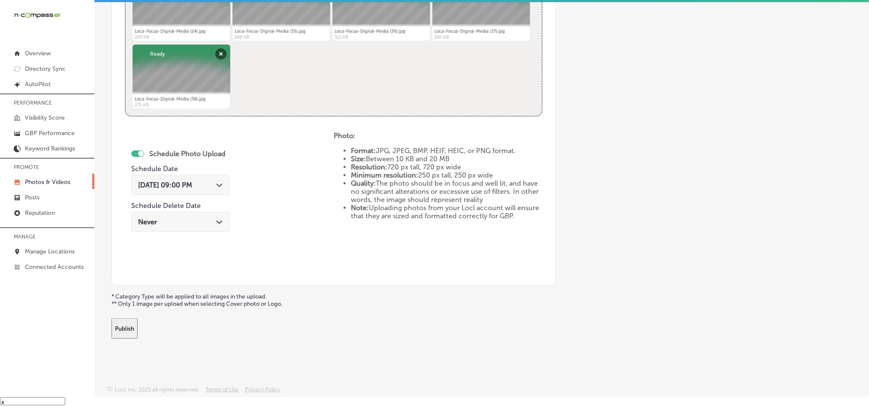
click at [126, 329] on button "Publish" at bounding box center [125, 328] width 26 height 21
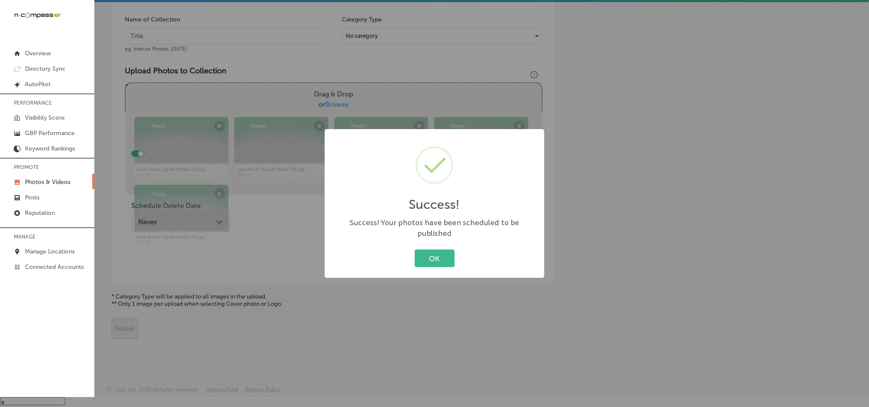
scroll to position [245, 0]
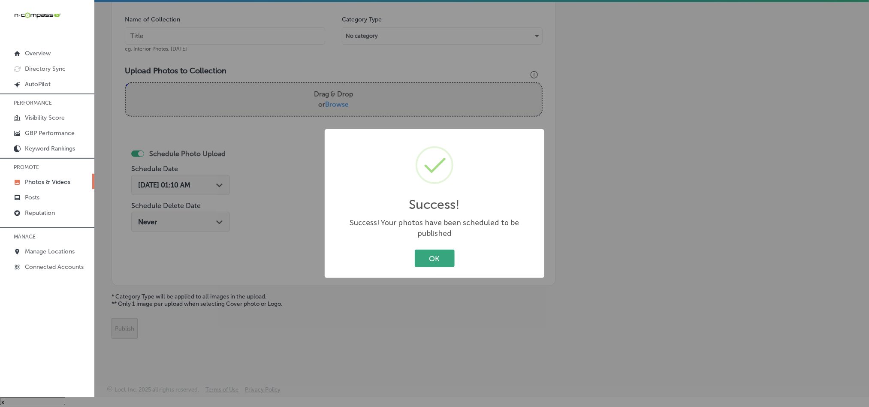
click at [423, 254] on button "OK" at bounding box center [435, 259] width 40 height 18
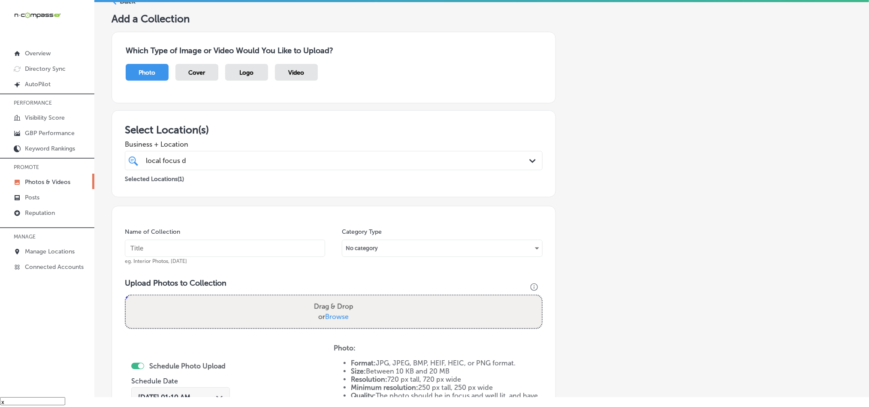
scroll to position [0, 0]
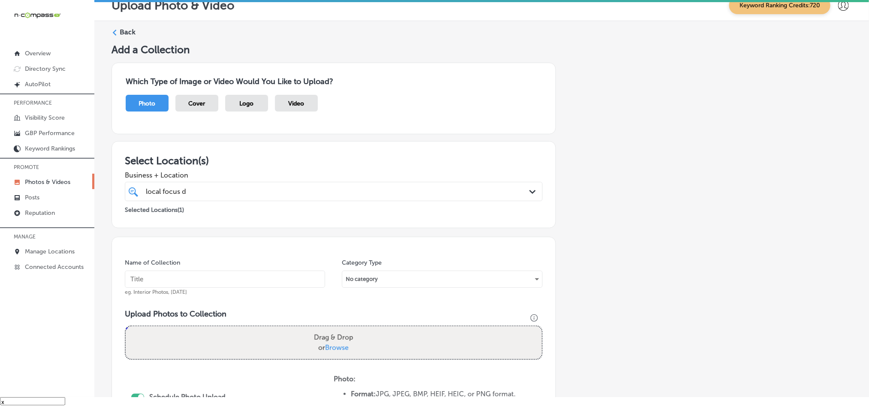
click at [118, 31] on div "Back" at bounding box center [482, 35] width 740 height 16
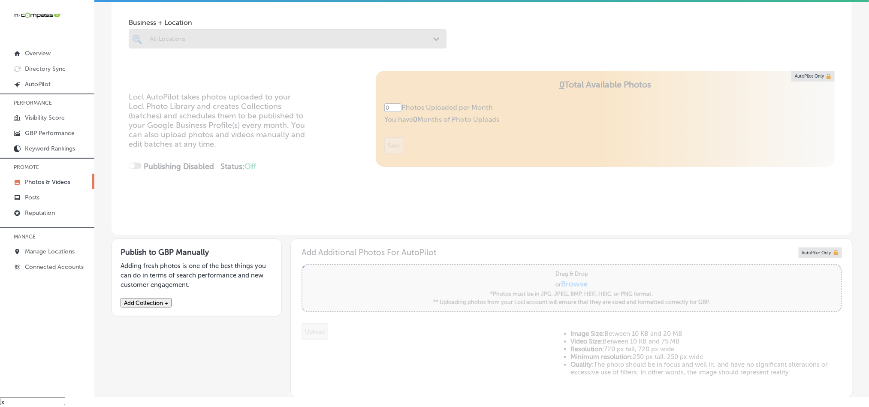
scroll to position [150, 0]
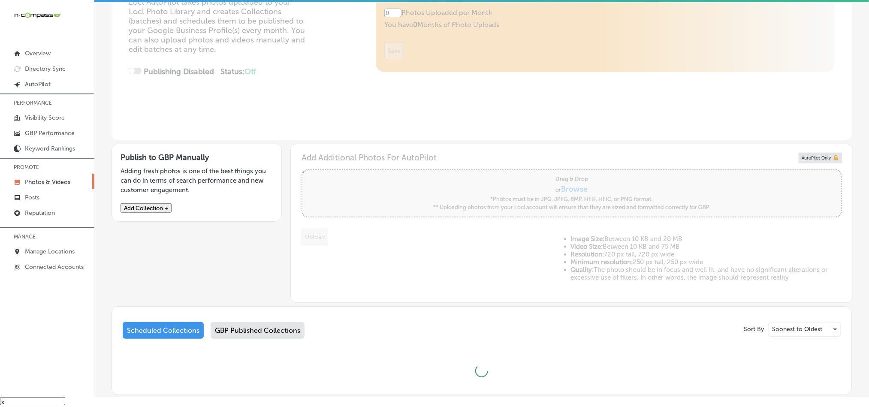
type input "5"
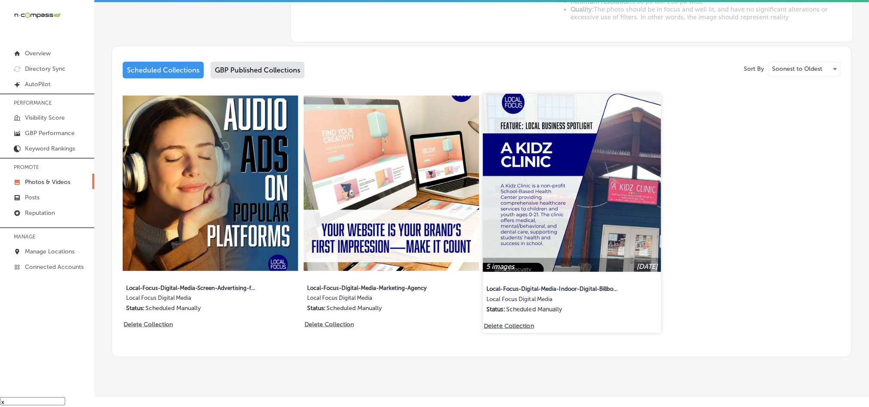
scroll to position [402, 0]
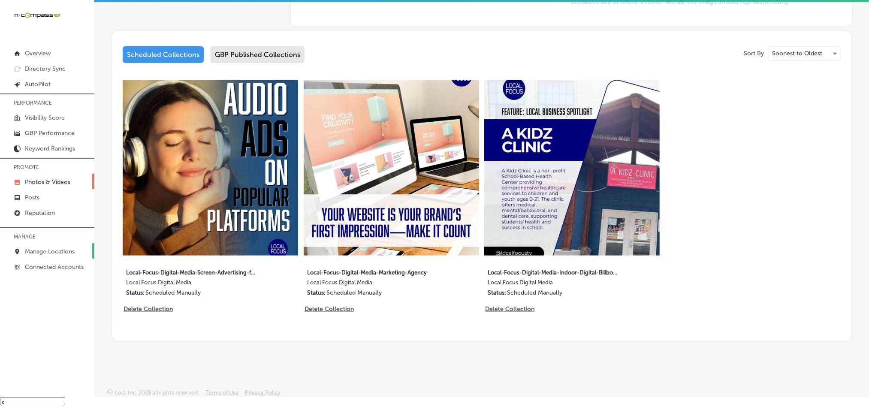
click at [45, 253] on p "Manage Locations" at bounding box center [50, 251] width 50 height 7
